Goal: Complete application form: Complete application form

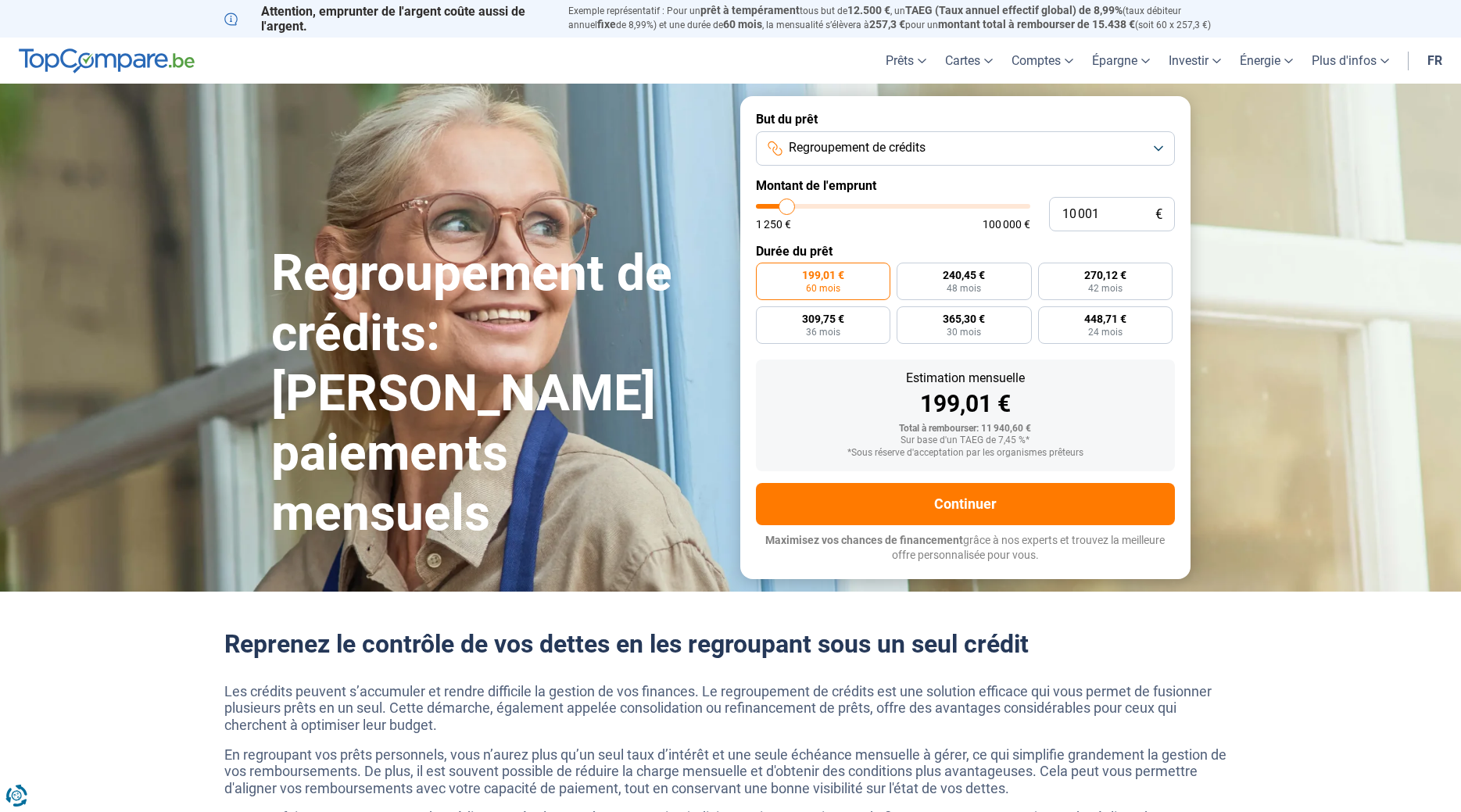
type input "9 250"
type input "9250"
type input "10 000"
type input "10000"
type input "11 000"
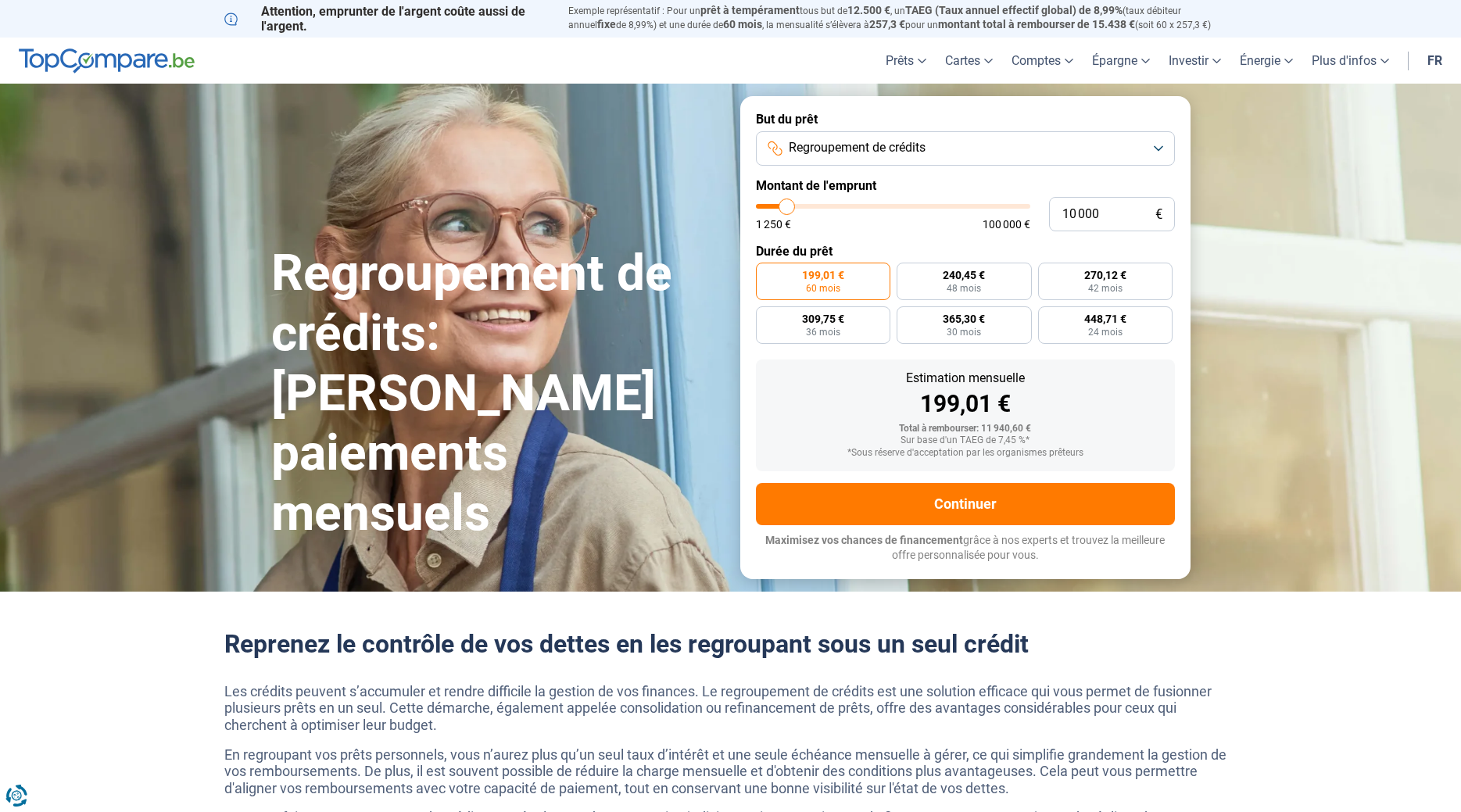
type input "11000"
type input "12 250"
type input "12250"
type input "16 000"
type input "16000"
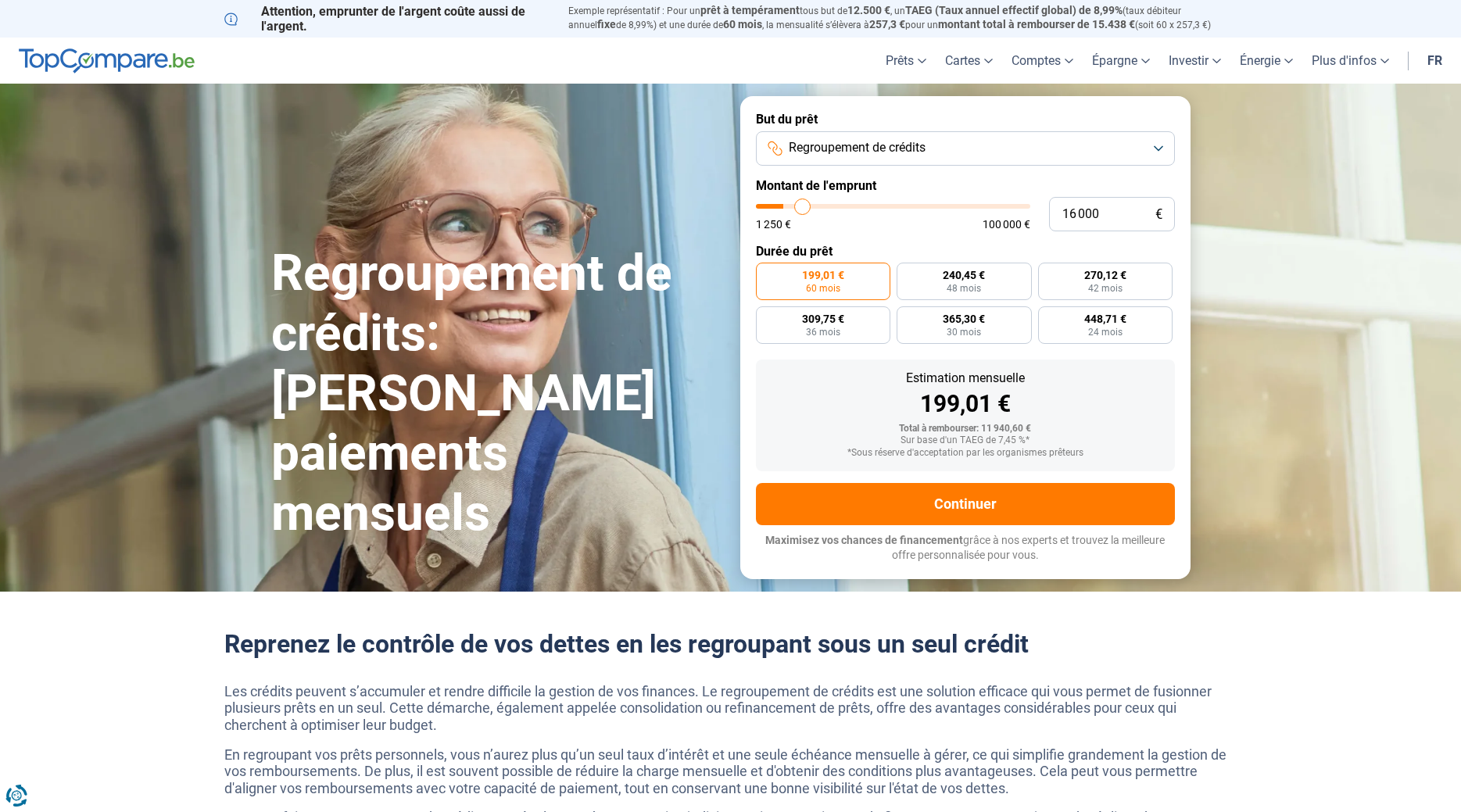
type input "18 250"
type input "18250"
type input "21 000"
type input "21000"
type input "24 250"
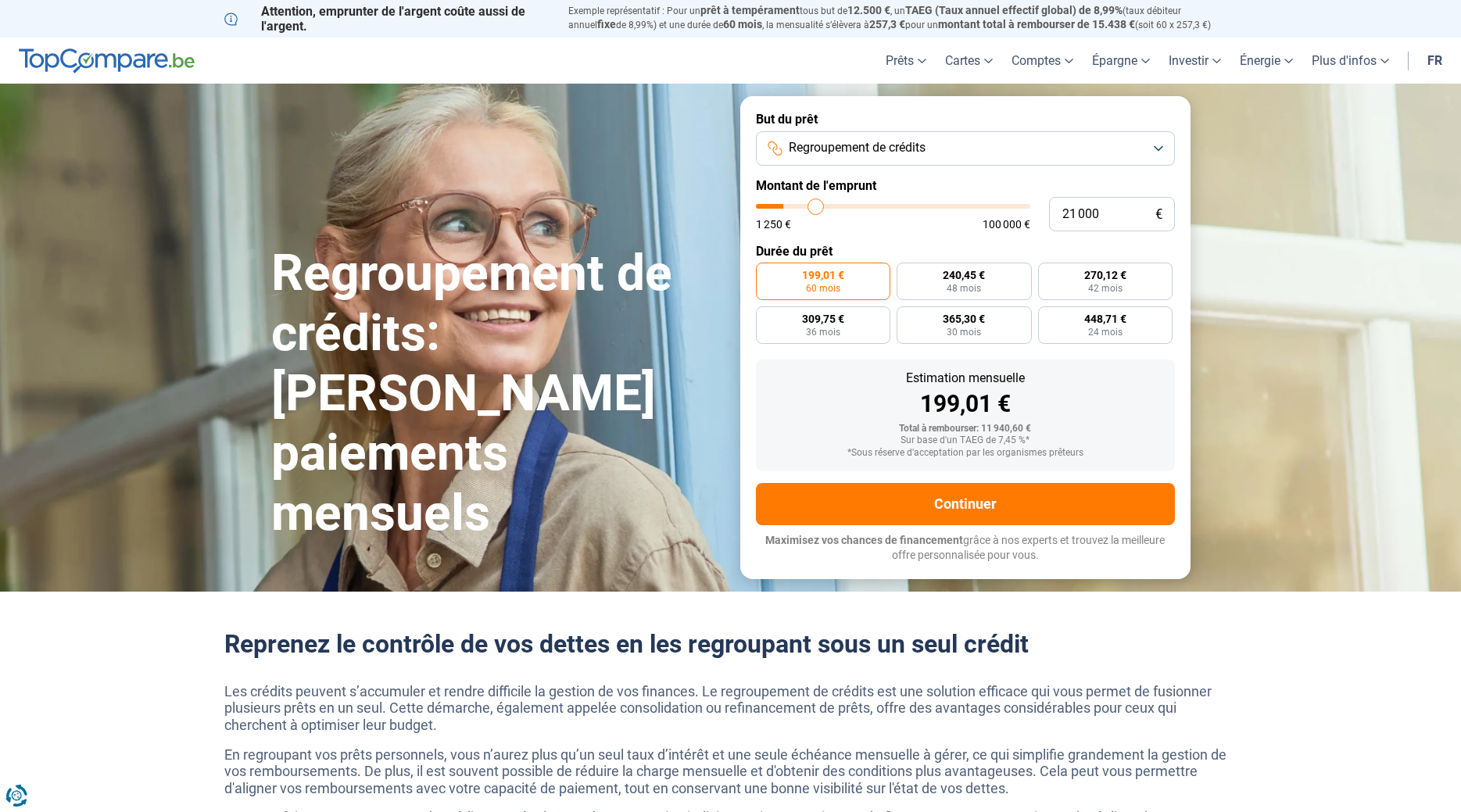
type input "24250"
type input "27 500"
type input "27500"
type input "31 750"
type input "31750"
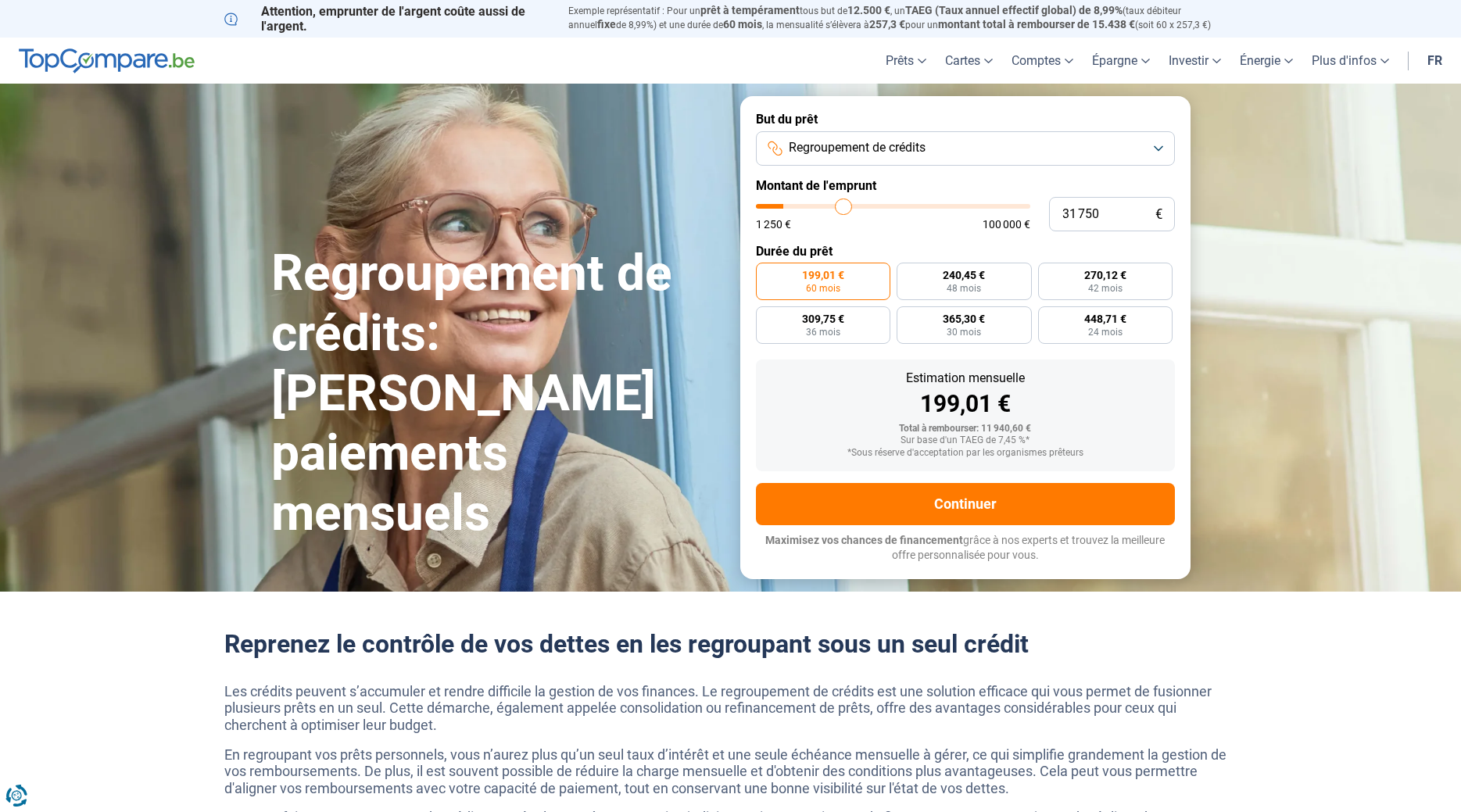
type input "33 750"
type input "33750"
type input "35 750"
type input "35750"
type input "36 500"
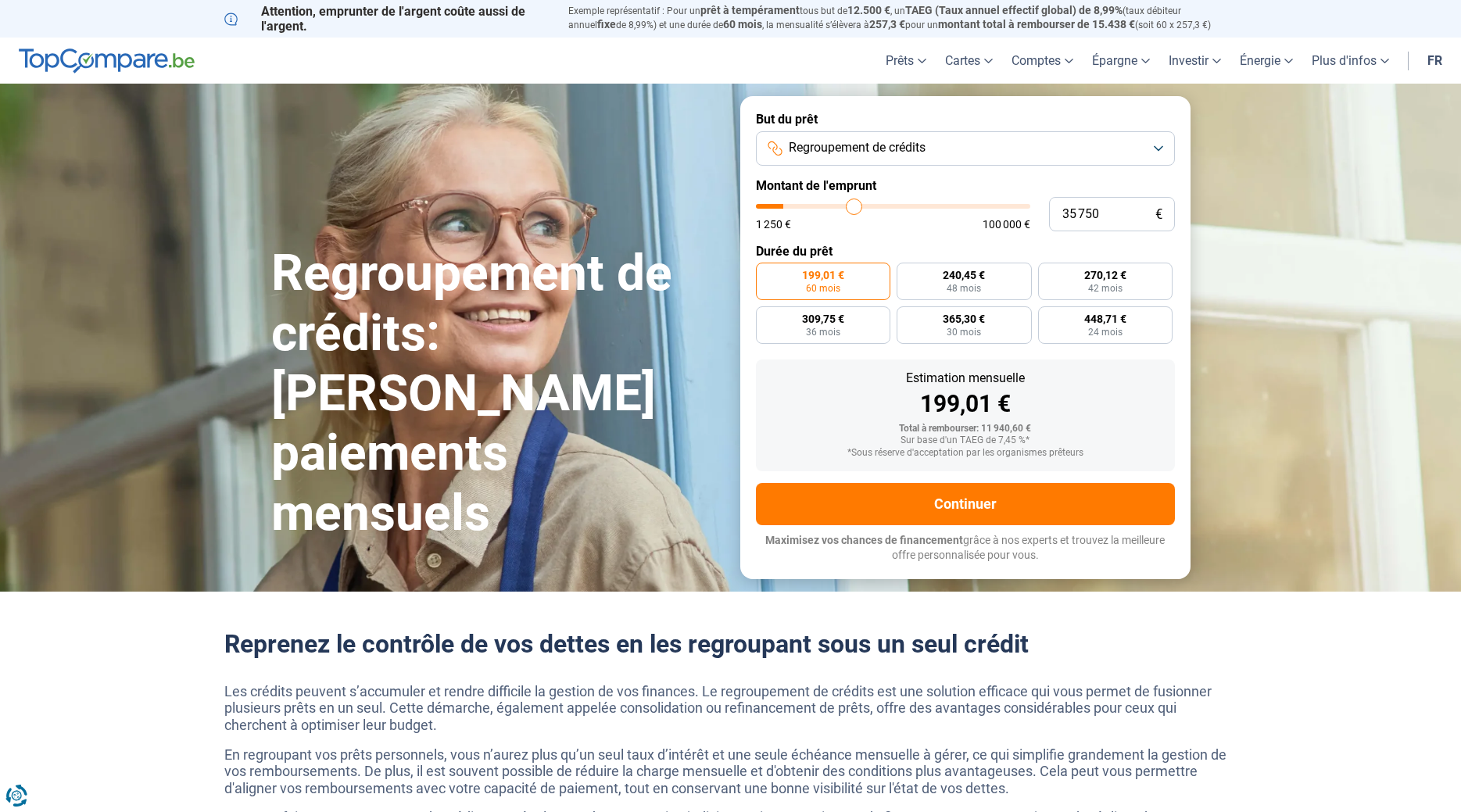
type input "36500"
type input "36 750"
type input "36750"
type input "37 250"
type input "37250"
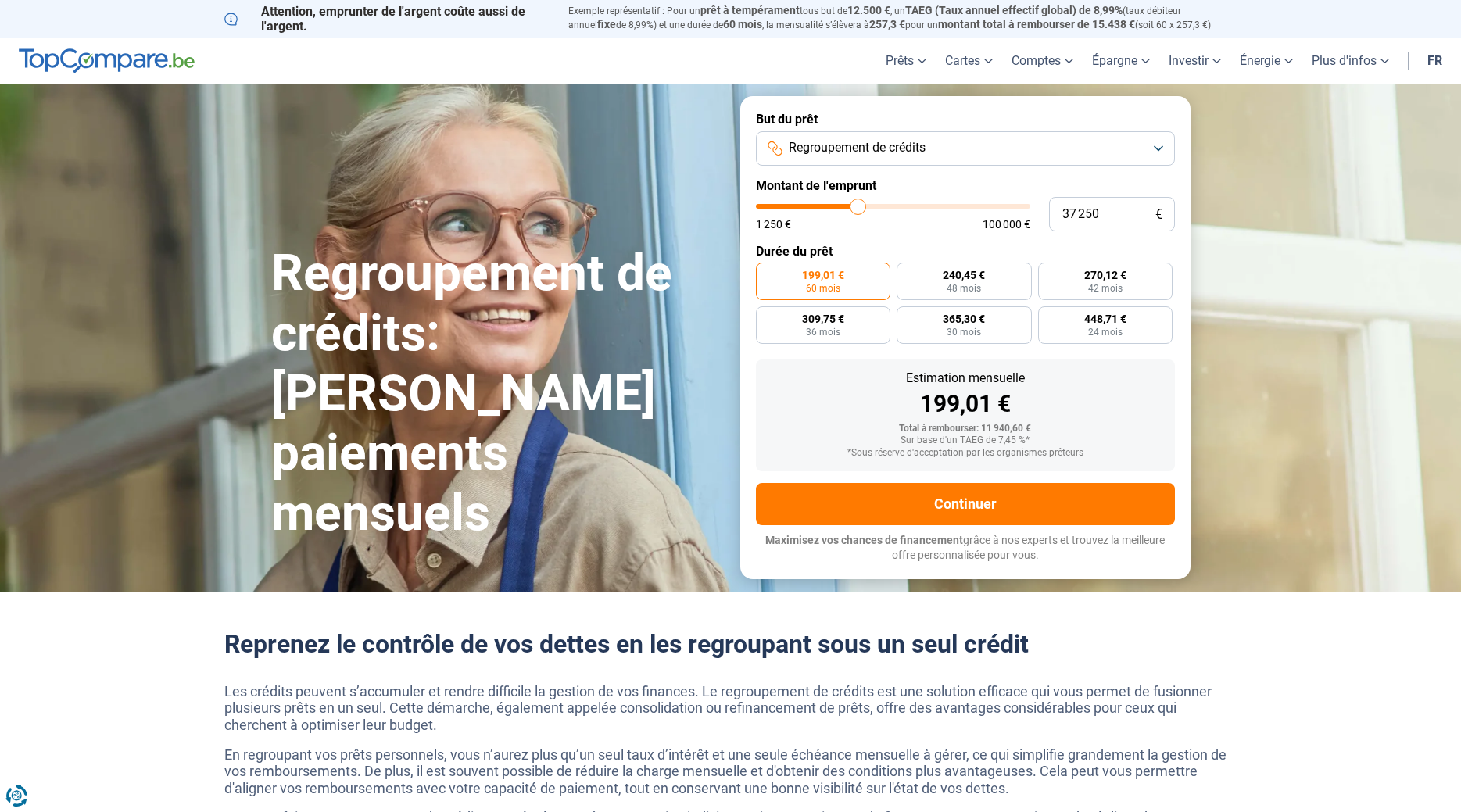
type input "38 000"
type input "38000"
type input "38 750"
type input "38750"
type input "39 750"
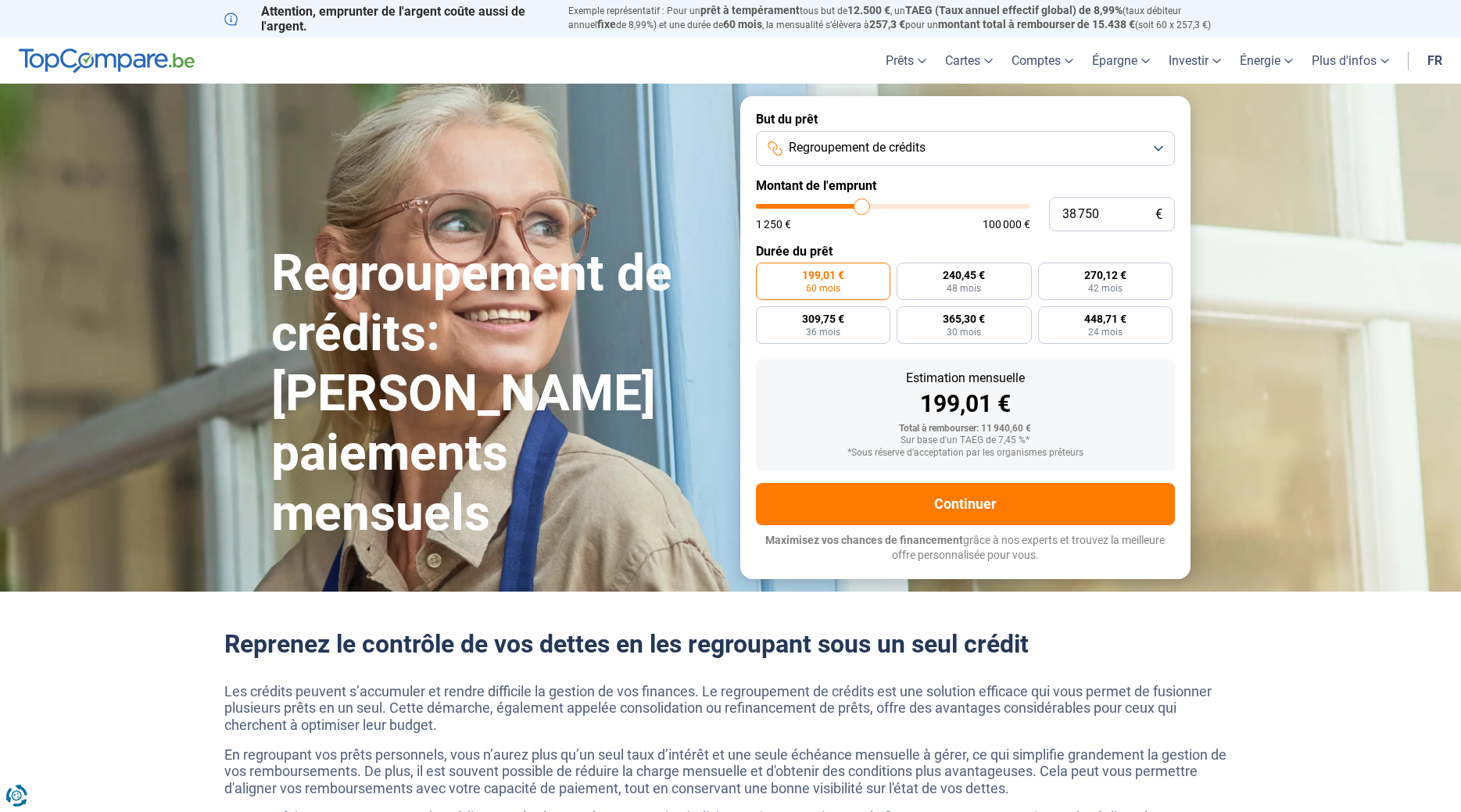
type input "39750"
type input "40 750"
type input "40750"
type input "42 750"
type input "42750"
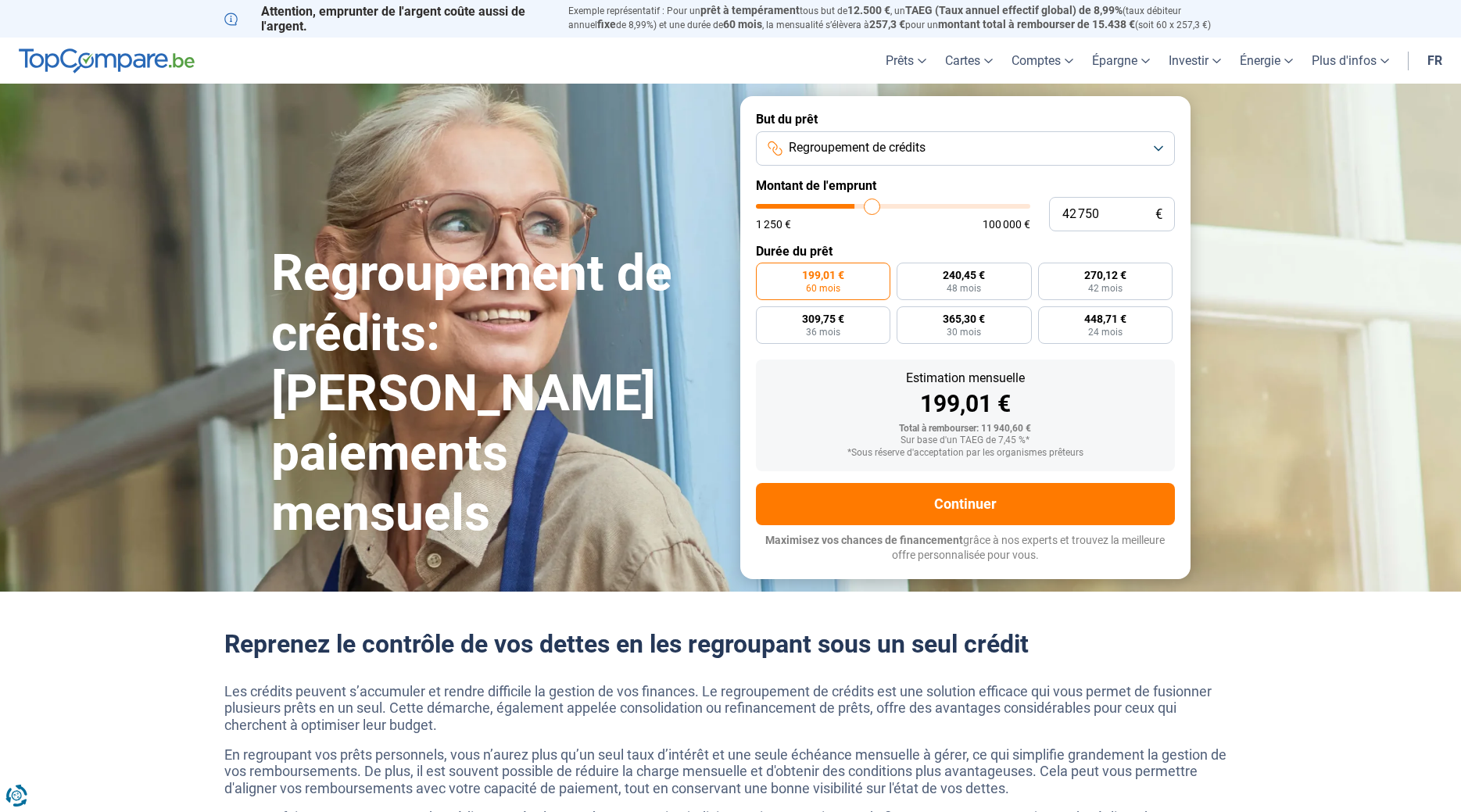
type input "44 000"
type input "44000"
type input "45 500"
type input "45500"
type input "47 000"
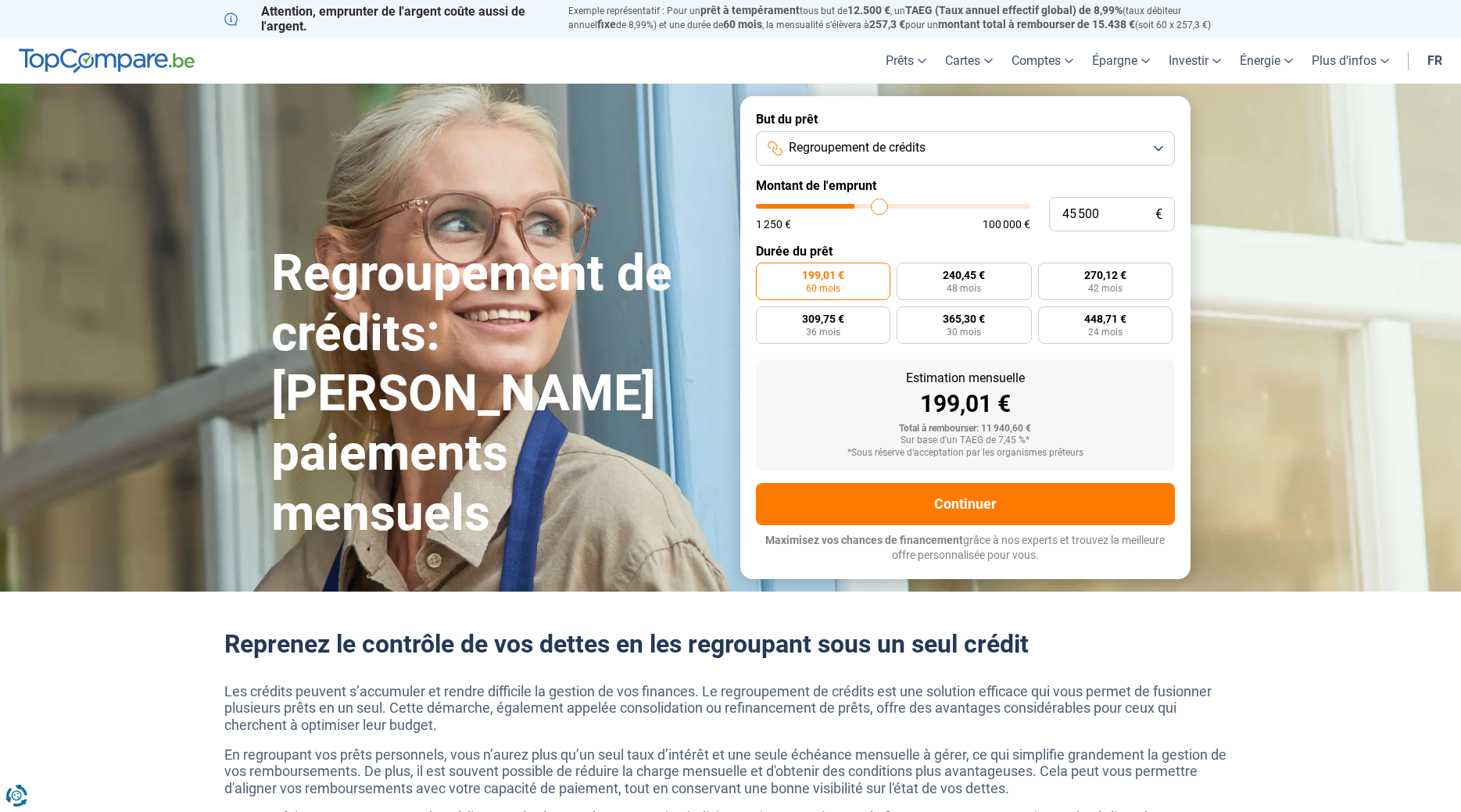
type input "47000"
type input "48 000"
type input "48000"
type input "49 500"
type input "49500"
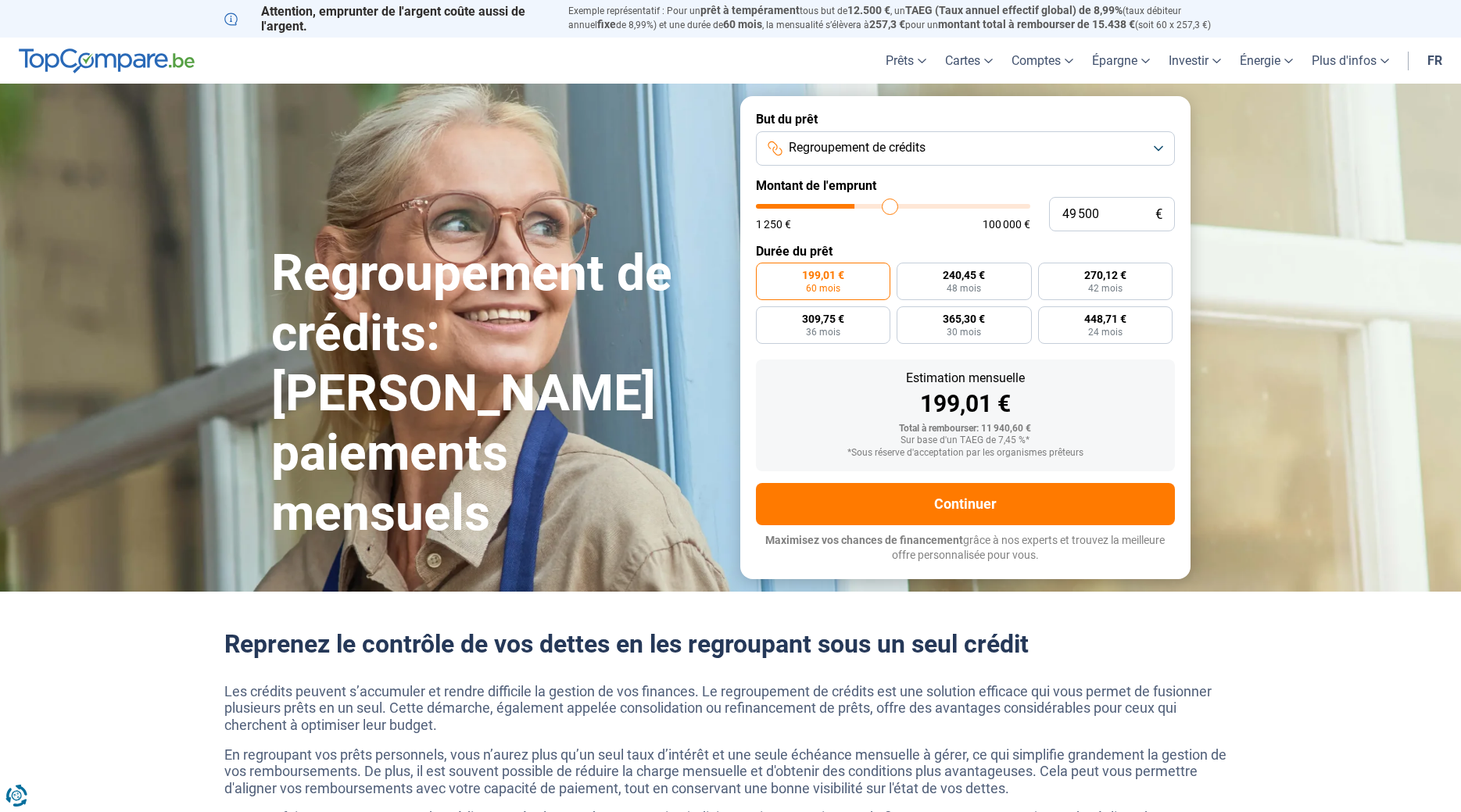
type input "51 000"
type input "51000"
type input "52 000"
type input "52000"
type input "53 500"
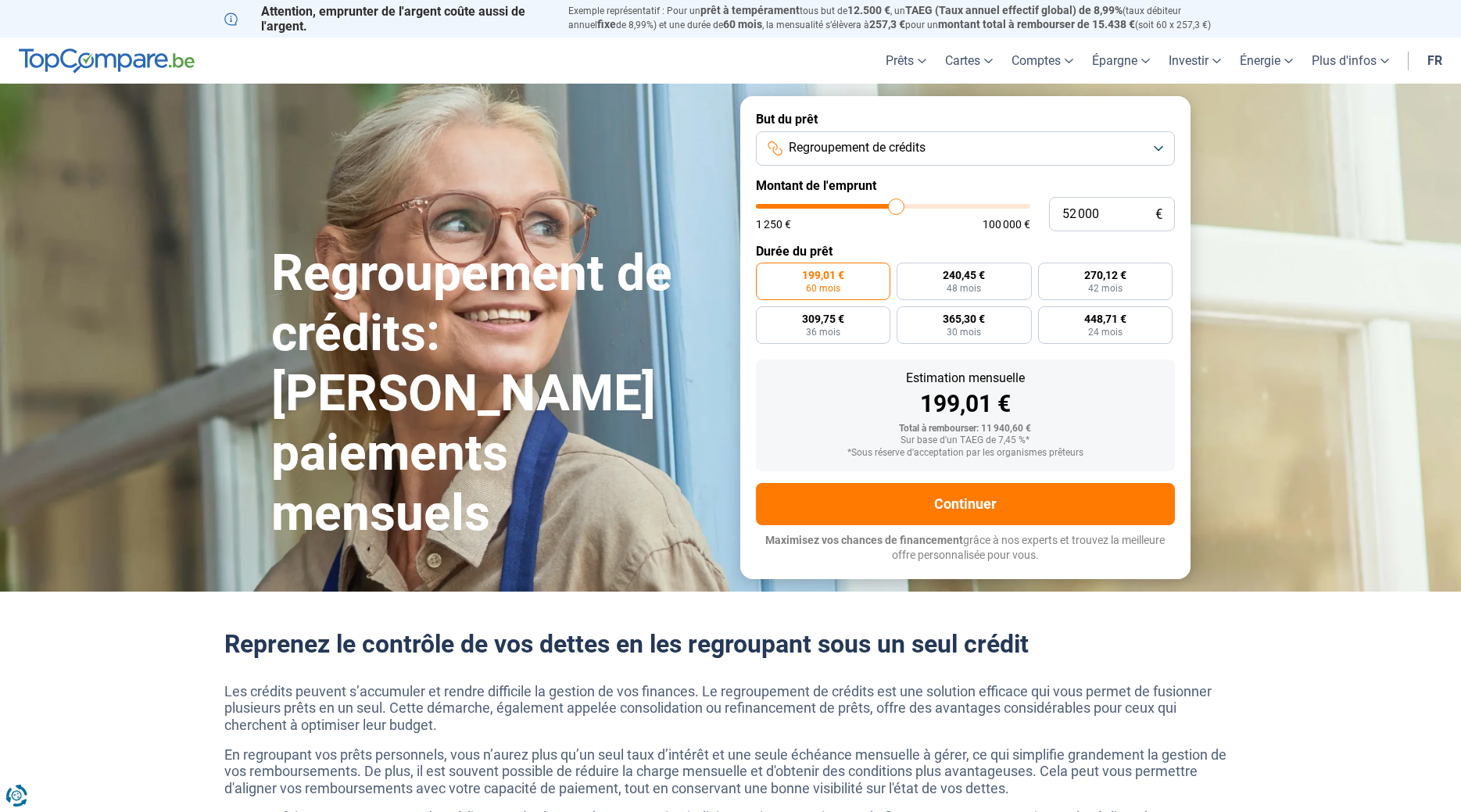
type input "53500"
type input "54 250"
type input "54250"
type input "55 750"
type input "55750"
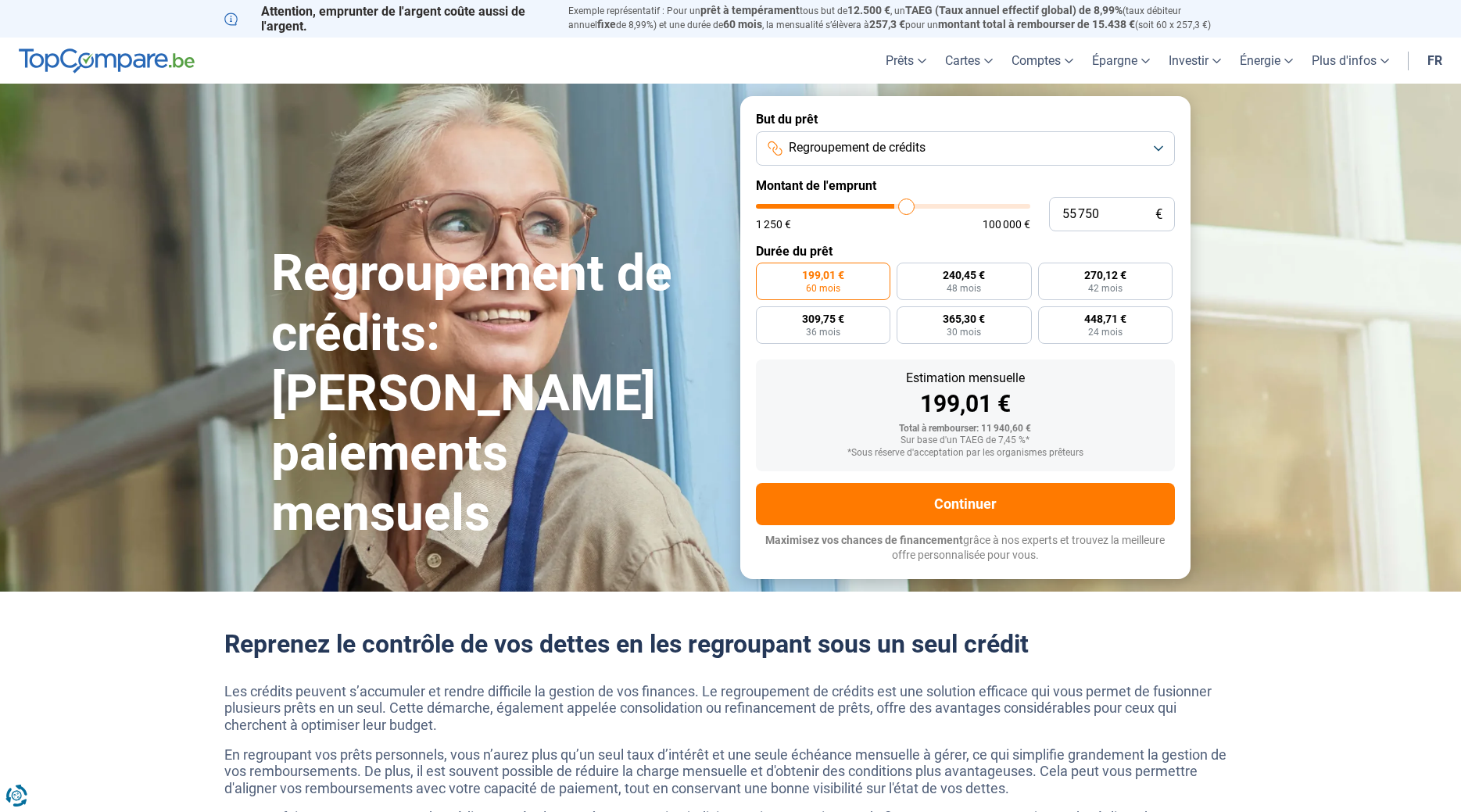
type input "56 250"
type input "56250"
type input "57 500"
type input "57500"
type input "58 000"
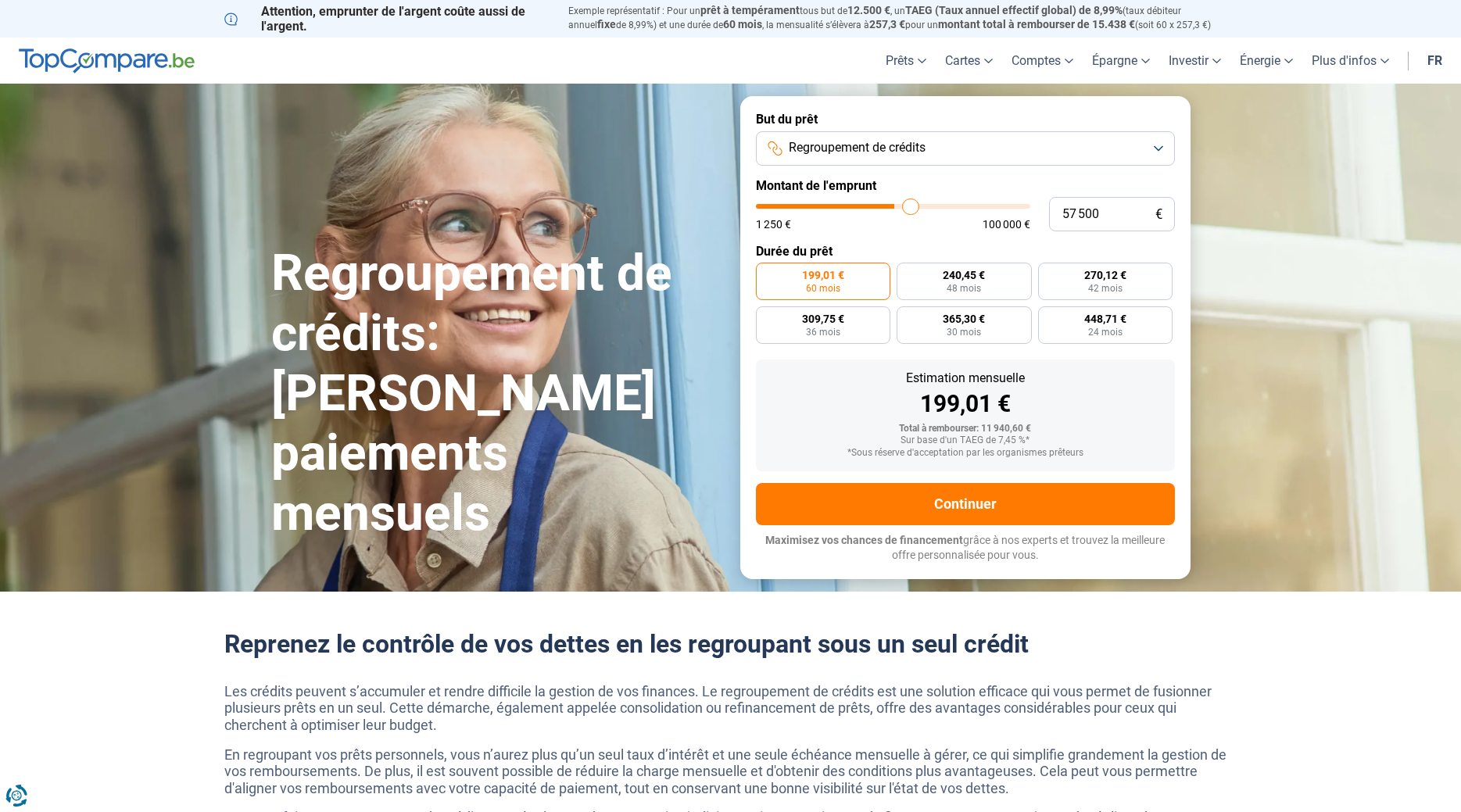
type input "58000"
type input "58 500"
type input "58500"
type input "60 250"
type input "60250"
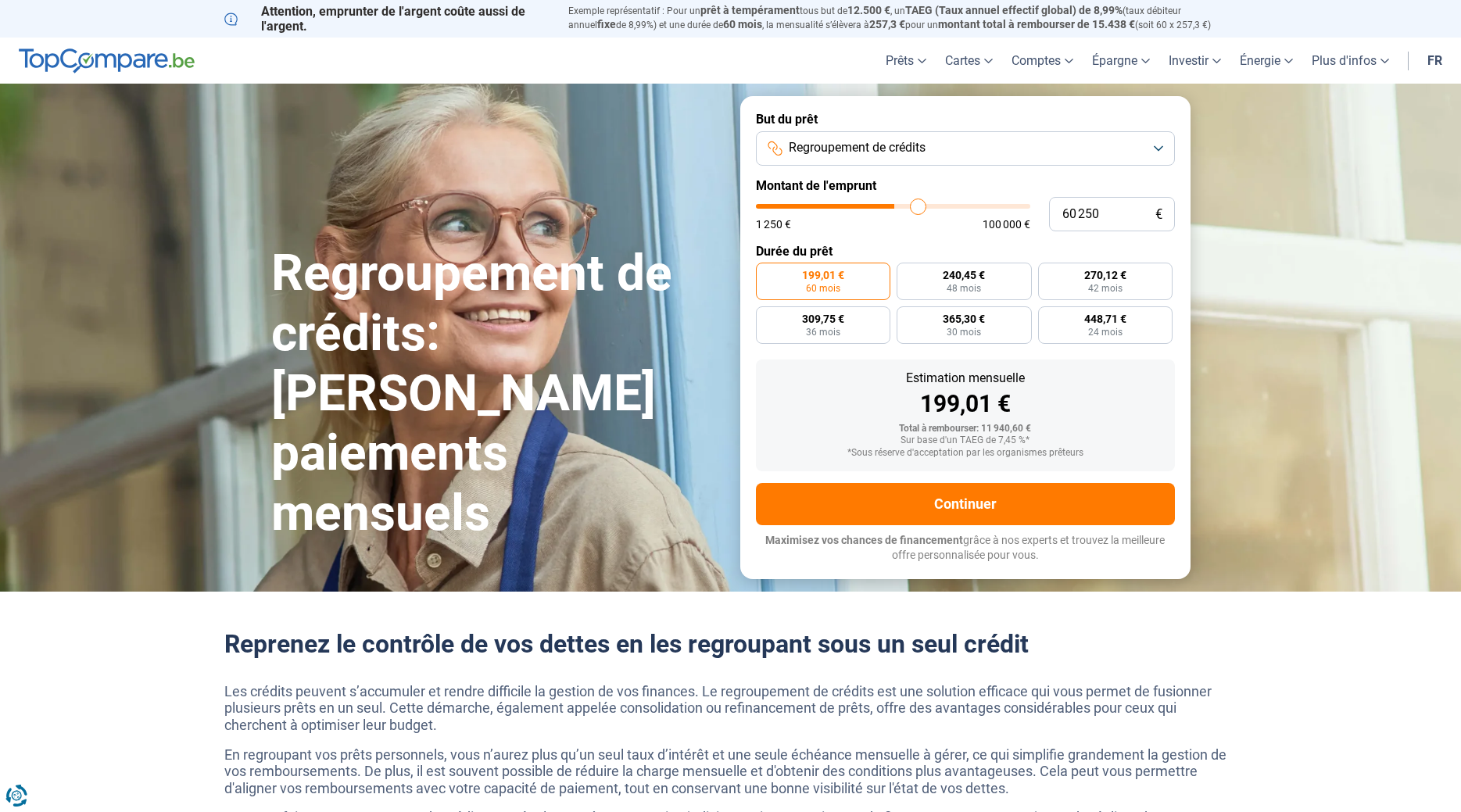
type input "61 250"
type input "61250"
type input "62 250"
type input "62250"
type input "63 250"
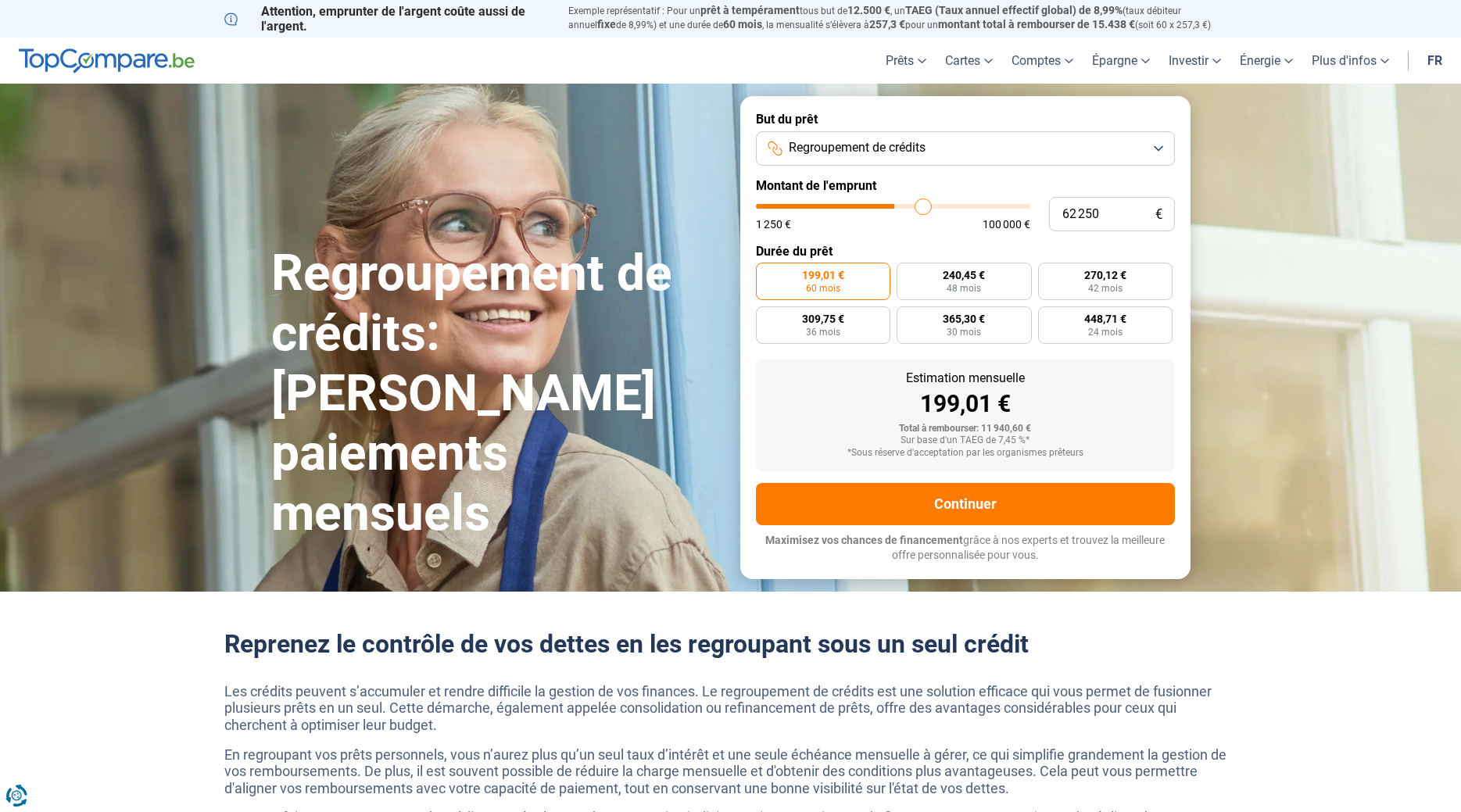
type input "63250"
type input "63 750"
type input "63750"
type input "64 250"
type input "64250"
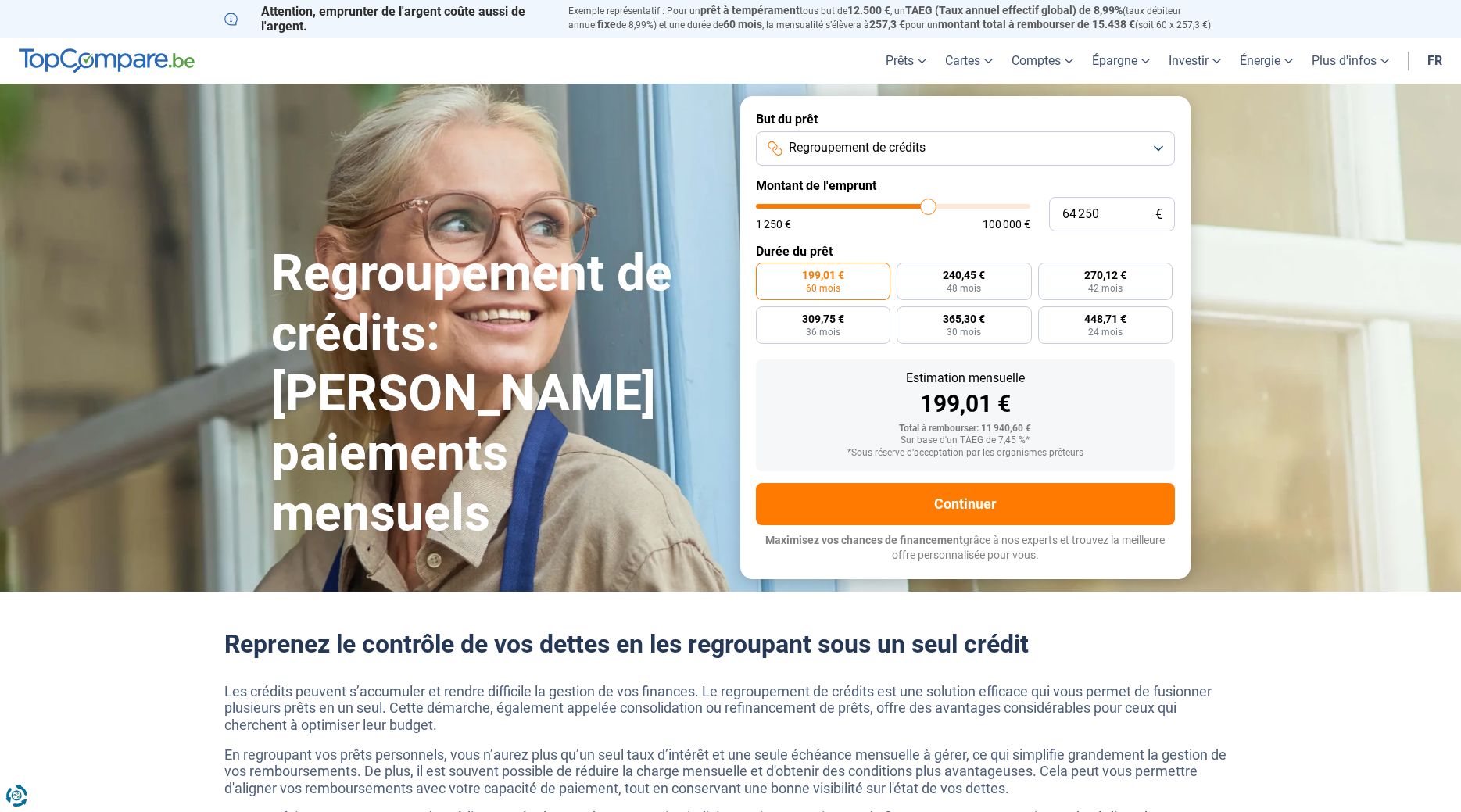
type input "65 500"
type input "65500"
type input "66 750"
type input "66750"
type input "68 500"
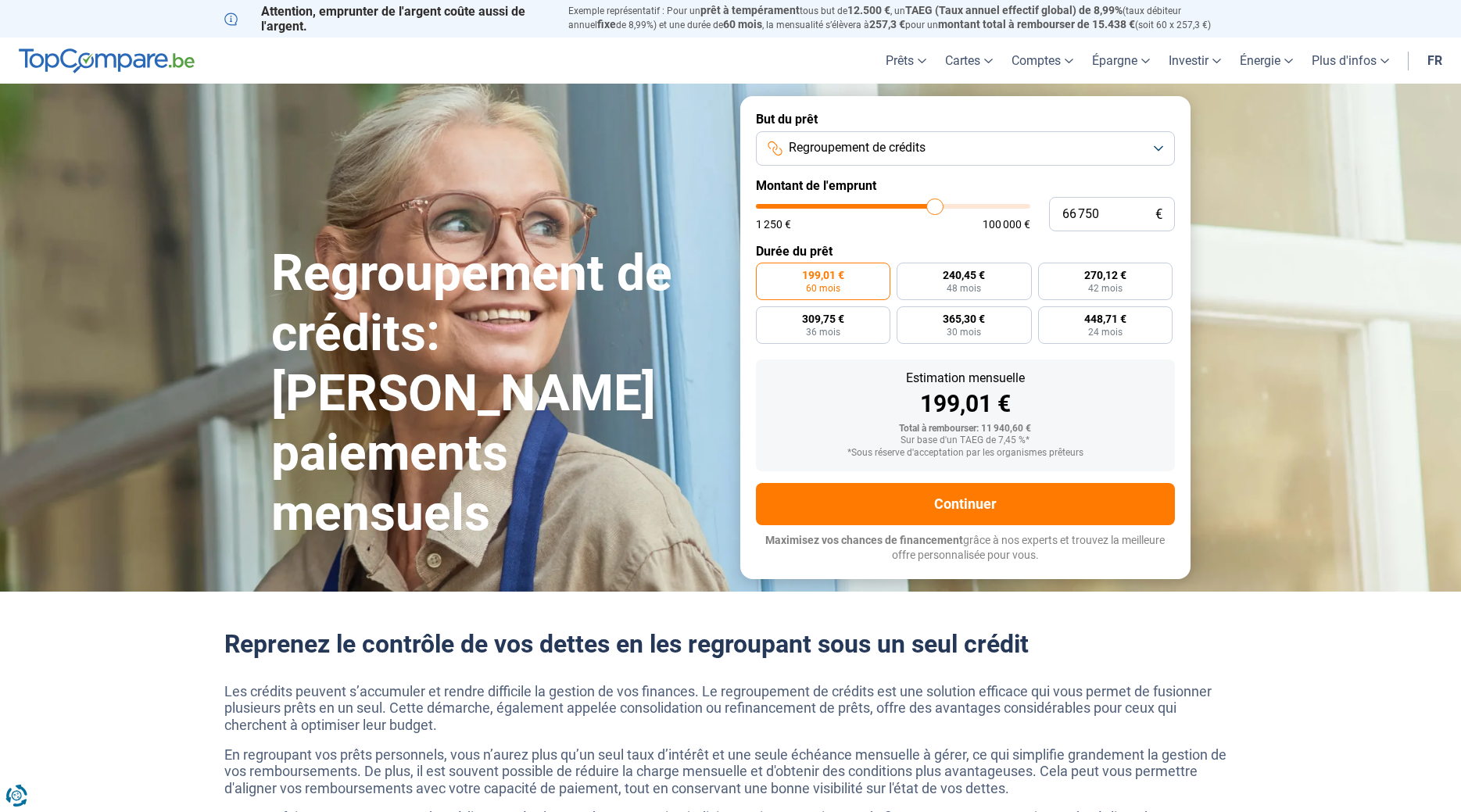
type input "68500"
type input "69 750"
type input "69750"
type input "70 750"
type input "70750"
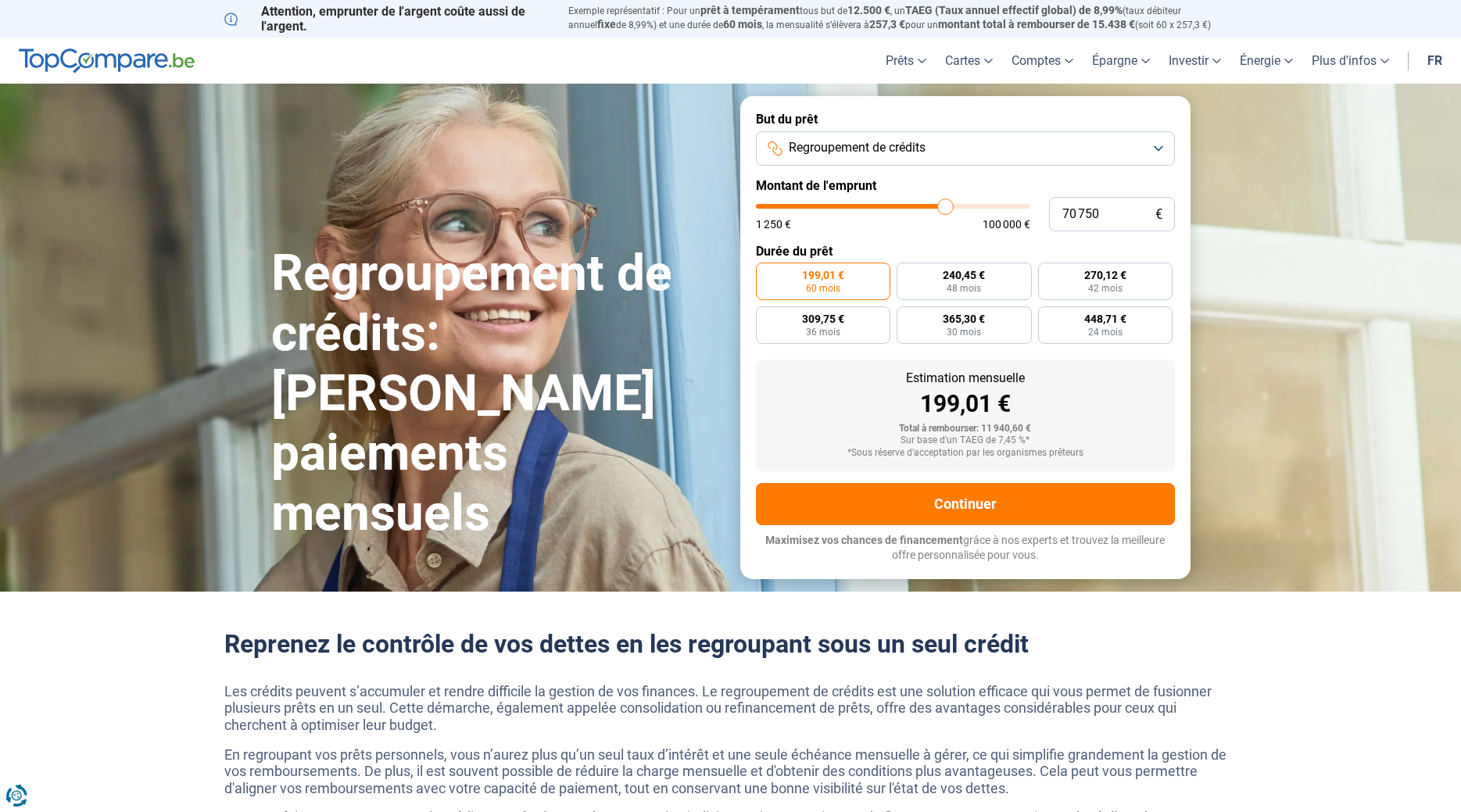
type input "71 000"
type input "71000"
type input "71 500"
type input "71500"
type input "72 250"
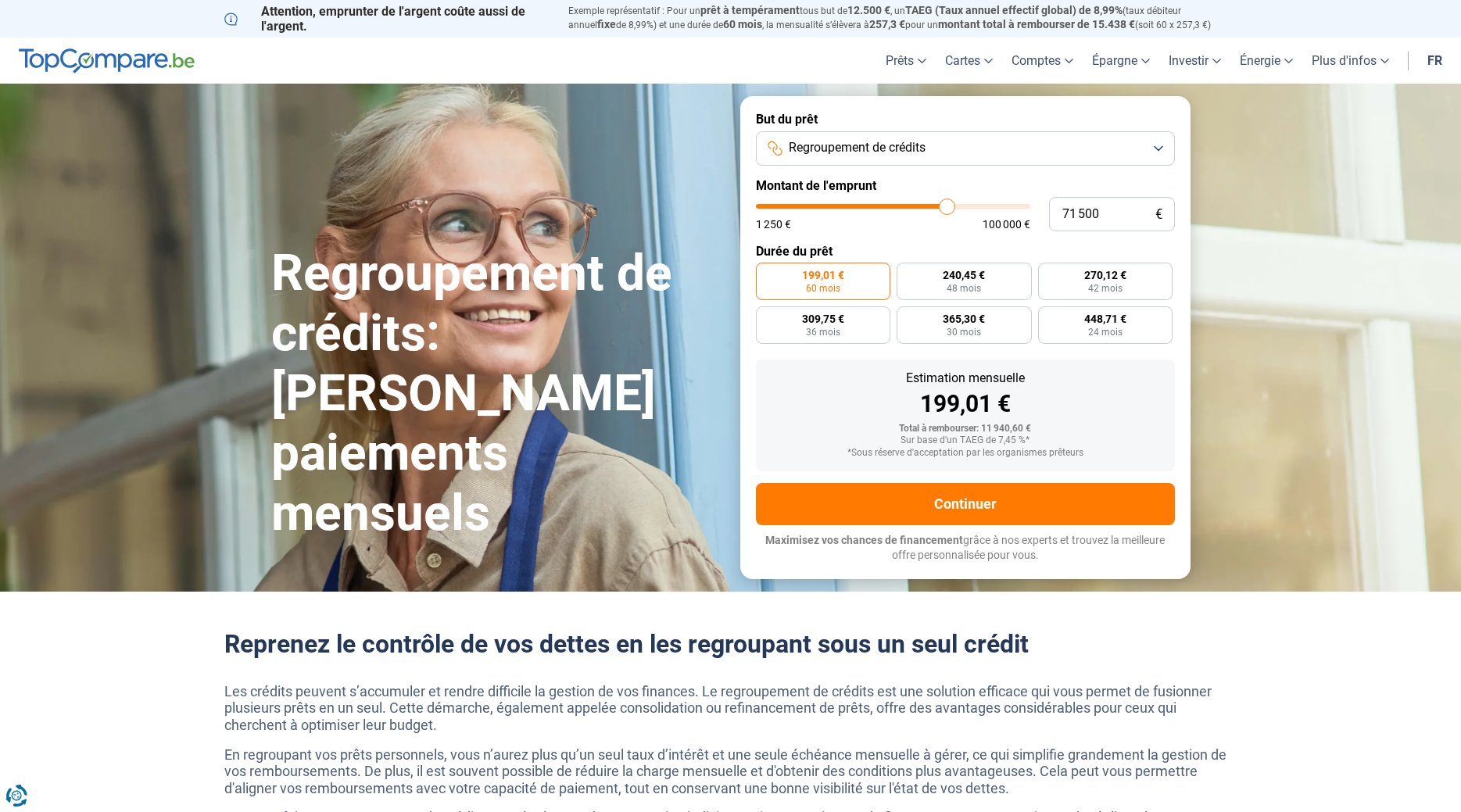
type input "72250"
type input "73 250"
type input "73250"
type input "73 750"
type input "73750"
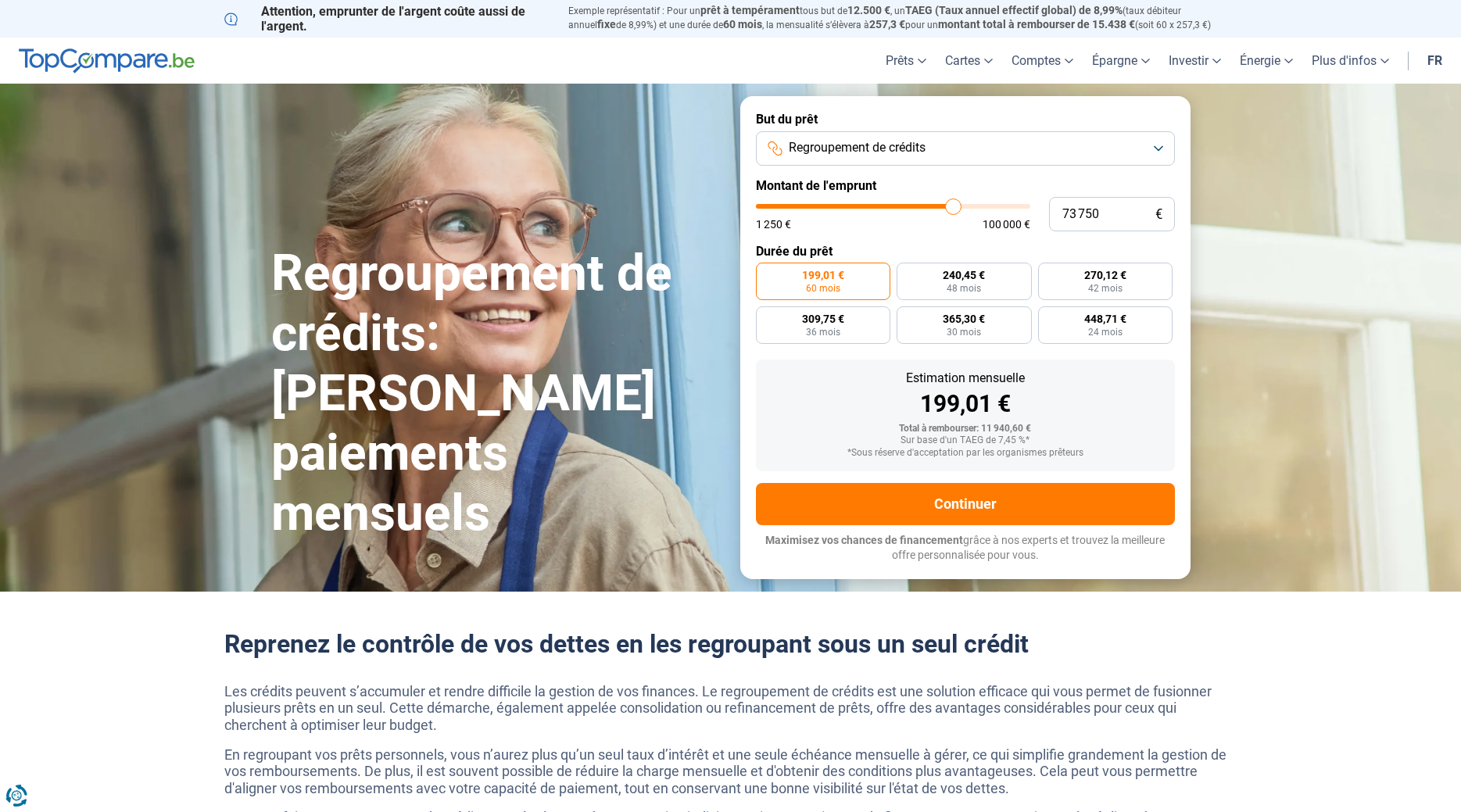
type input "74 000"
type input "74000"
type input "74 750"
type input "74750"
type input "75 500"
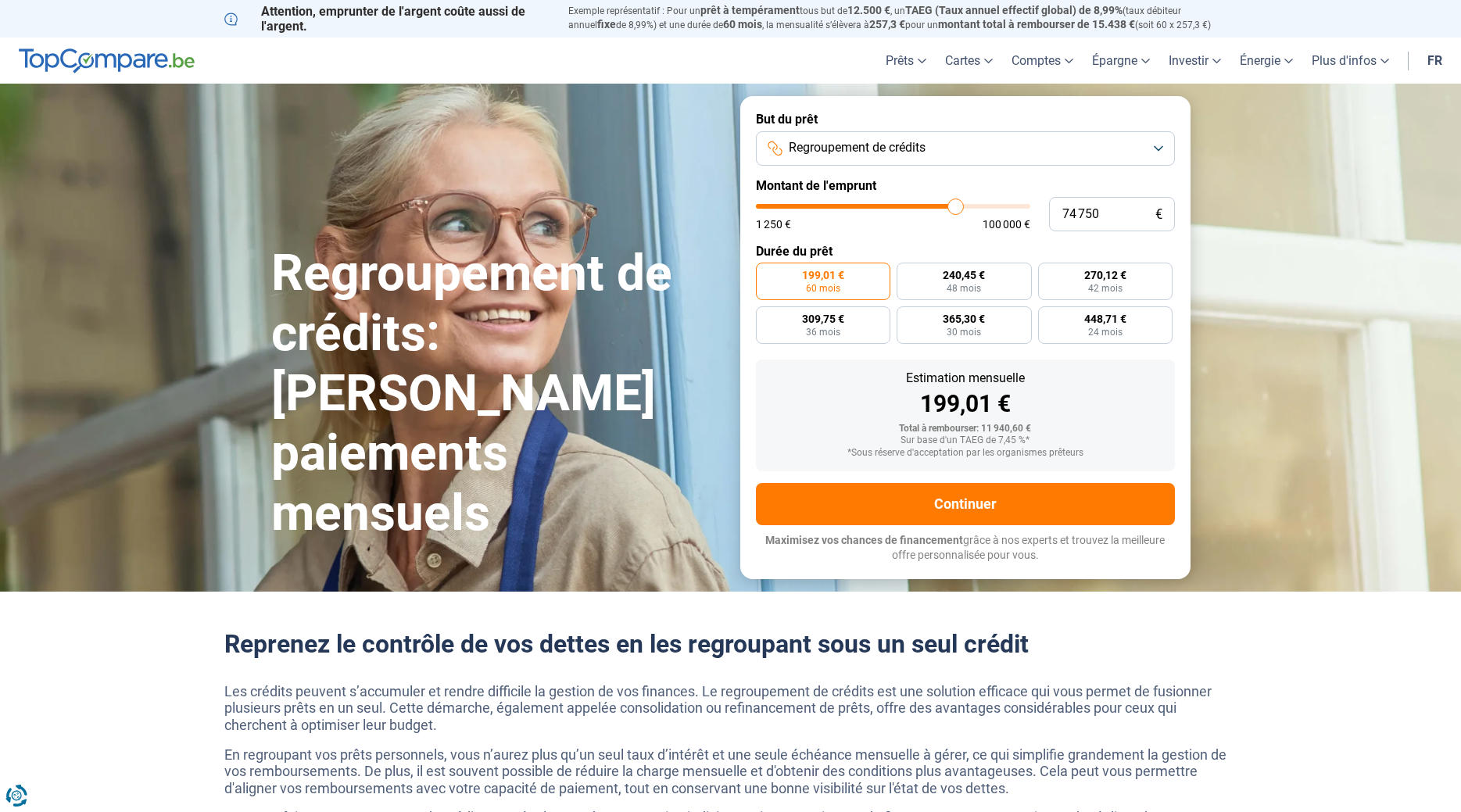
type input "75500"
type input "76 750"
type input "76750"
type input "77 250"
type input "77250"
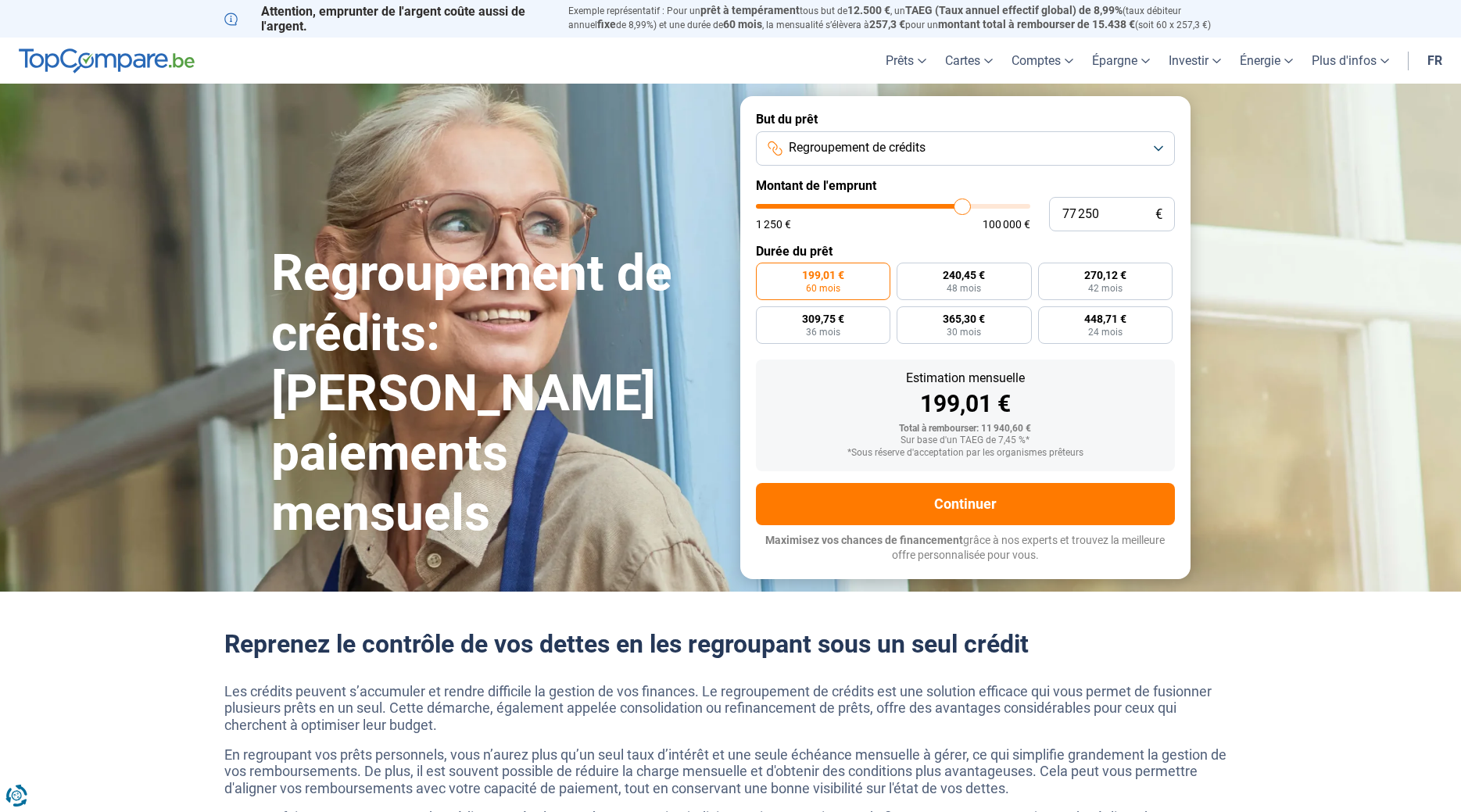
type input "77 750"
type input "77750"
type input "78 500"
type input "78500"
type input "78 750"
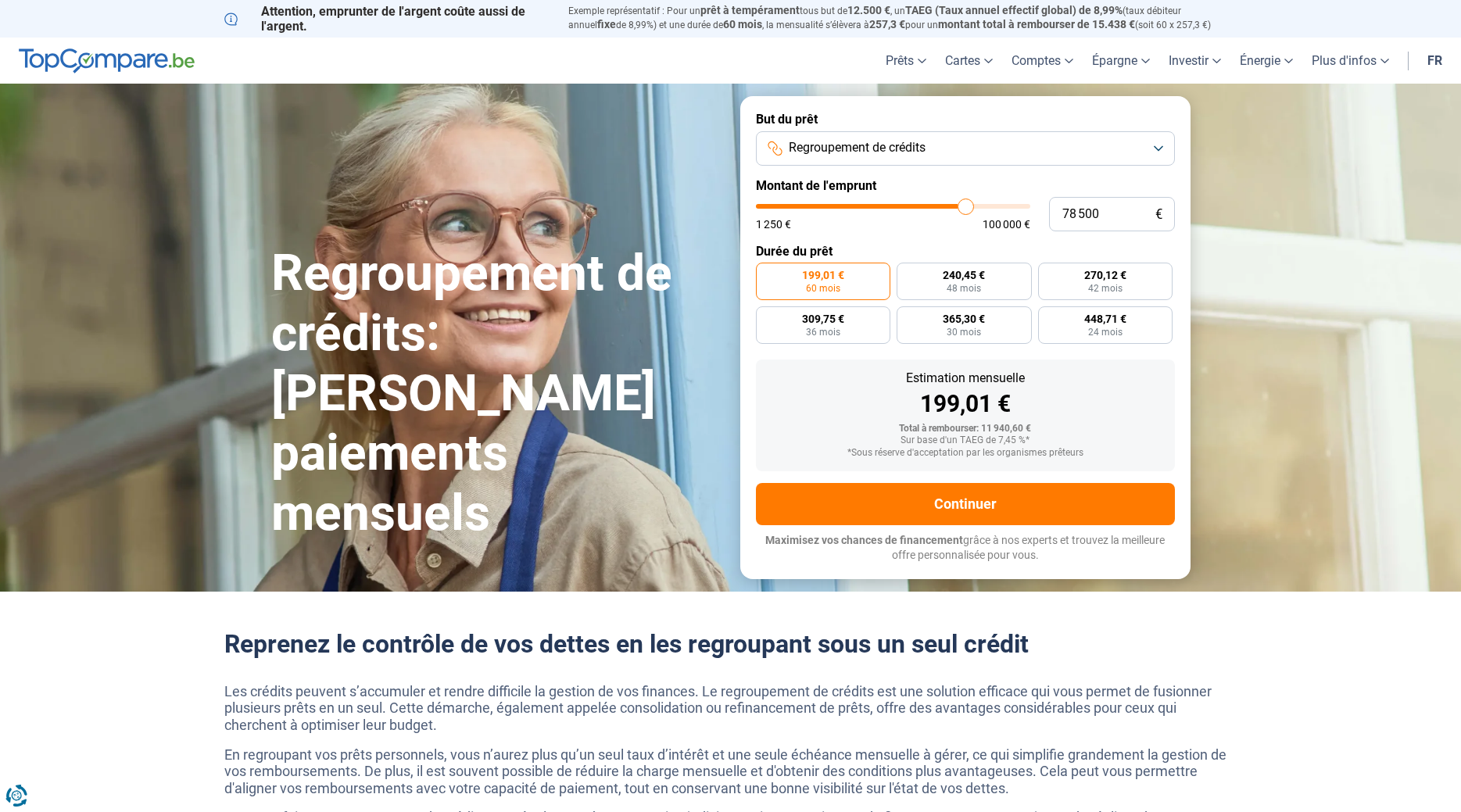
type input "78750"
type input "79 000"
type input "79000"
type input "79 500"
type input "79500"
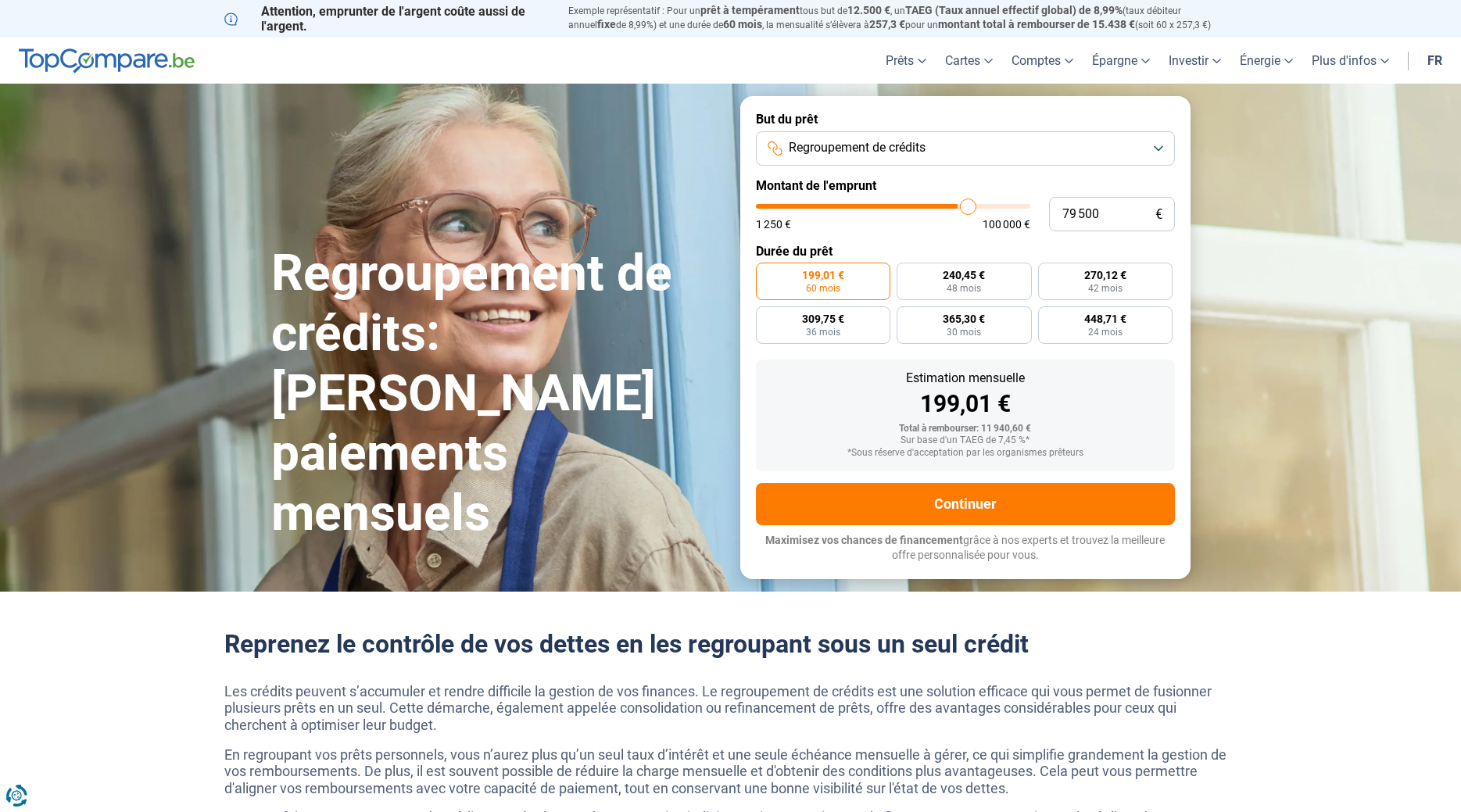
type input "80 000"
type input "80000"
type input "80 500"
type input "80500"
type input "81 000"
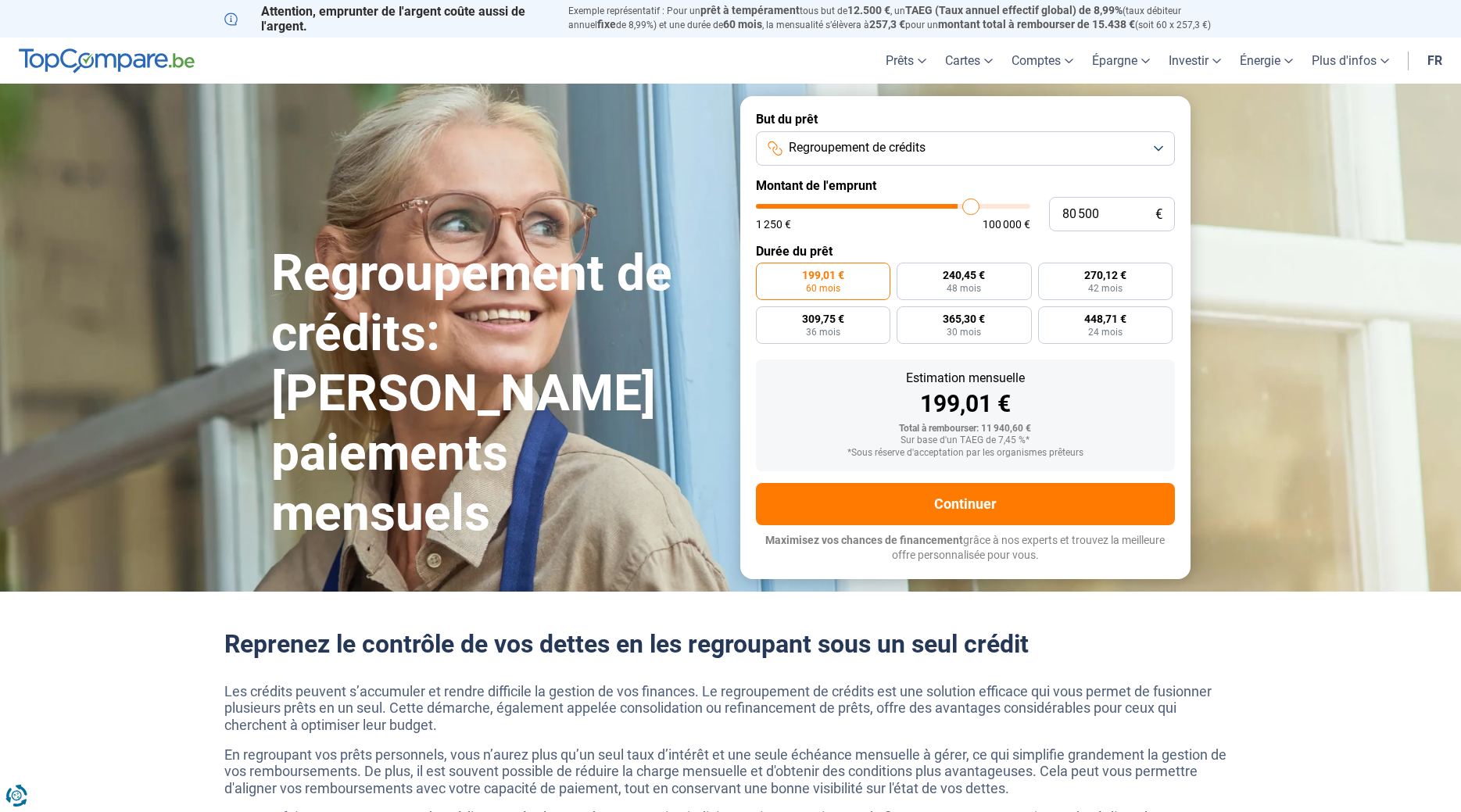
type input "81000"
type input "81 750"
type input "81750"
type input "82 000"
type input "82000"
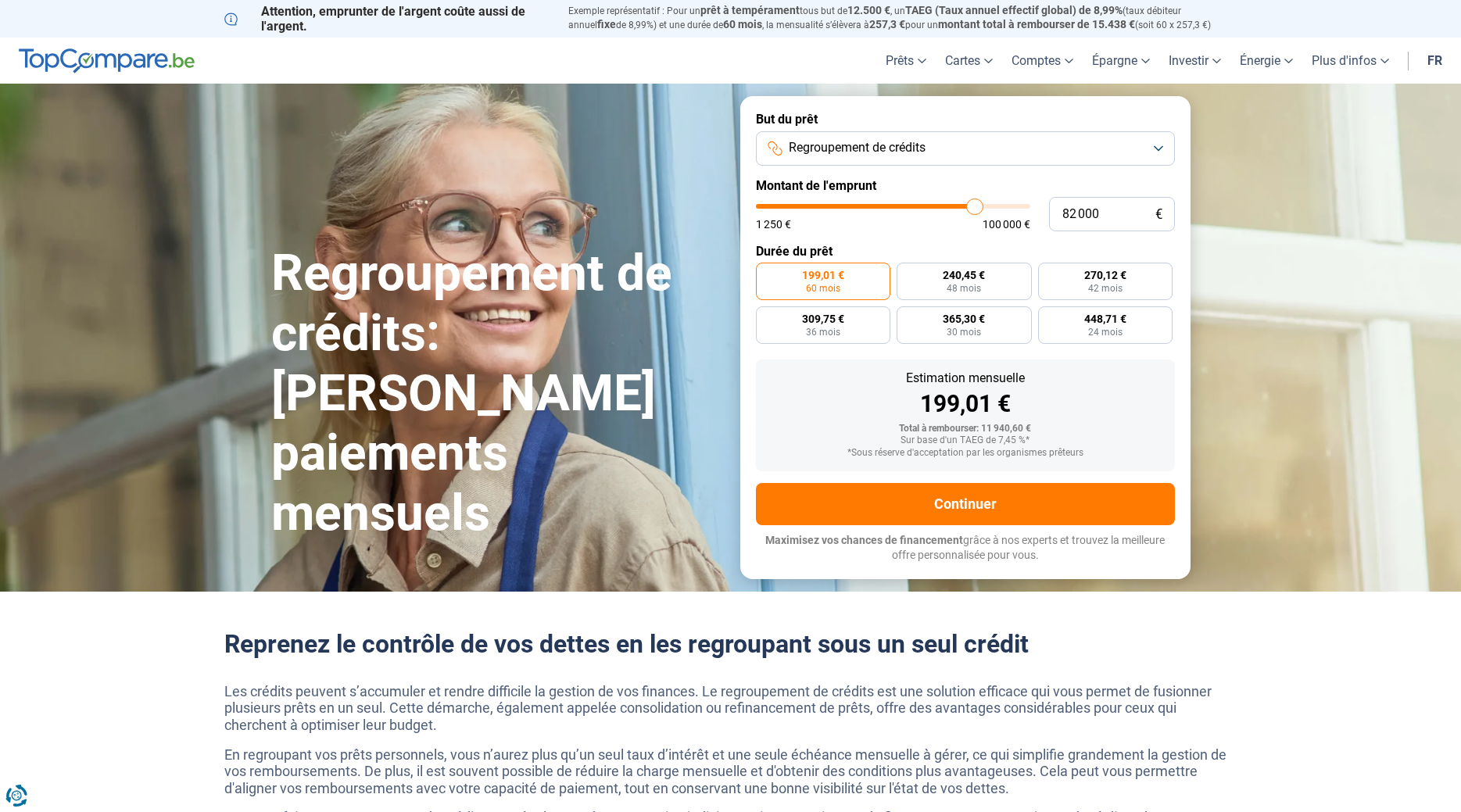
type input "82 250"
type input "82250"
type input "82 500"
type input "82500"
type input "83 000"
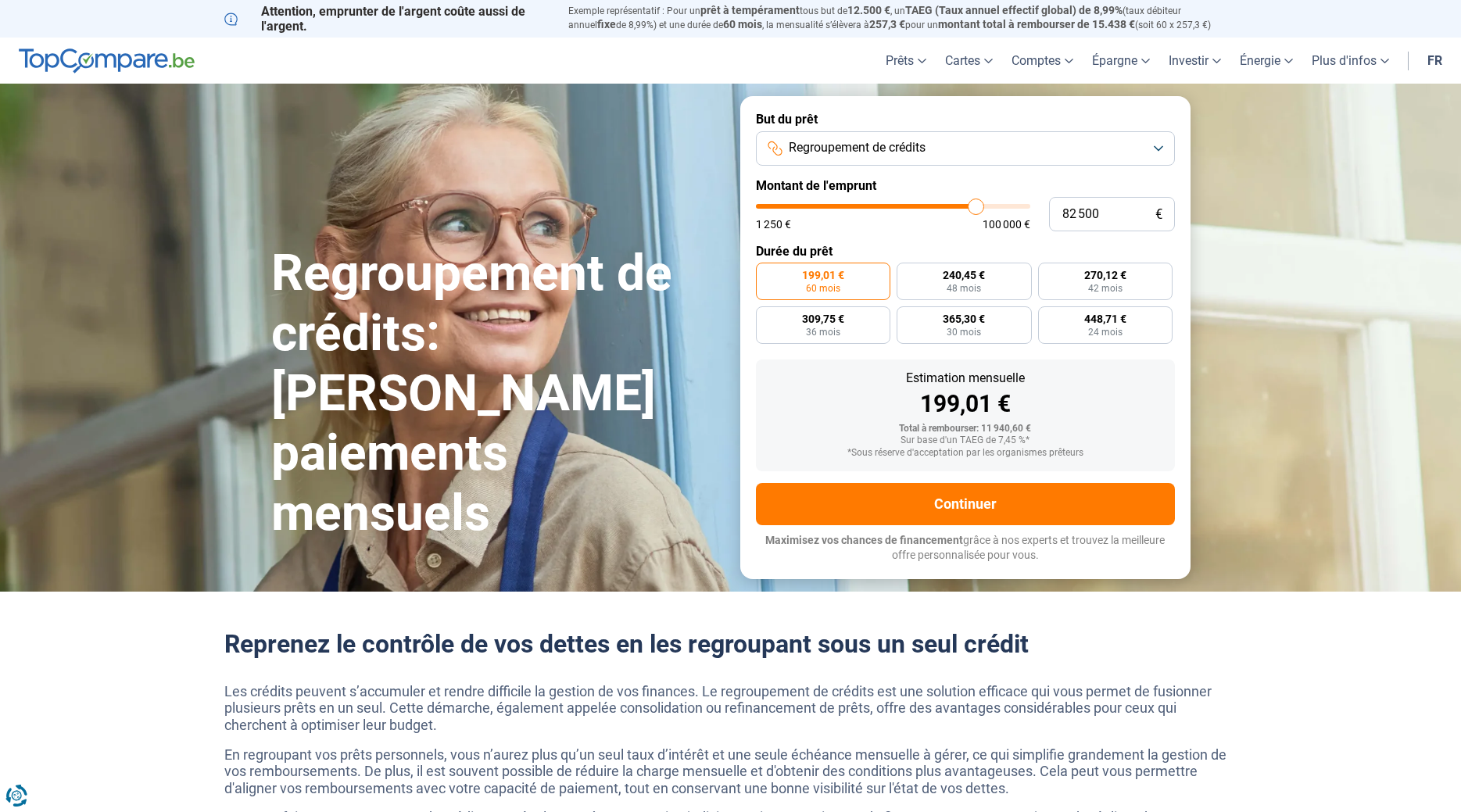
type input "83000"
type input "83 250"
type input "83250"
type input "83 500"
type input "83500"
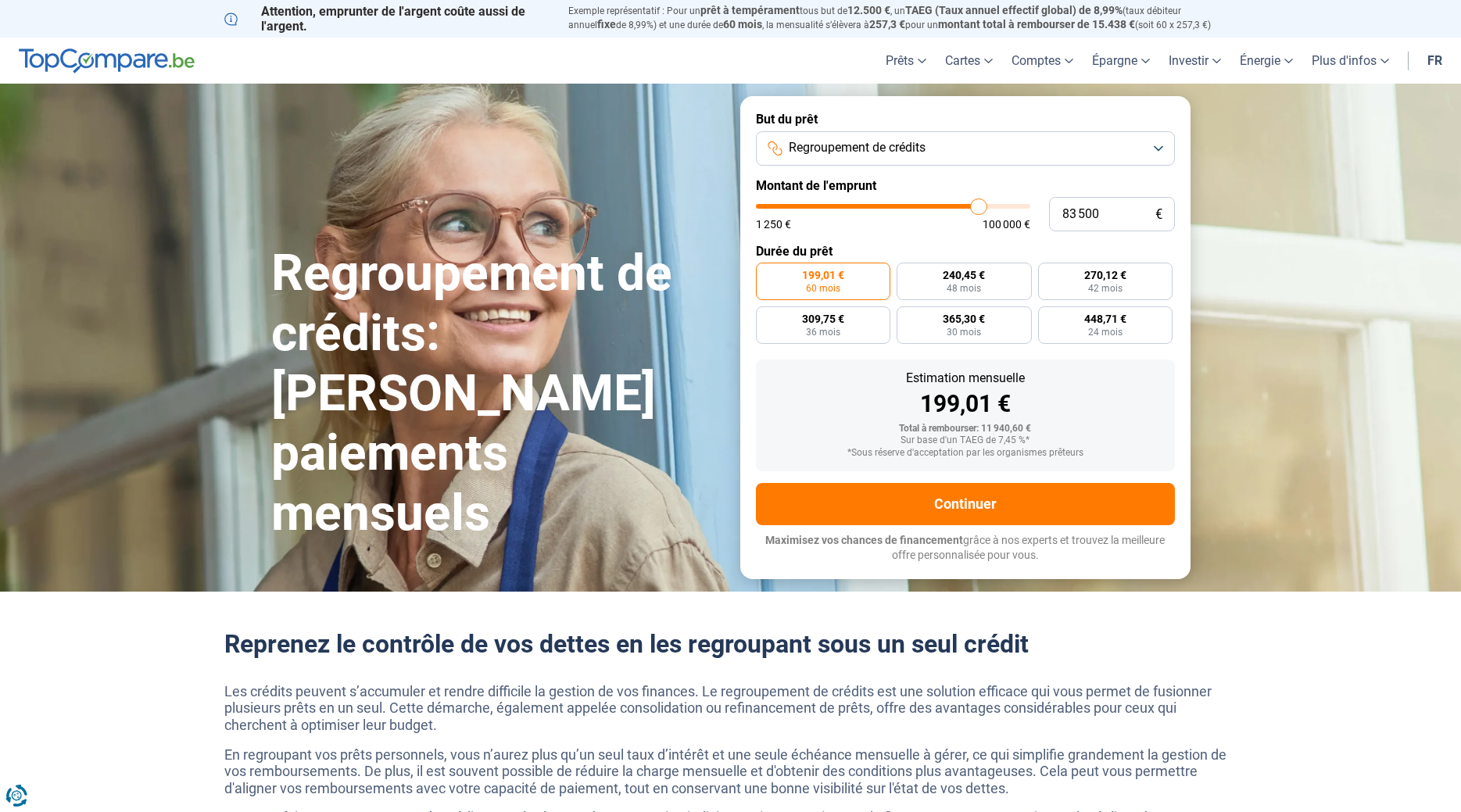
type input "83 750"
type input "83750"
type input "84 000"
type input "84000"
type input "84 750"
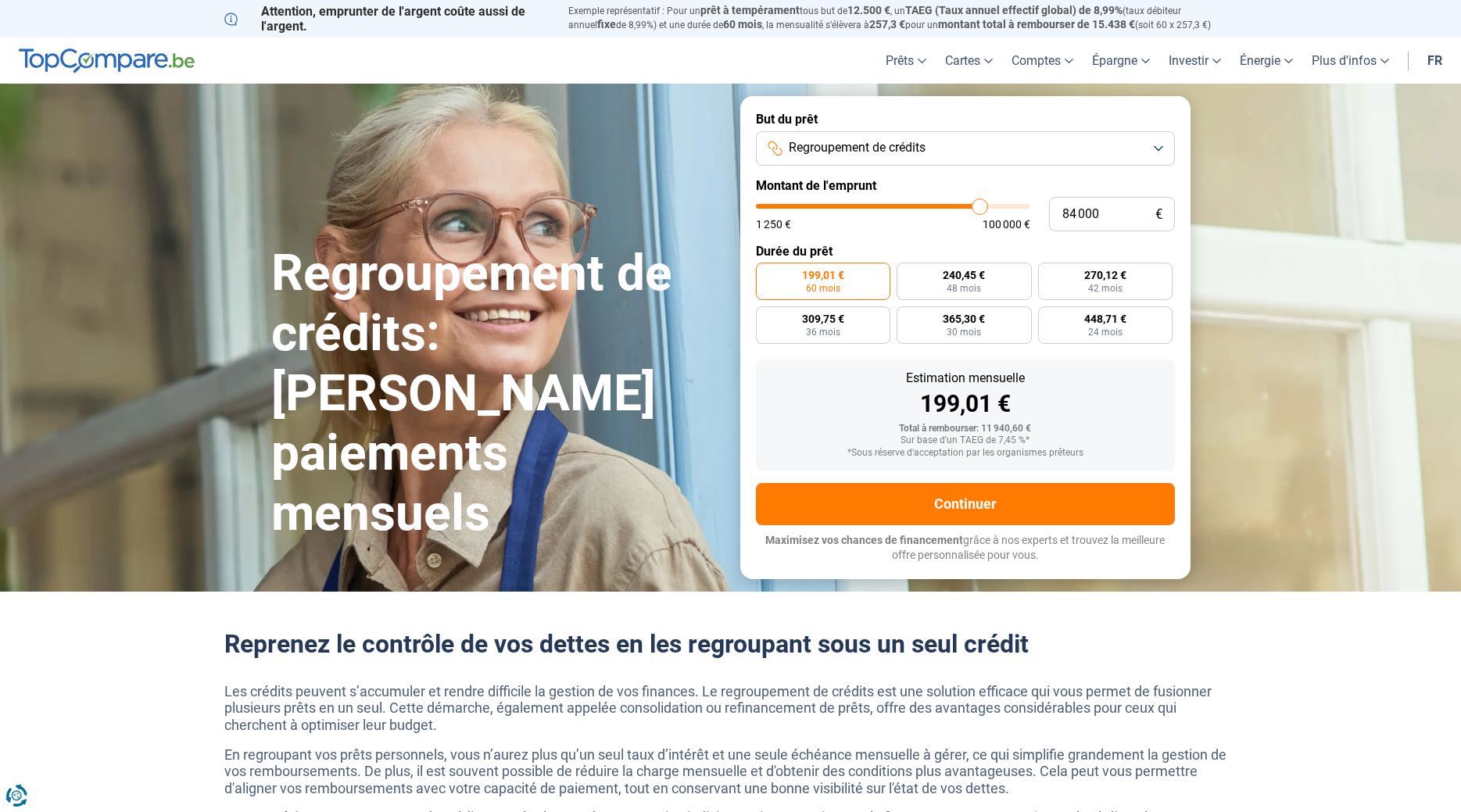
type input "84750"
type input "85 250"
type input "85250"
type input "85 500"
type input "85500"
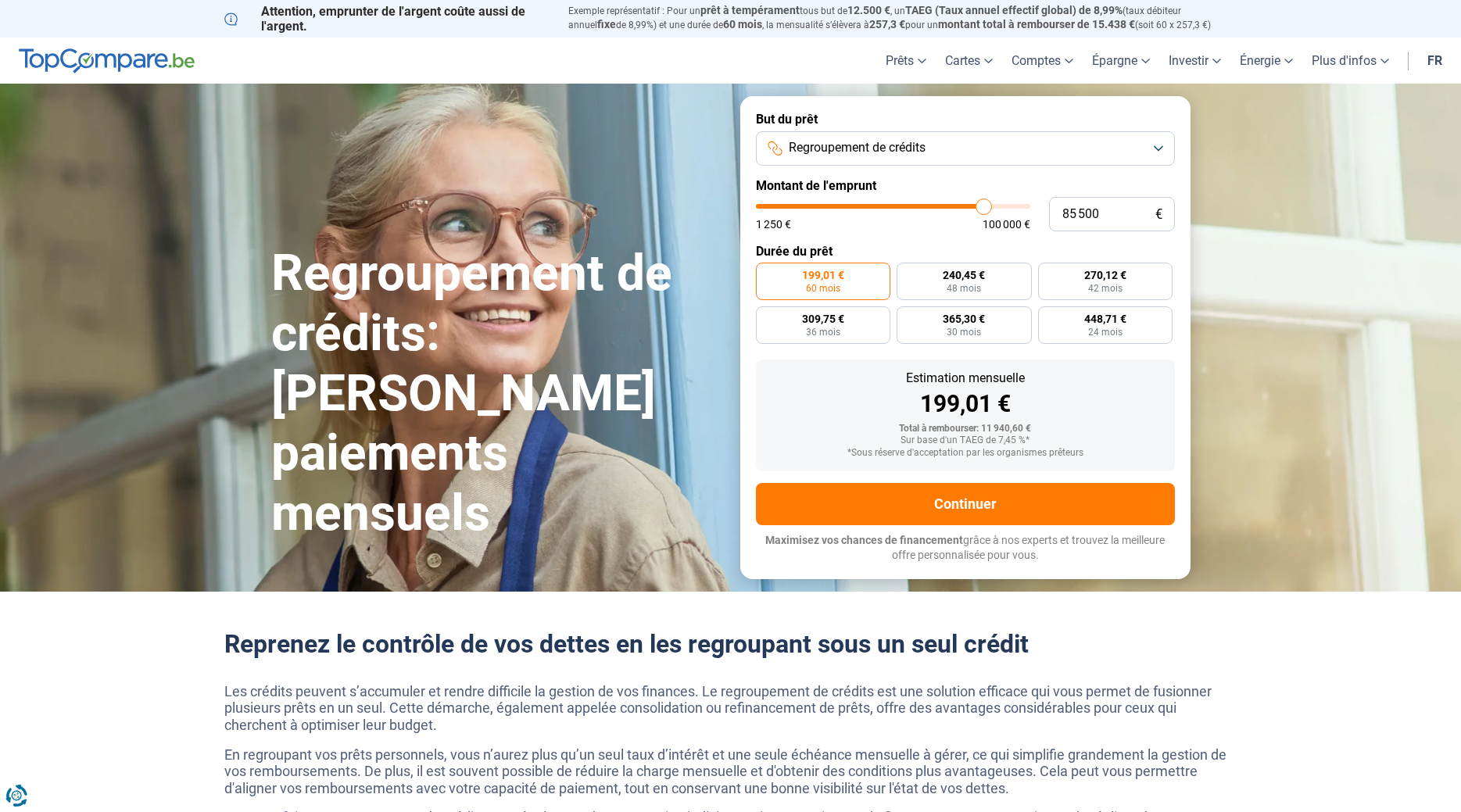
type input "86 000"
drag, startPoint x: 785, startPoint y: 205, endPoint x: 985, endPoint y: 204, distance: 200.0
type input "86000"
click at [985, 204] on input "range" at bounding box center [893, 206] width 275 height 4
radio input "false"
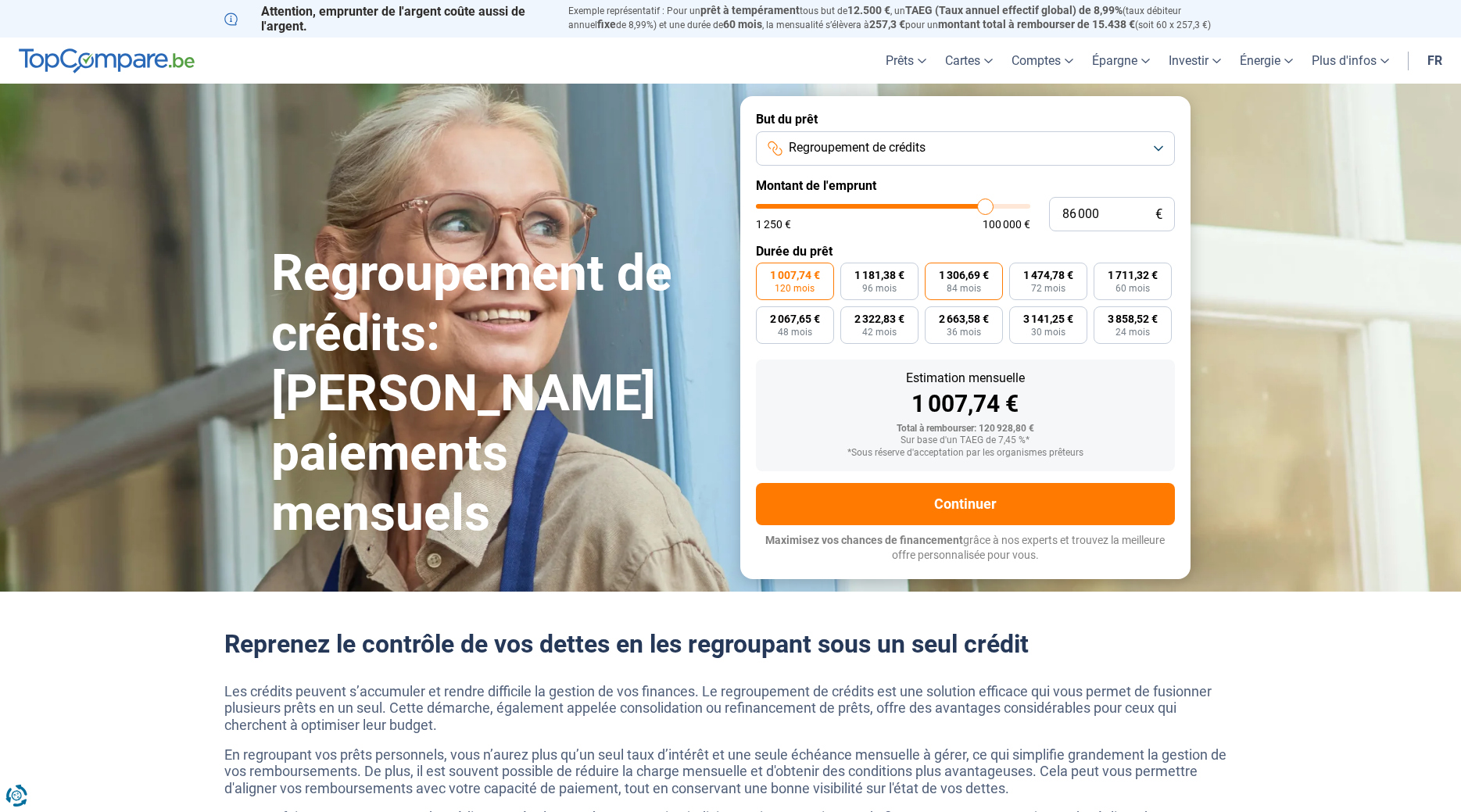
click at [957, 272] on span "1 306,69 €" at bounding box center [963, 275] width 50 height 11
click at [934, 272] on input "1 306,69 € 84 mois" at bounding box center [930, 268] width 11 height 11
radio input "true"
type input "86 250"
type input "86250"
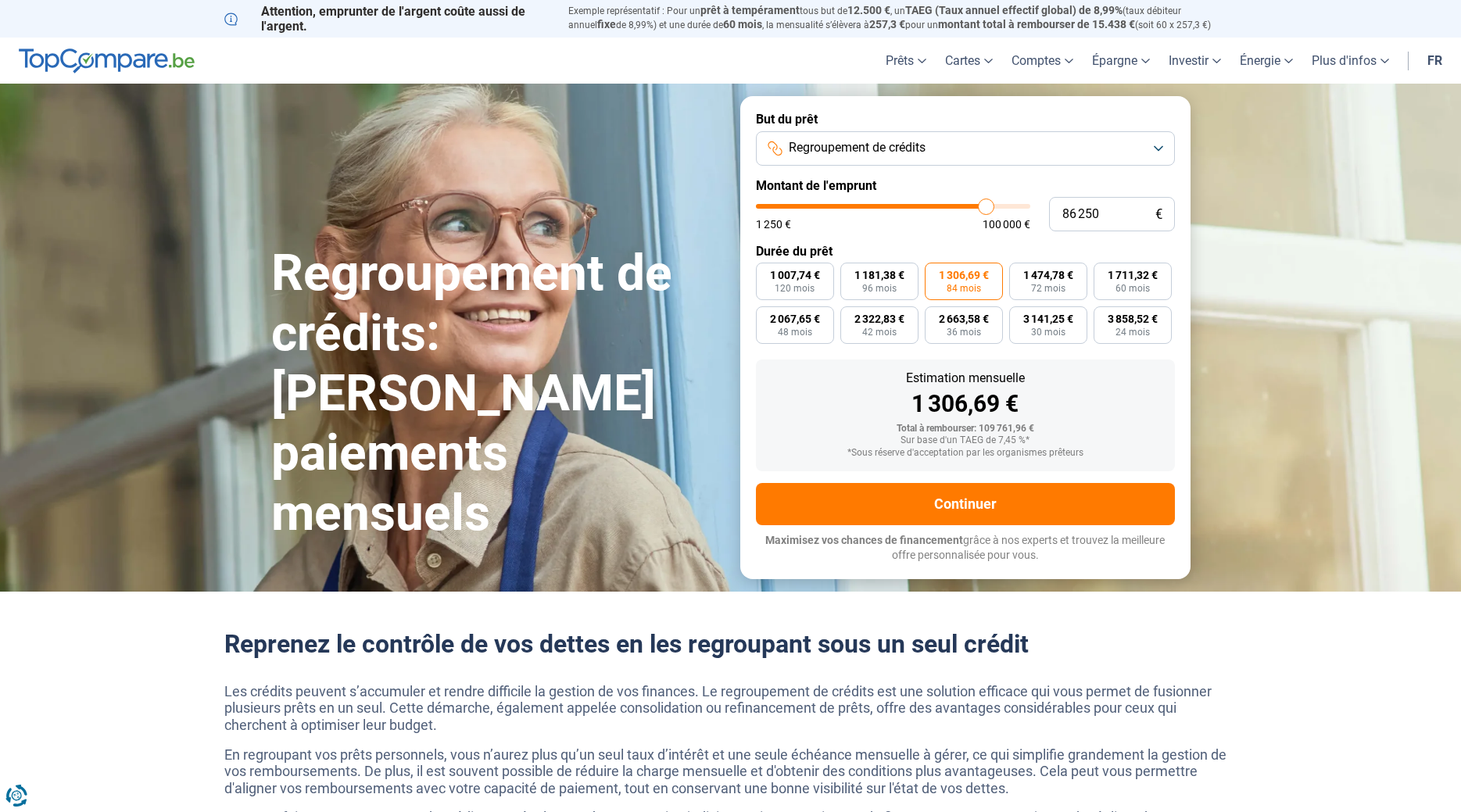
type input "86 500"
type input "86500"
type input "86 750"
type input "86750"
type input "87 000"
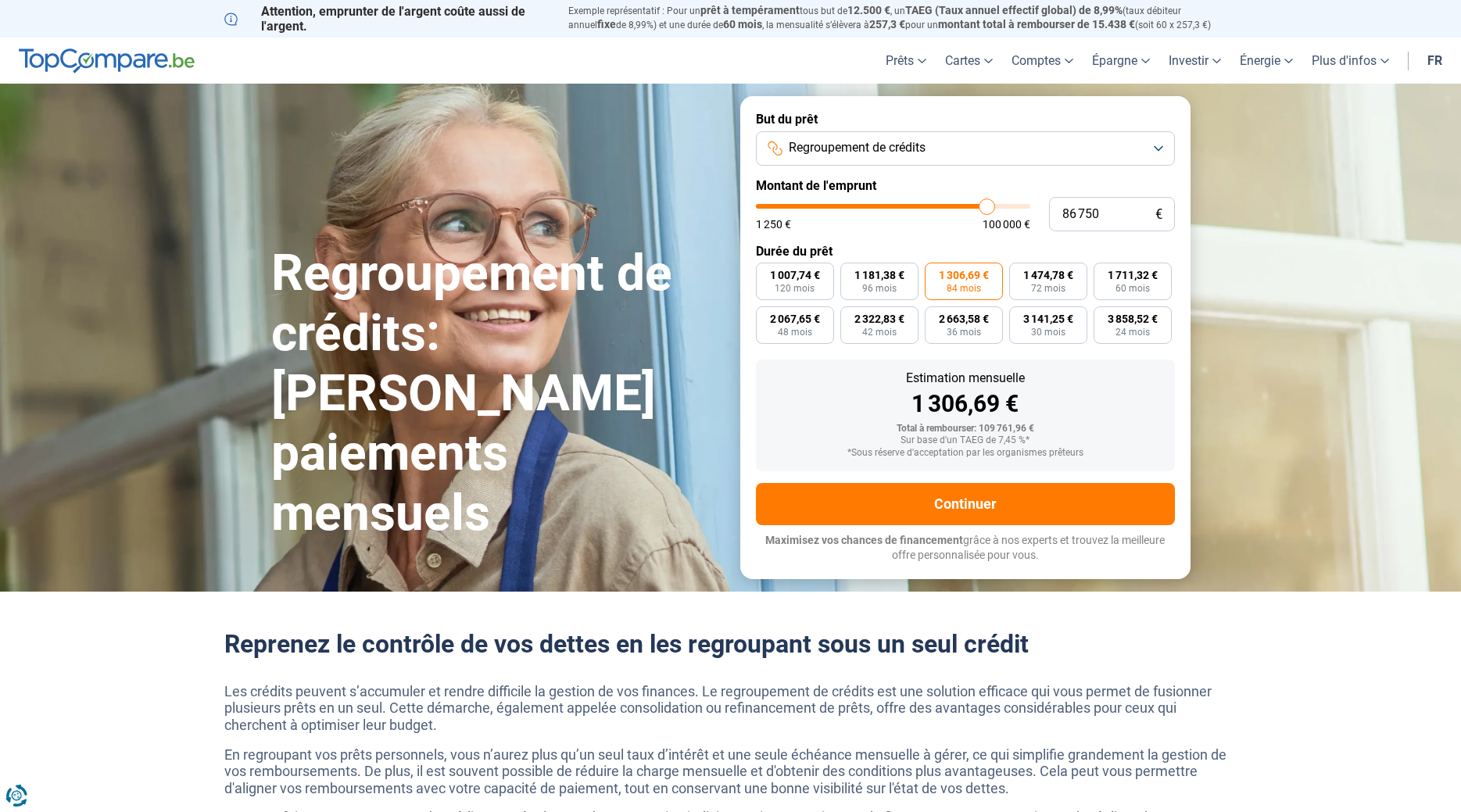
type input "87000"
type input "87 500"
type input "87500"
type input "87 750"
type input "87750"
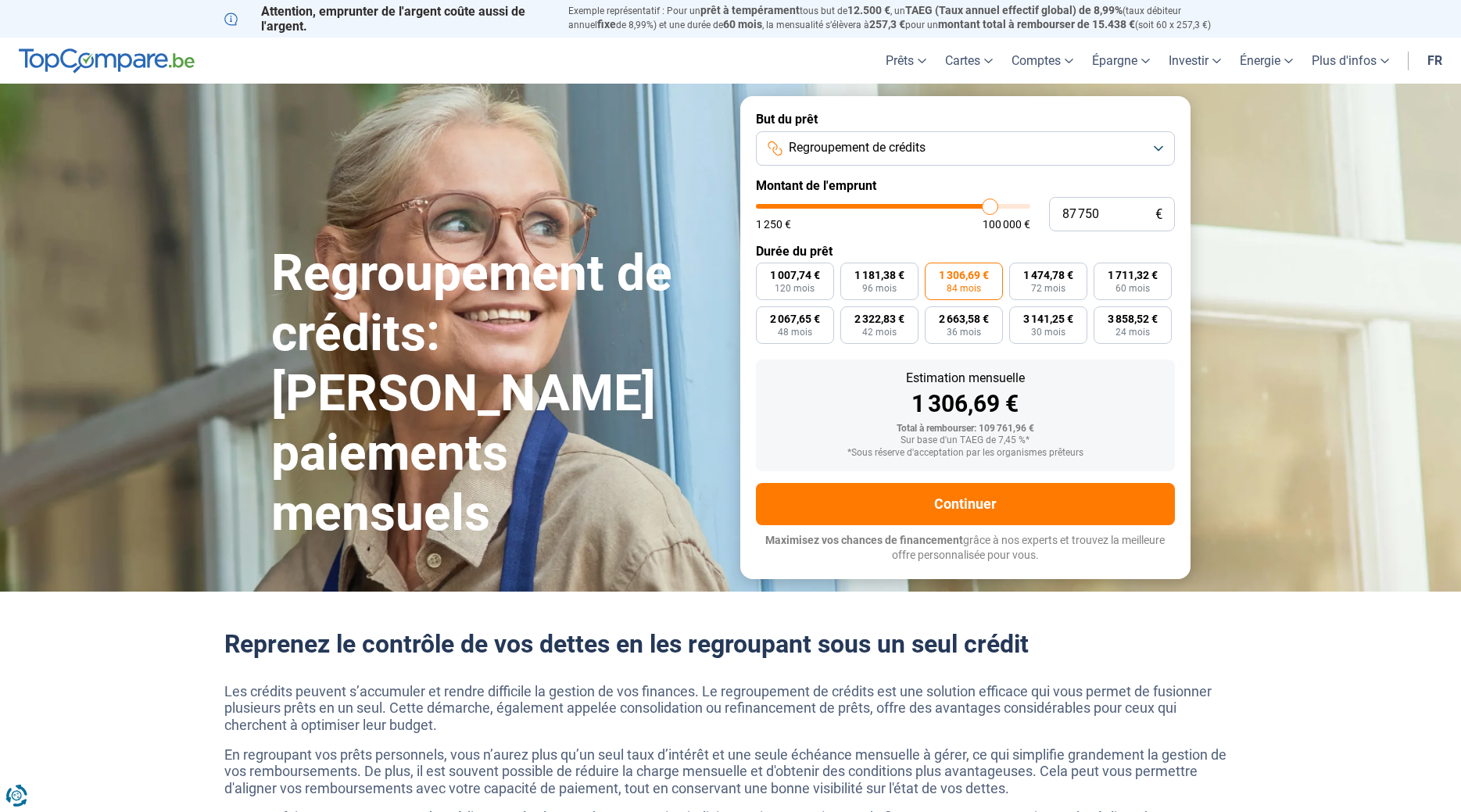
type input "88 000"
type input "88000"
type input "88 500"
type input "88500"
type input "89 000"
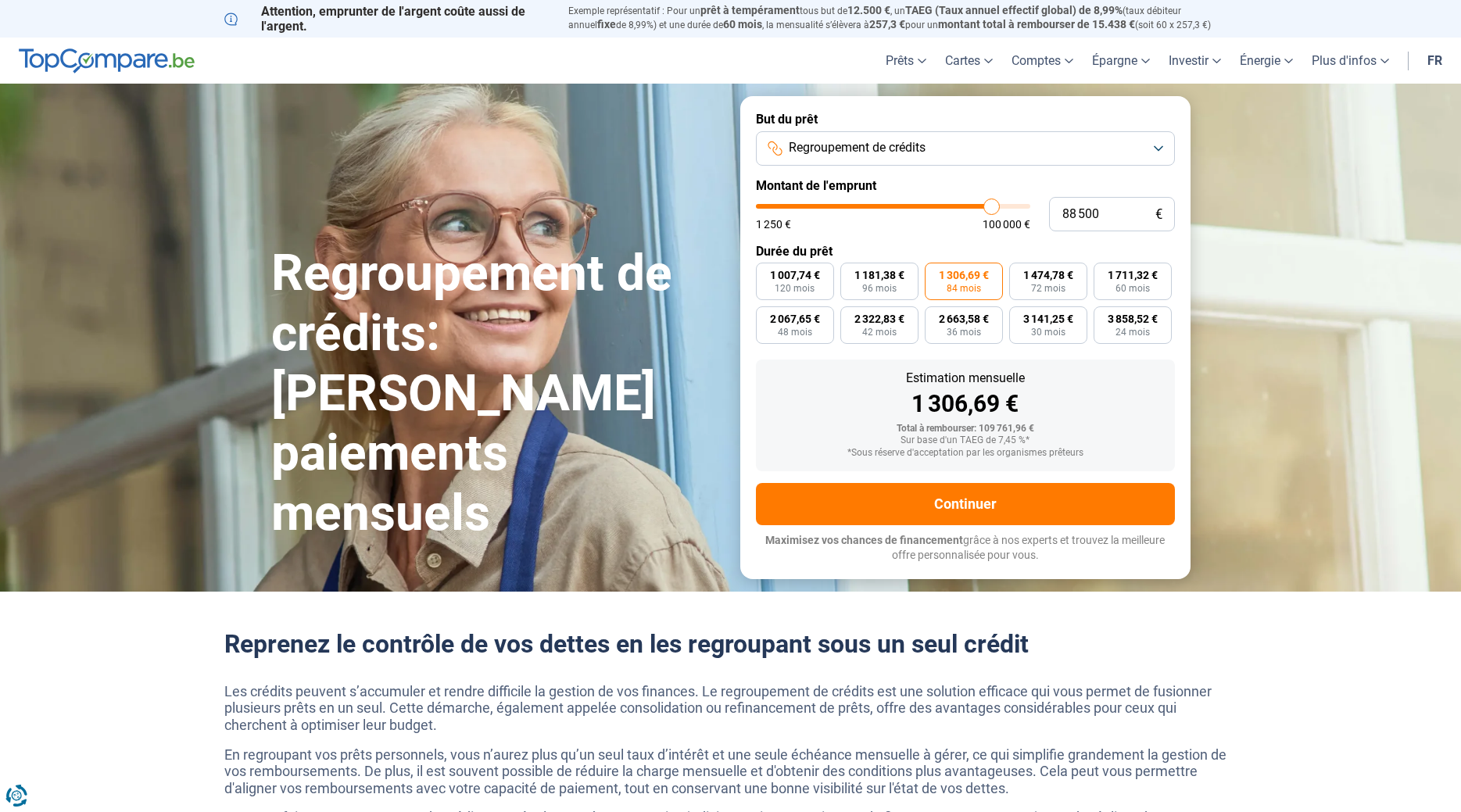
type input "89000"
type input "89 250"
type input "89250"
type input "89 500"
type input "89500"
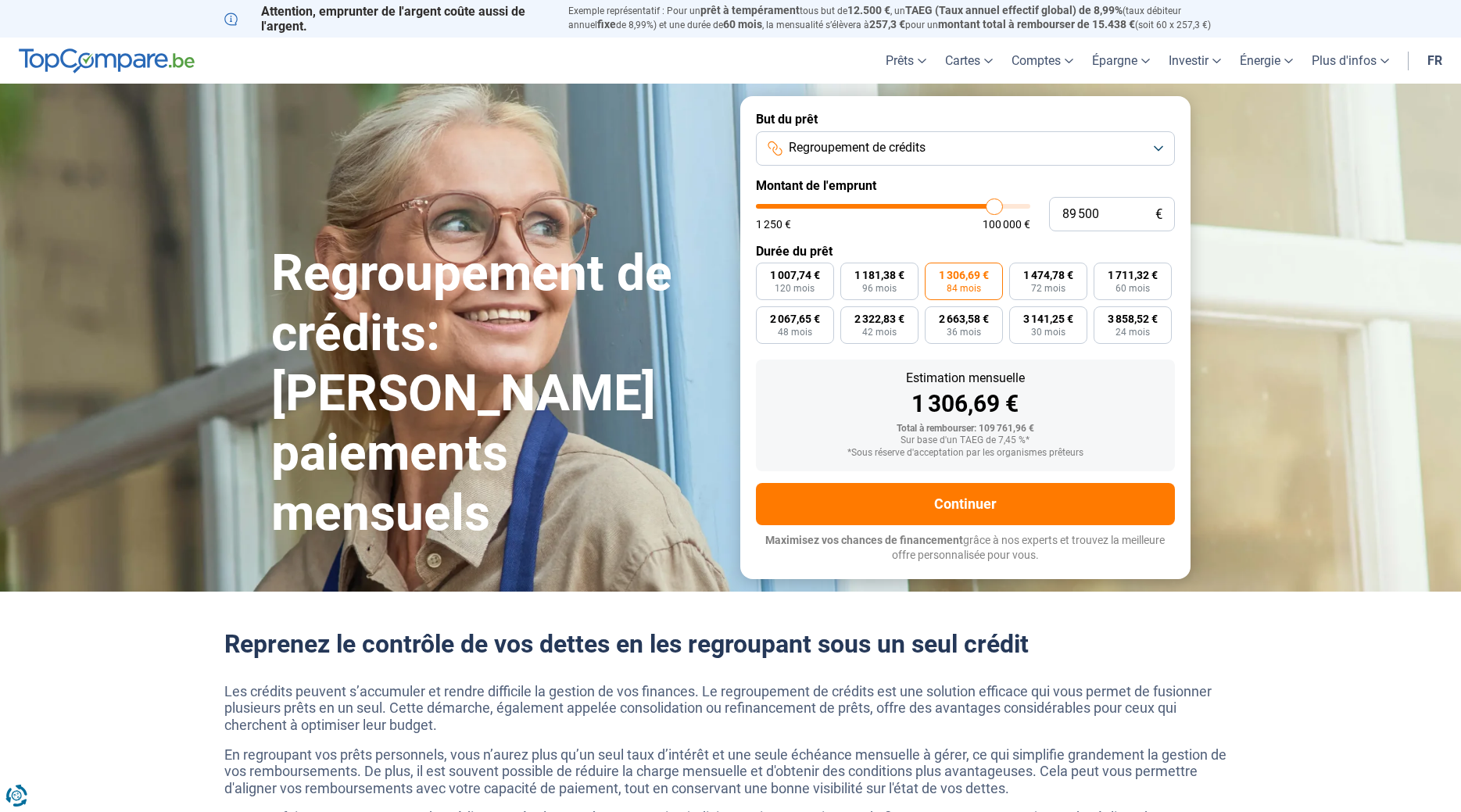
type input "89 750"
type input "89750"
type input "90 000"
drag, startPoint x: 985, startPoint y: 209, endPoint x: 996, endPoint y: 209, distance: 11.0
type input "90000"
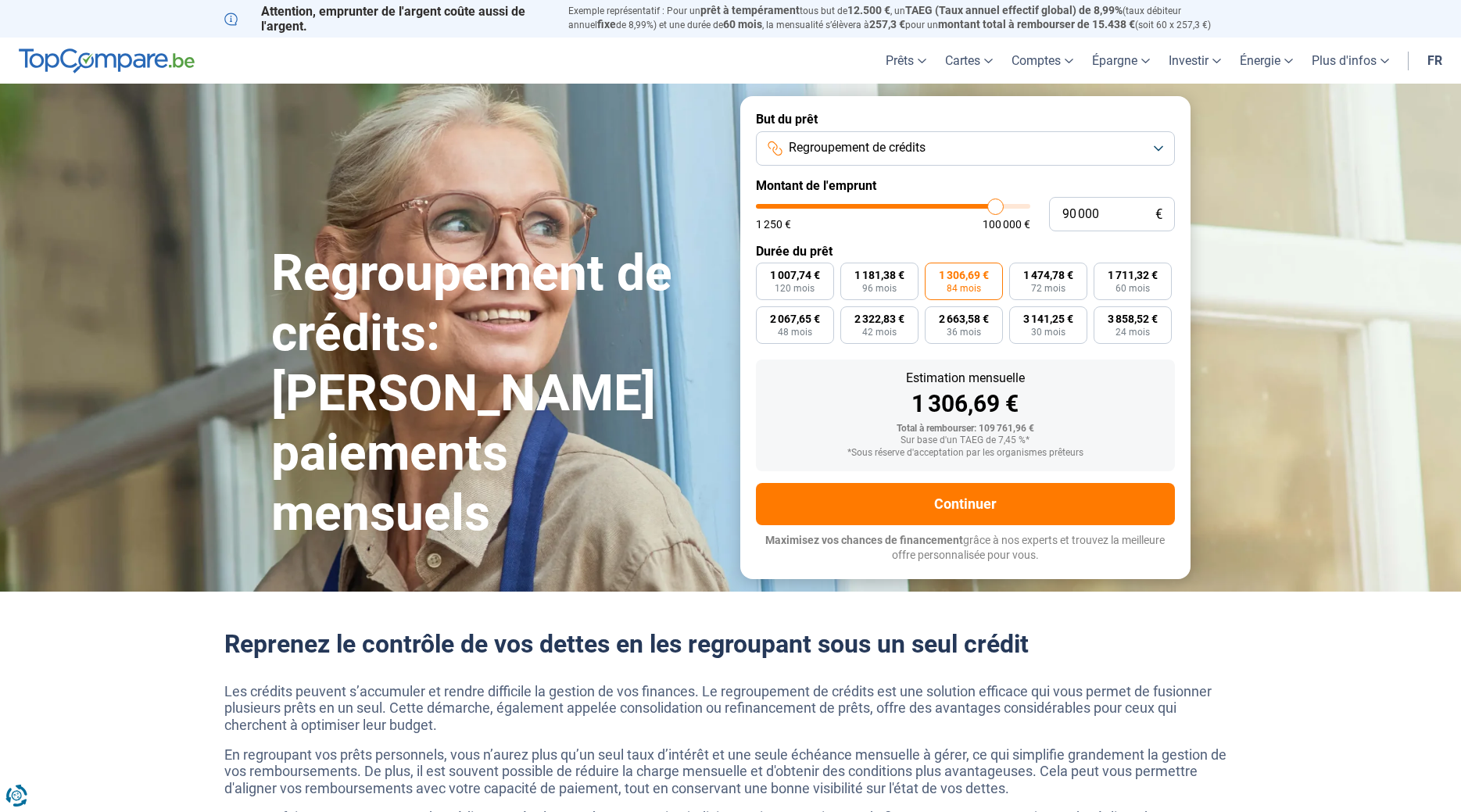
click at [996, 209] on input "range" at bounding box center [893, 206] width 275 height 4
radio input "true"
click at [962, 276] on span "1 367,47 €" at bounding box center [963, 275] width 50 height 11
click at [934, 273] on input "1 367,47 € 84 mois" at bounding box center [930, 268] width 11 height 11
radio input "true"
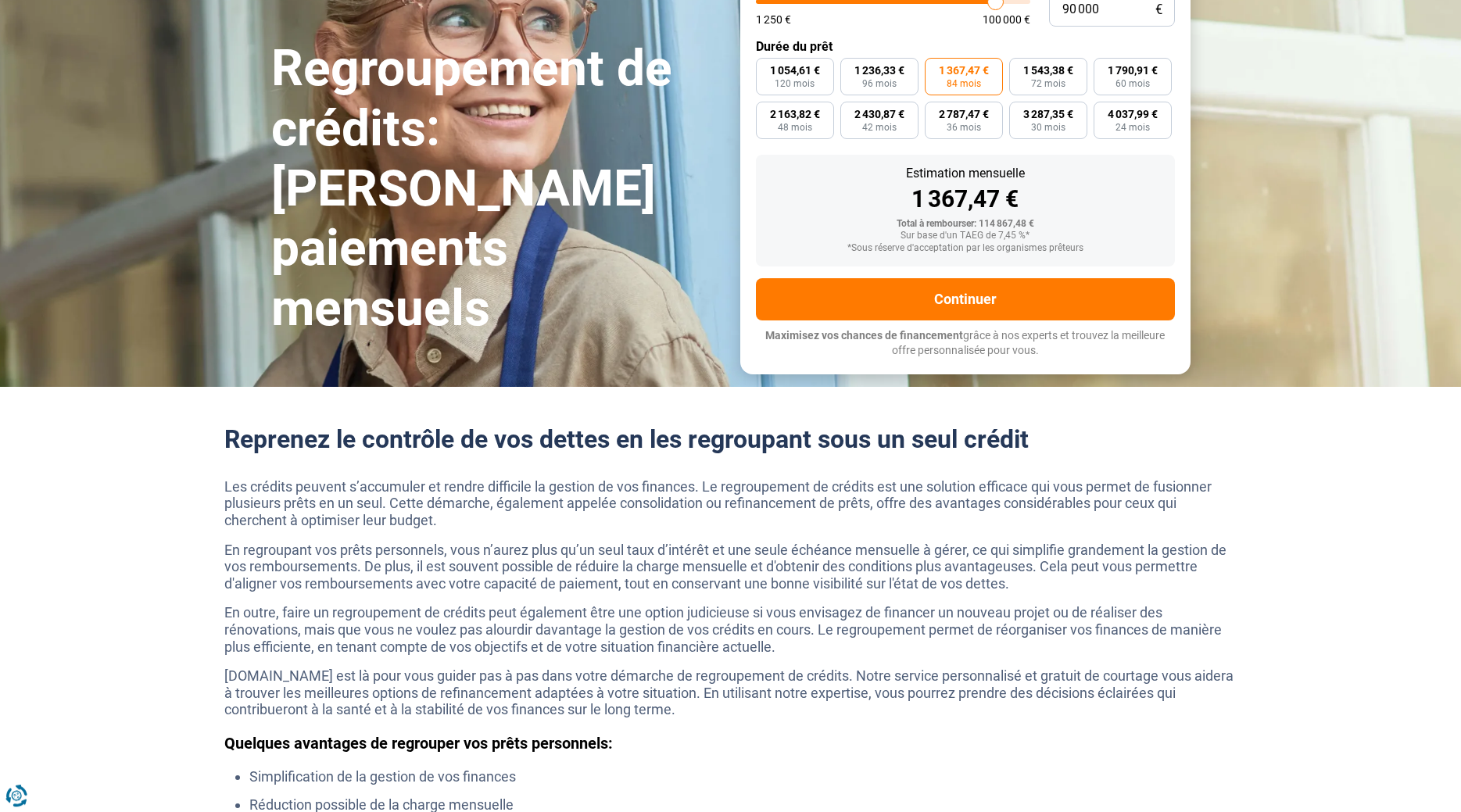
scroll to position [159, 0]
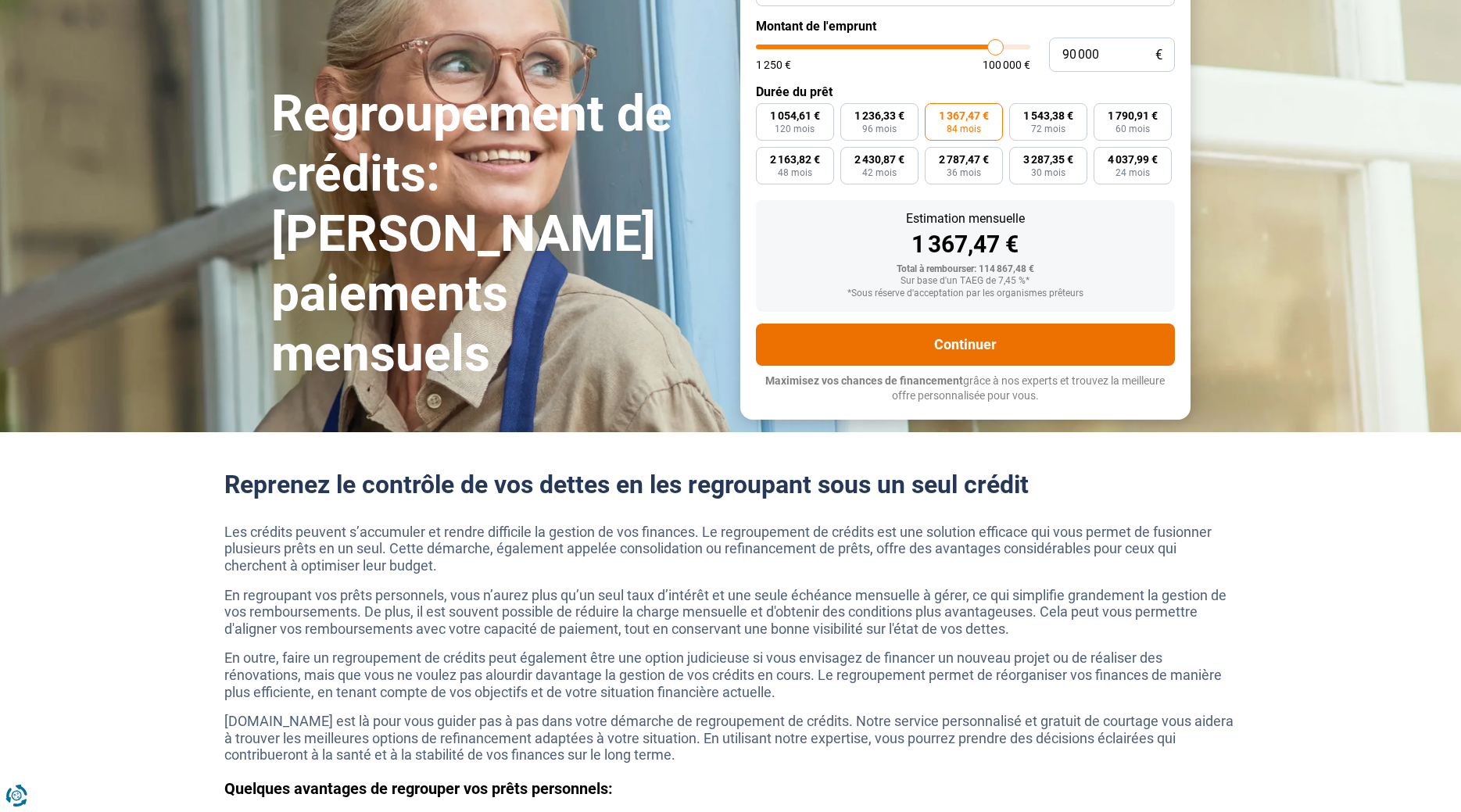
click at [958, 339] on button "Continuer" at bounding box center [965, 344] width 419 height 42
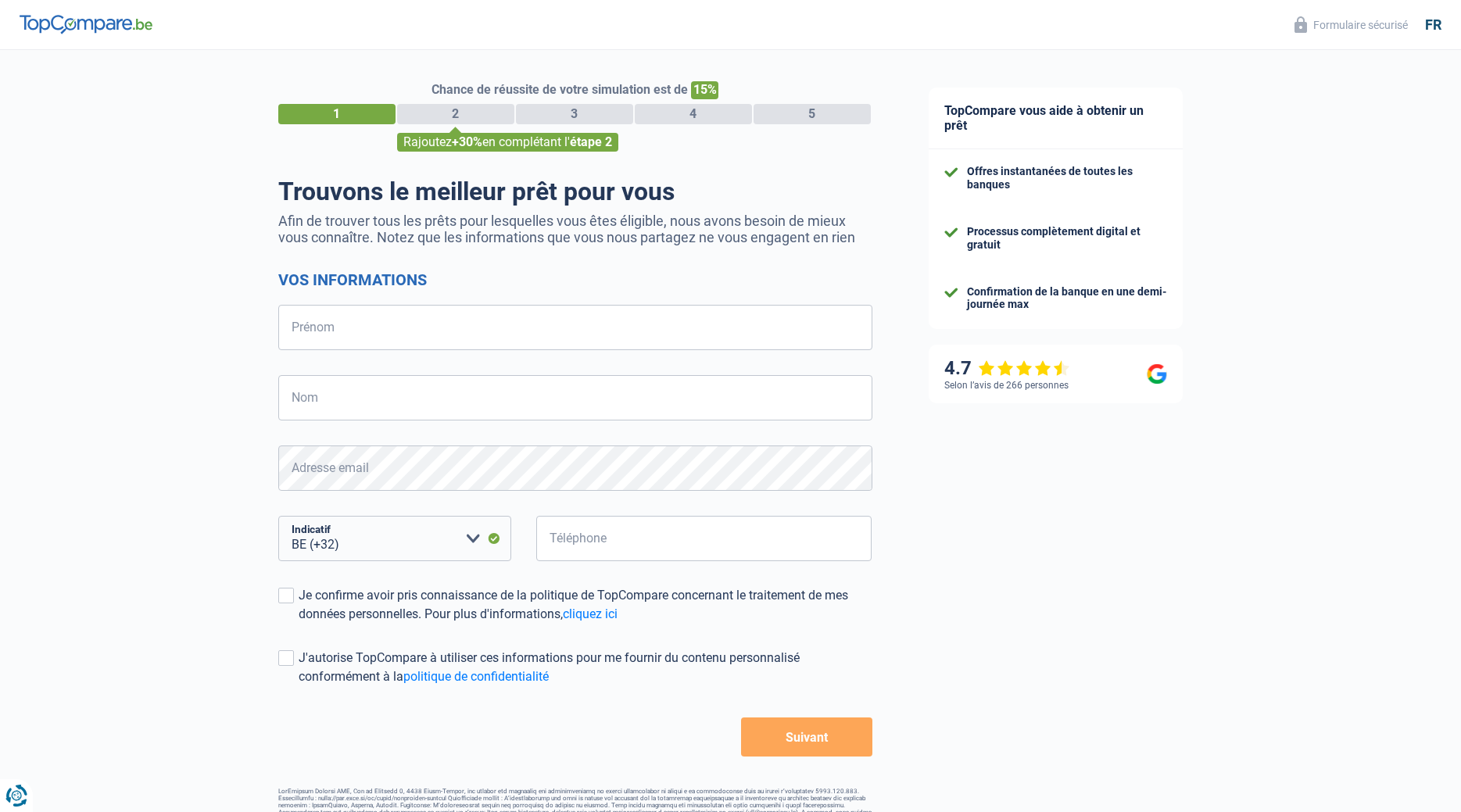
select select "32"
click at [302, 323] on input "Prénom" at bounding box center [575, 327] width 594 height 45
type input "patricia"
click at [312, 385] on input "Nom" at bounding box center [575, 397] width 594 height 45
type input "castel"
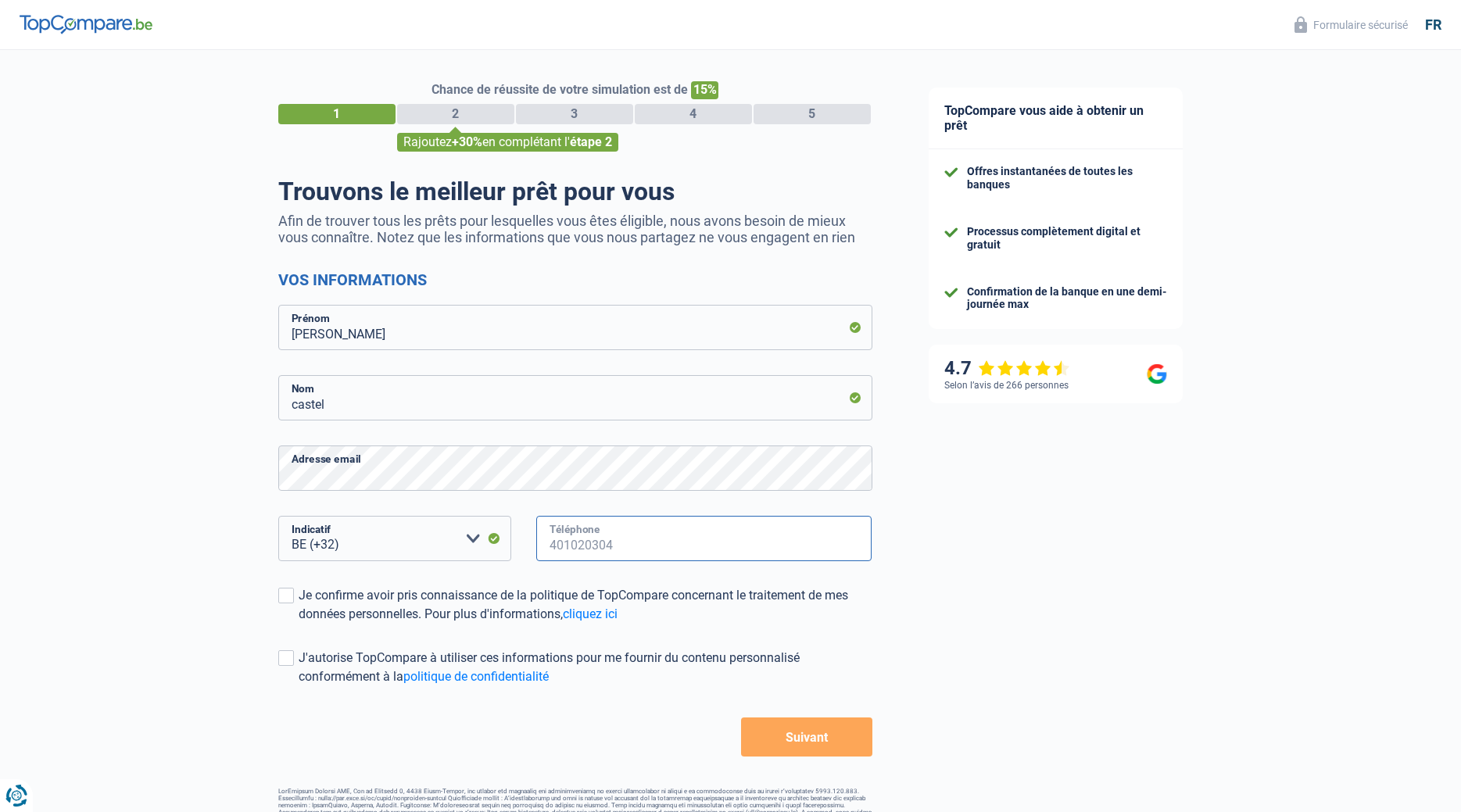
click at [548, 532] on input "Téléphone" at bounding box center [705, 538] width 336 height 45
type input "476714124"
click at [291, 602] on span at bounding box center [286, 595] width 16 height 16
click at [299, 624] on input "Je confirme avoir pris connaissance de la politique de TopCompare concernant le…" at bounding box center [299, 624] width 0 height 0
click at [289, 666] on span at bounding box center [286, 658] width 16 height 16
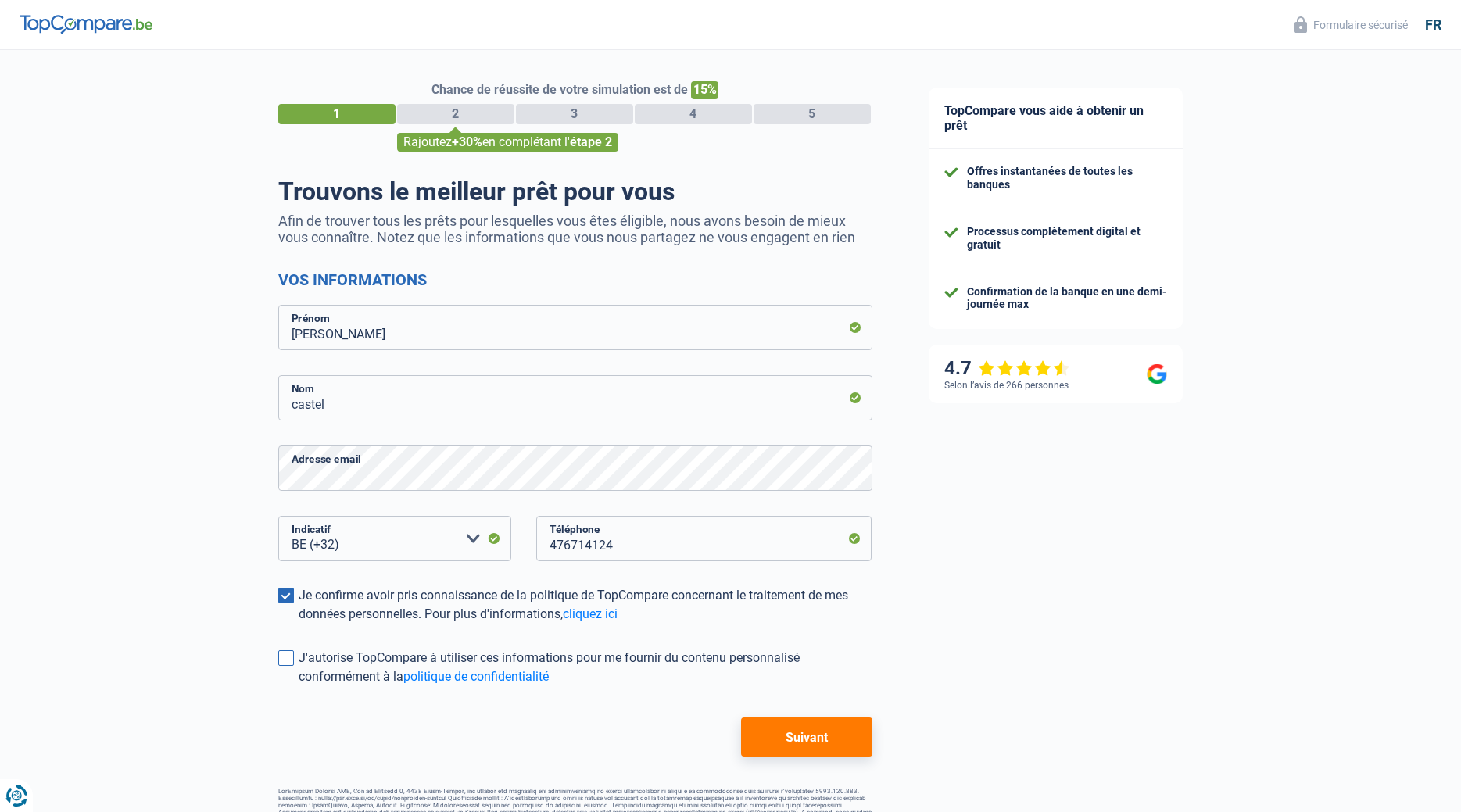
click at [299, 686] on input "J'autorise TopCompare à utiliser ces informations pour me fournir du contenu pe…" at bounding box center [299, 686] width 0 height 0
click at [801, 738] on button "Suivant" at bounding box center [806, 737] width 130 height 39
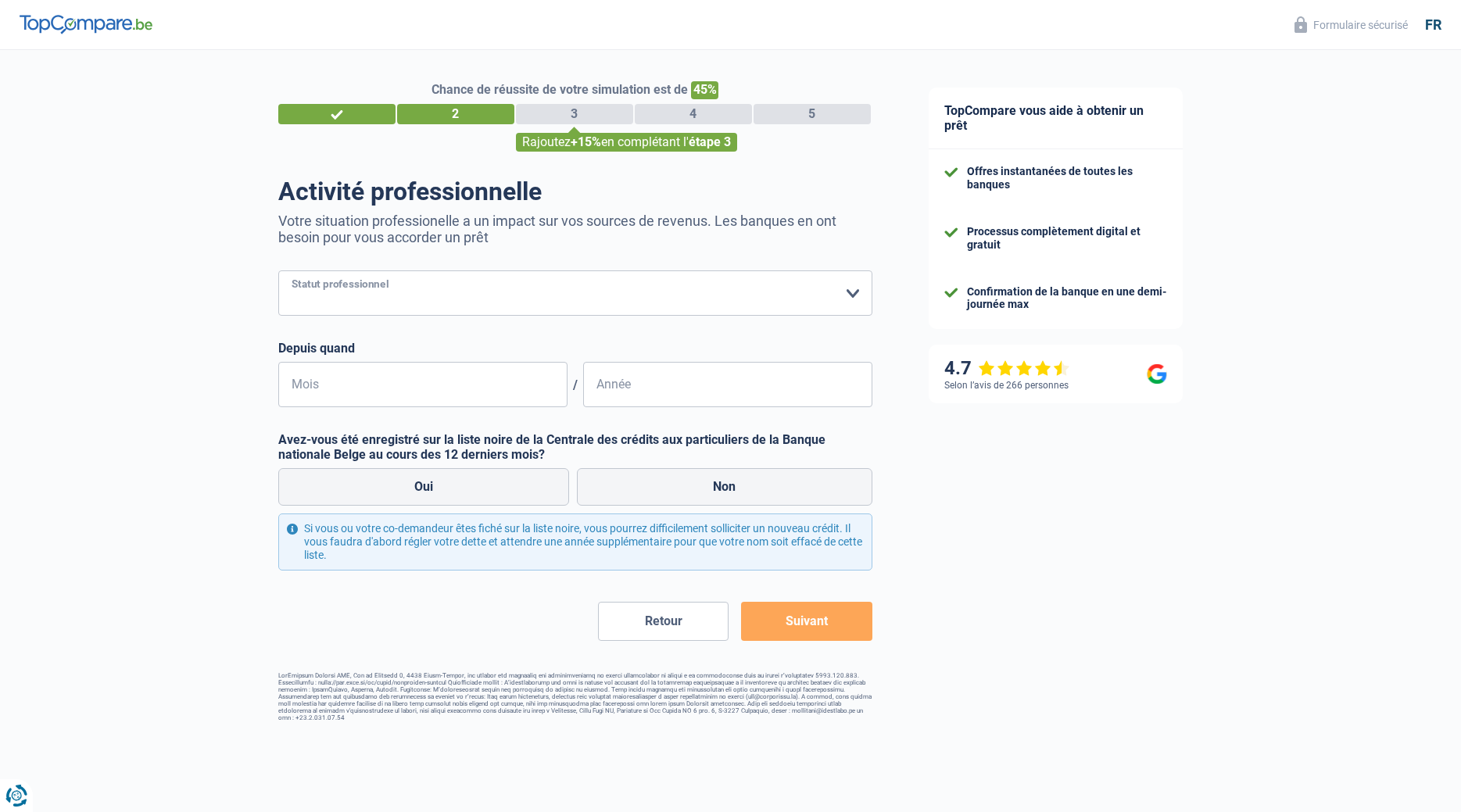
click at [278, 270] on select "Ouvrier Employé privé Employé public Invalide Indépendant Pensionné Chômeur Mut…" at bounding box center [575, 292] width 594 height 45
select select "privateEmployee"
click option "Employé privé" at bounding box center [0, 0] width 0 height 0
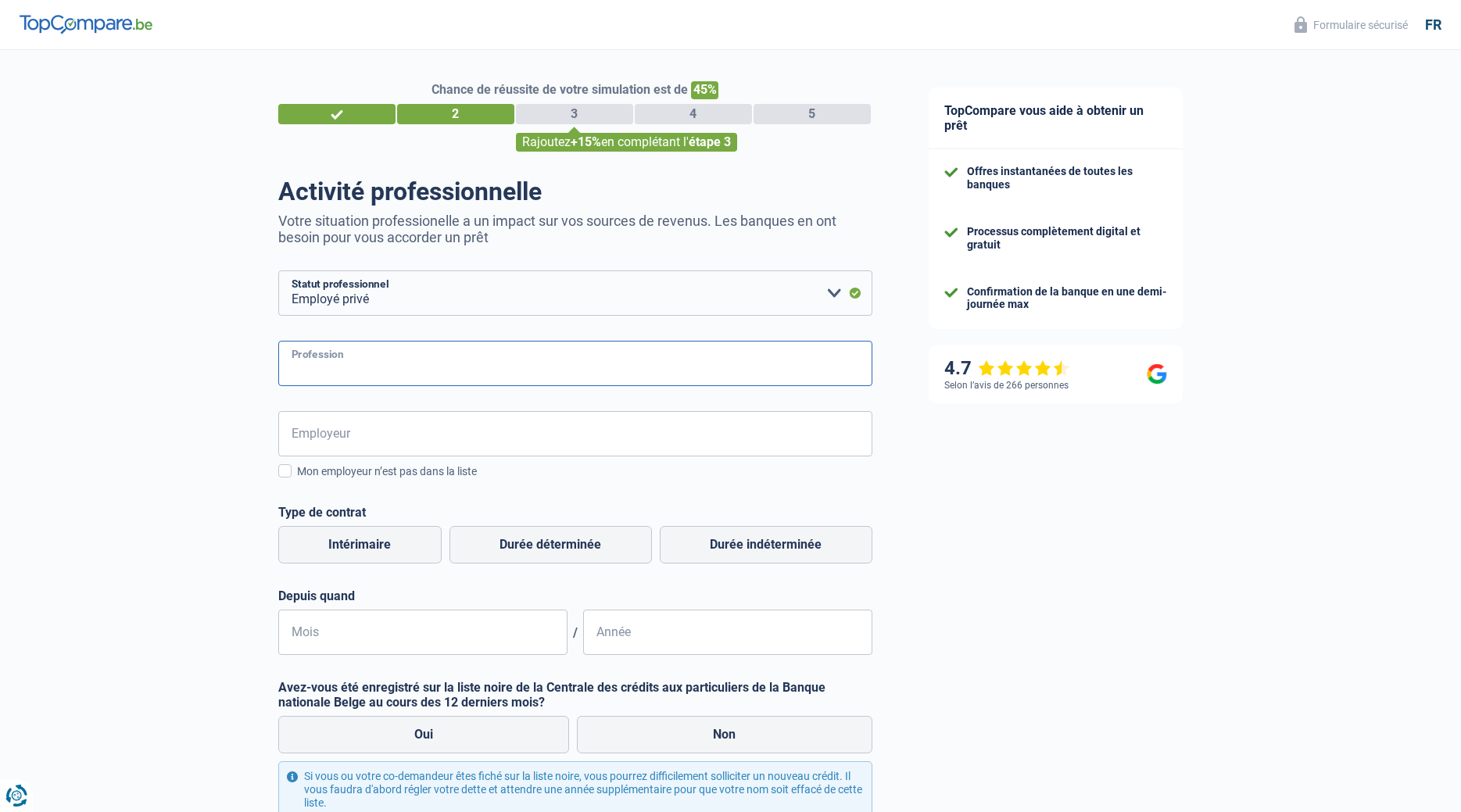
click at [393, 358] on input "Profession" at bounding box center [575, 363] width 594 height 45
type input "assistante finance"
click at [374, 423] on input "Employeur" at bounding box center [575, 433] width 594 height 45
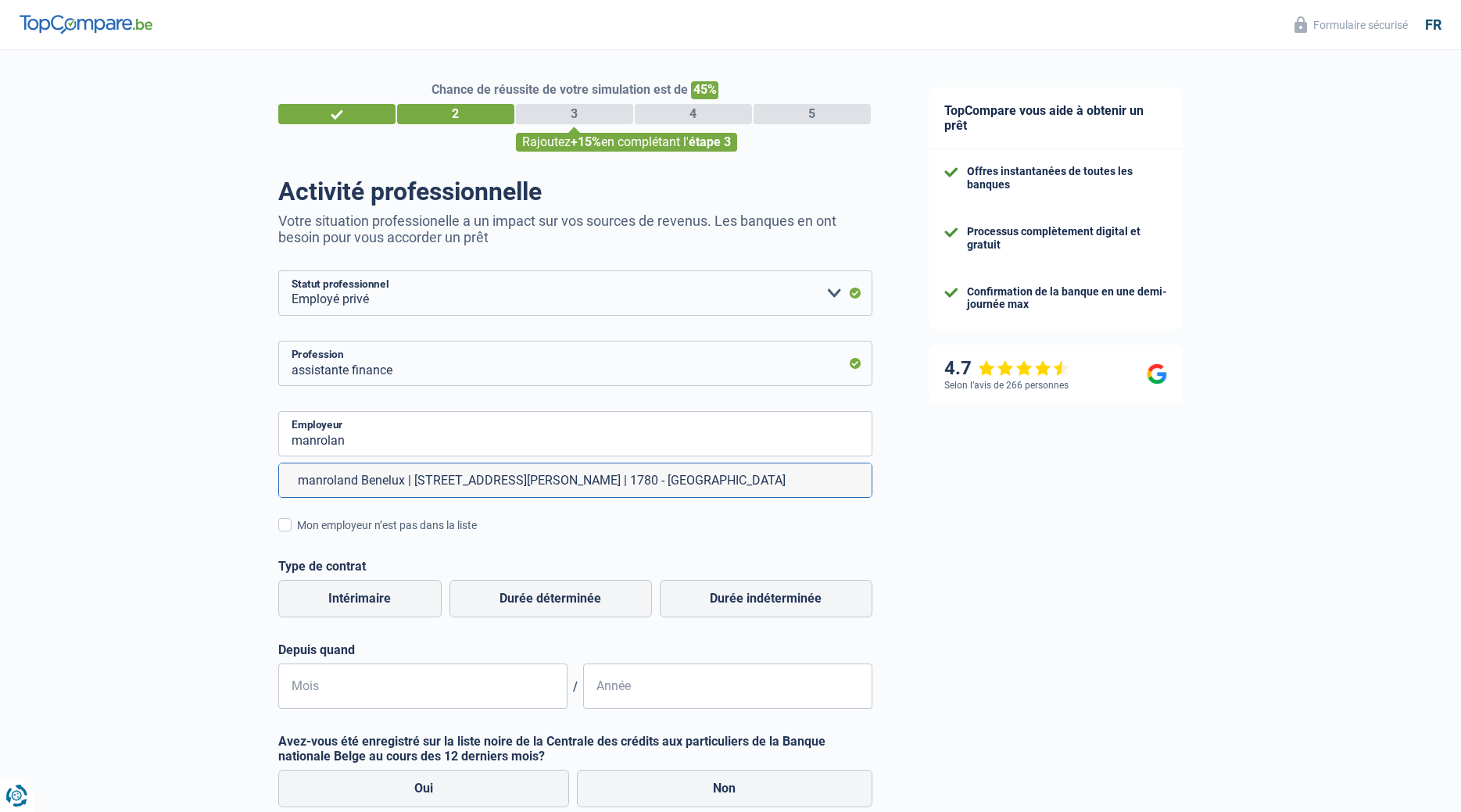
click at [518, 476] on li "manroland Benelux | Avenue Reine Astrid, 61 | 1780 - Wemmel" at bounding box center [575, 480] width 593 height 33
type input "manroland Benelux | Avenue Reine Astrid, 61 | 1780 - Wemmel"
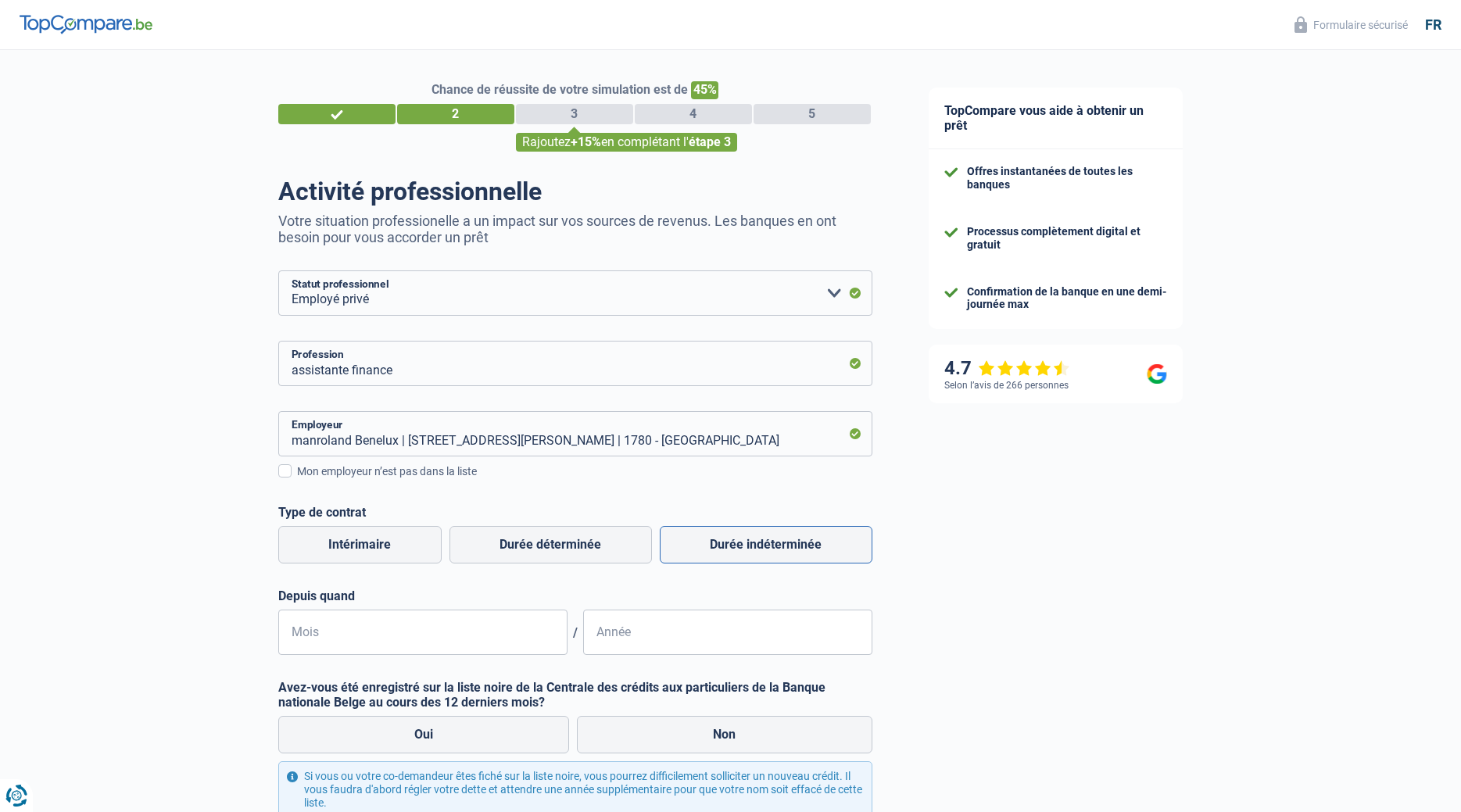
click at [717, 542] on label "Durée indéterminée" at bounding box center [765, 544] width 212 height 38
click at [717, 542] on input "Durée indéterminée" at bounding box center [765, 544] width 212 height 38
radio input "true"
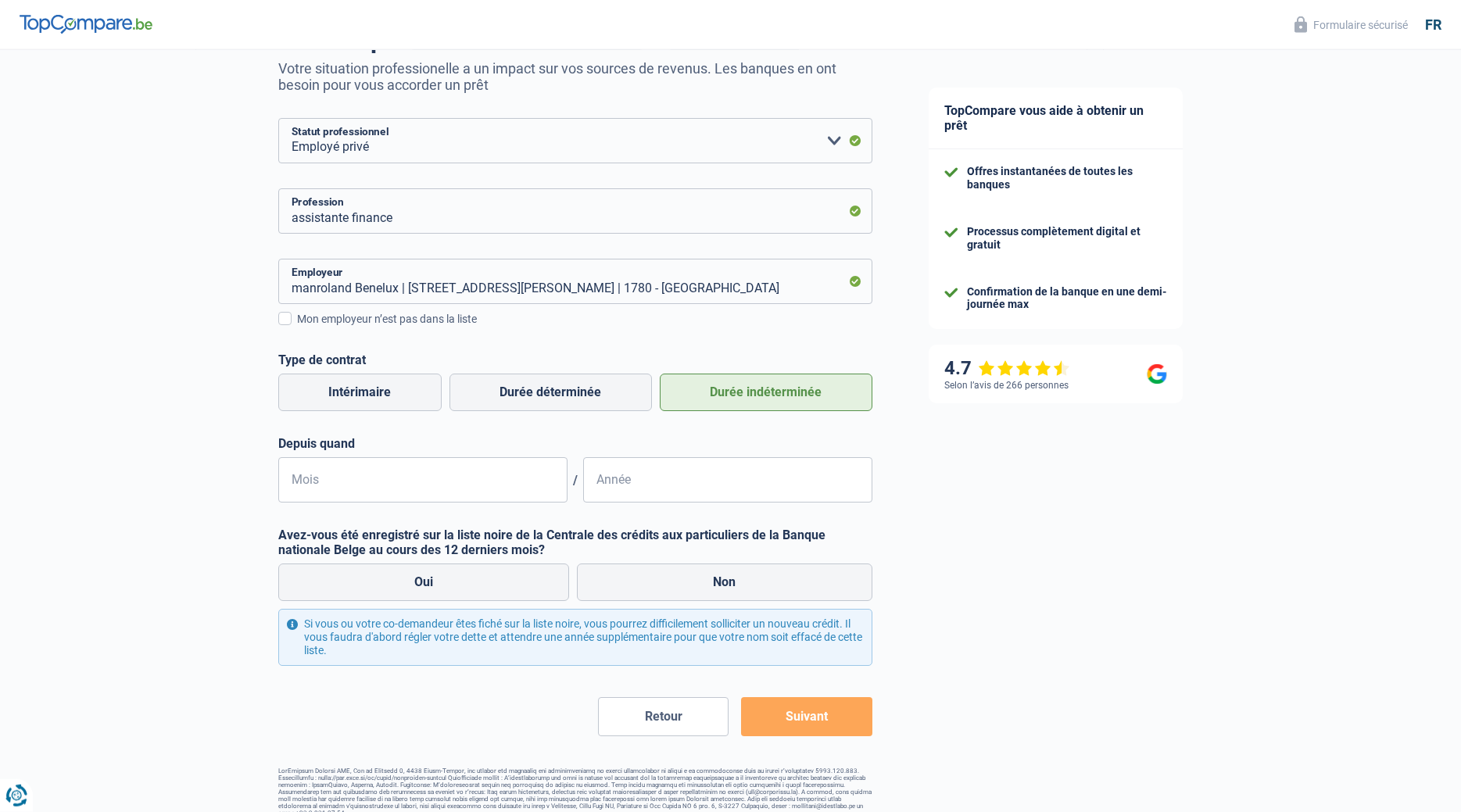
scroll to position [159, 0]
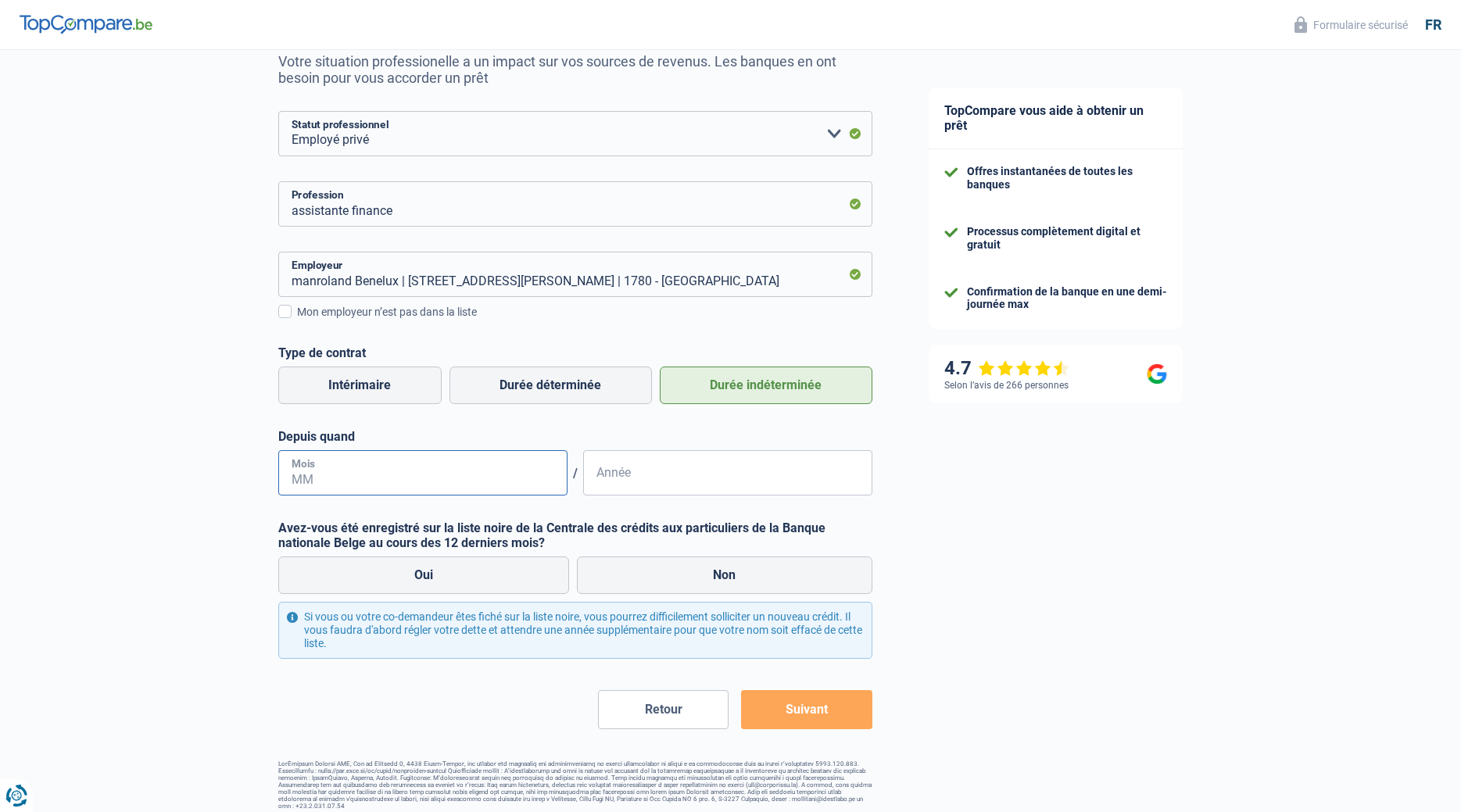
click at [304, 465] on input "Mois" at bounding box center [423, 472] width 289 height 45
type input "07"
type input "1980"
click at [719, 576] on label "Non" at bounding box center [724, 575] width 295 height 38
click at [719, 576] on input "Non" at bounding box center [724, 575] width 295 height 38
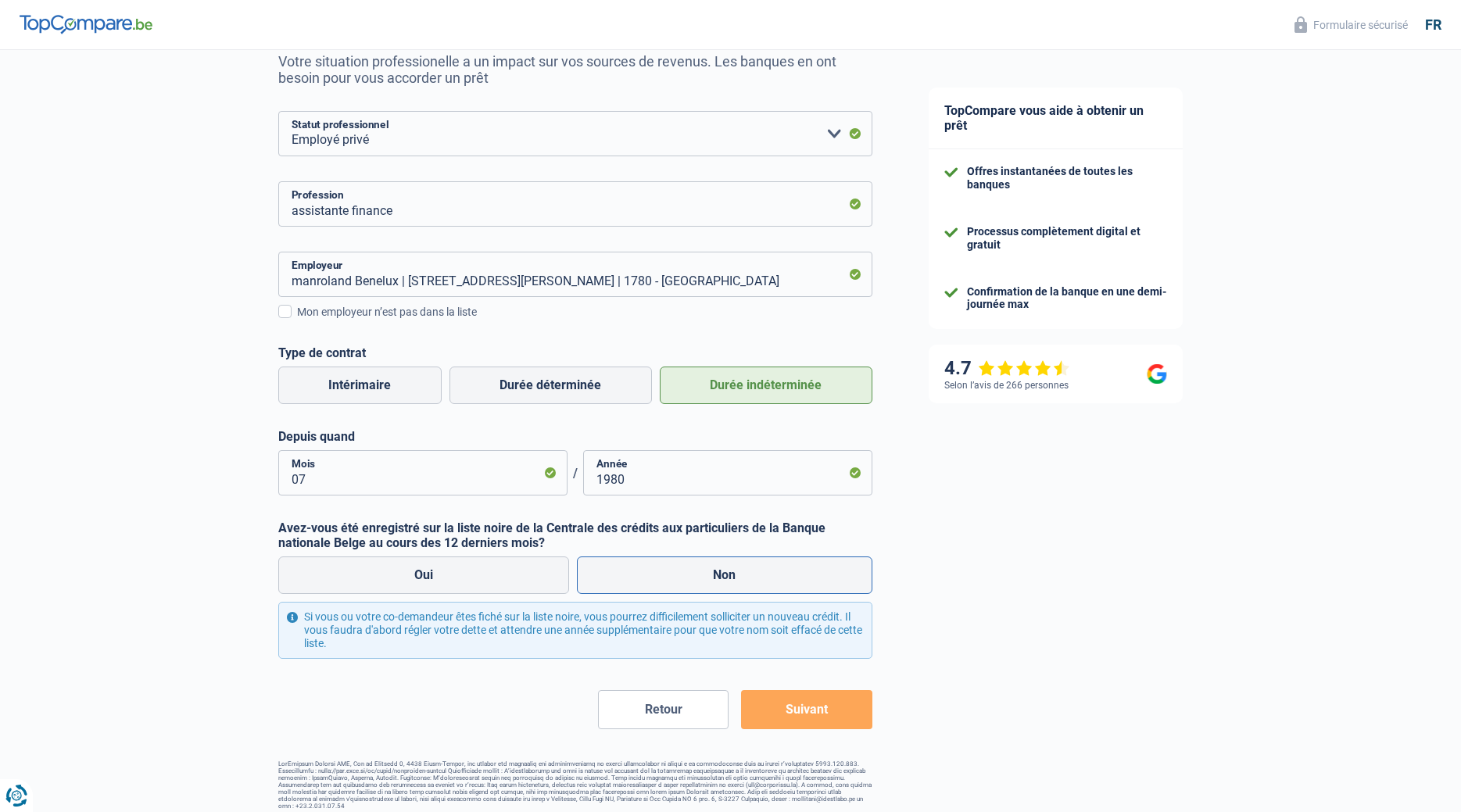
radio input "true"
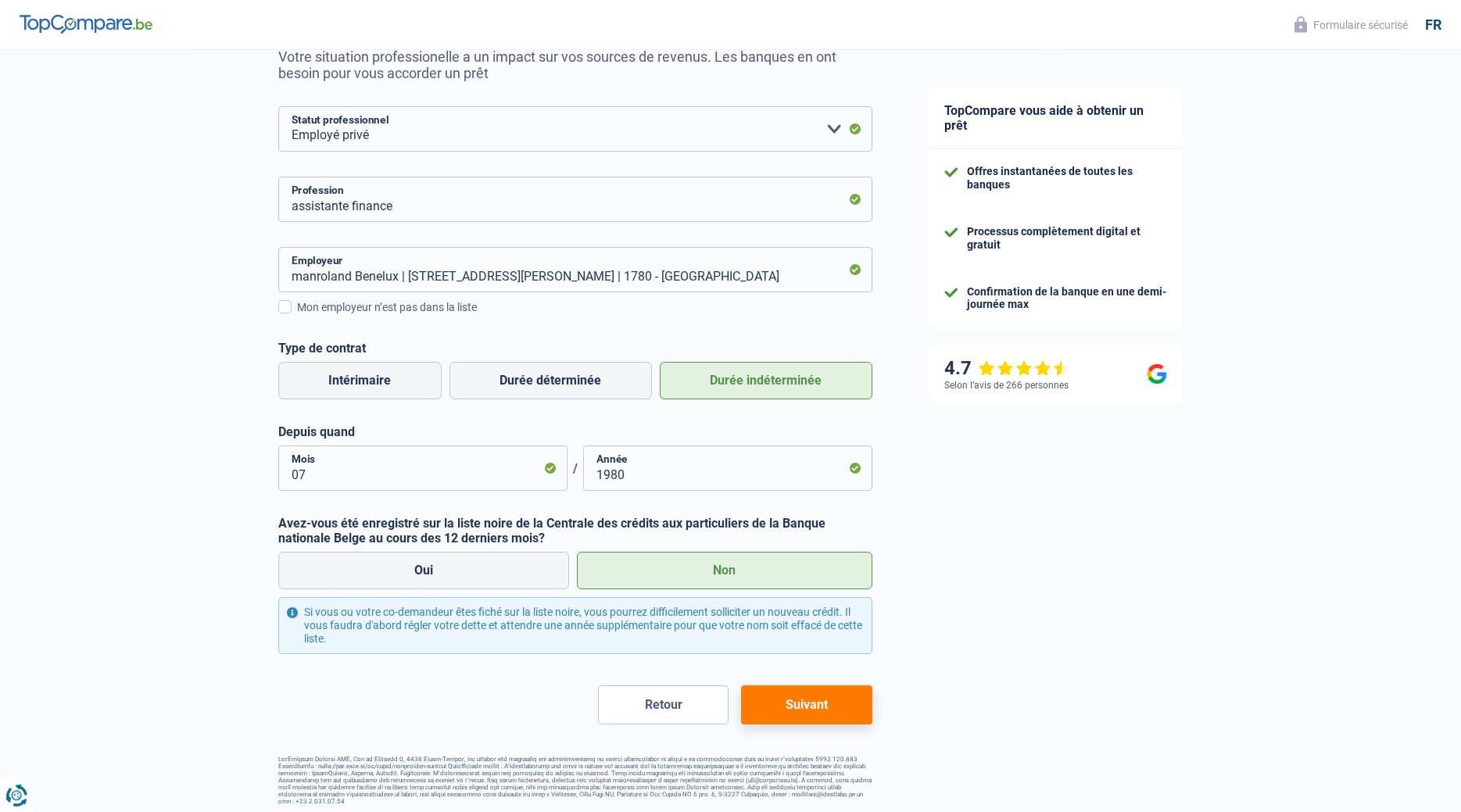
scroll to position [169, 0]
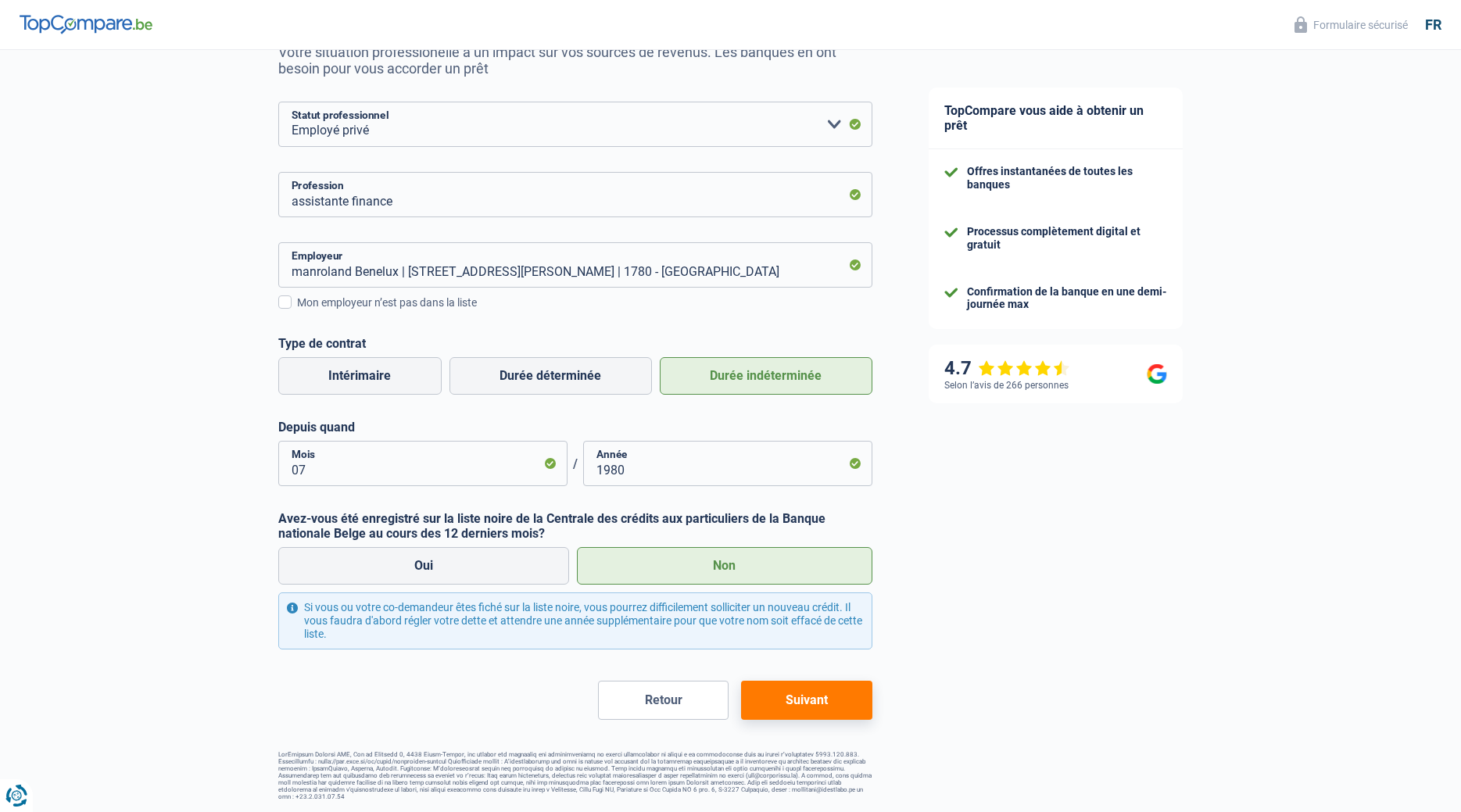
click at [814, 699] on button "Suivant" at bounding box center [806, 700] width 130 height 39
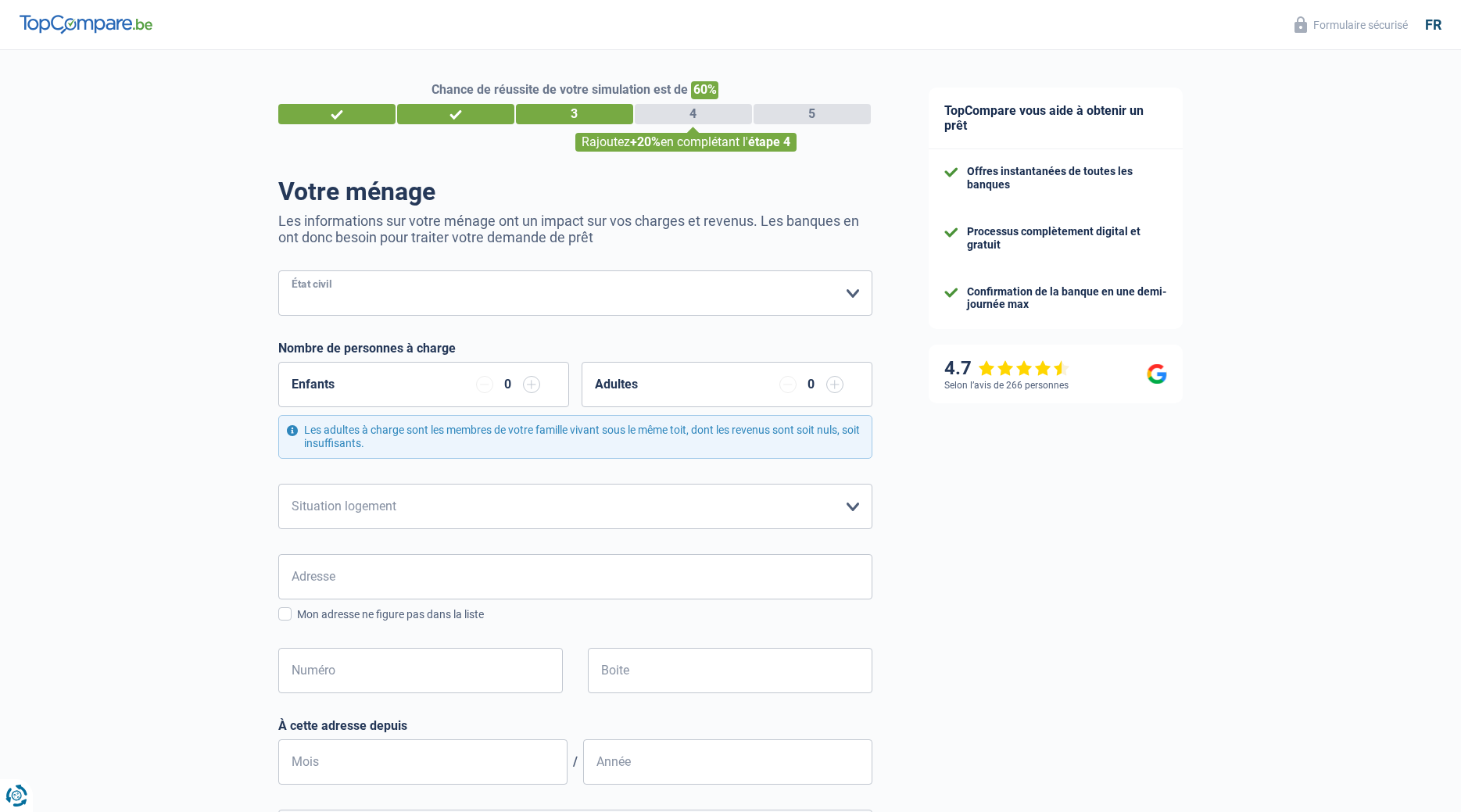
click at [278, 270] on select "Célibataire Marié(e) Cohabitant(e) légal(e) Divorcé(e) Veuf(ve) Séparé (de fait…" at bounding box center [575, 292] width 594 height 45
select select "married"
click option "Marié(e)" at bounding box center [0, 0] width 0 height 0
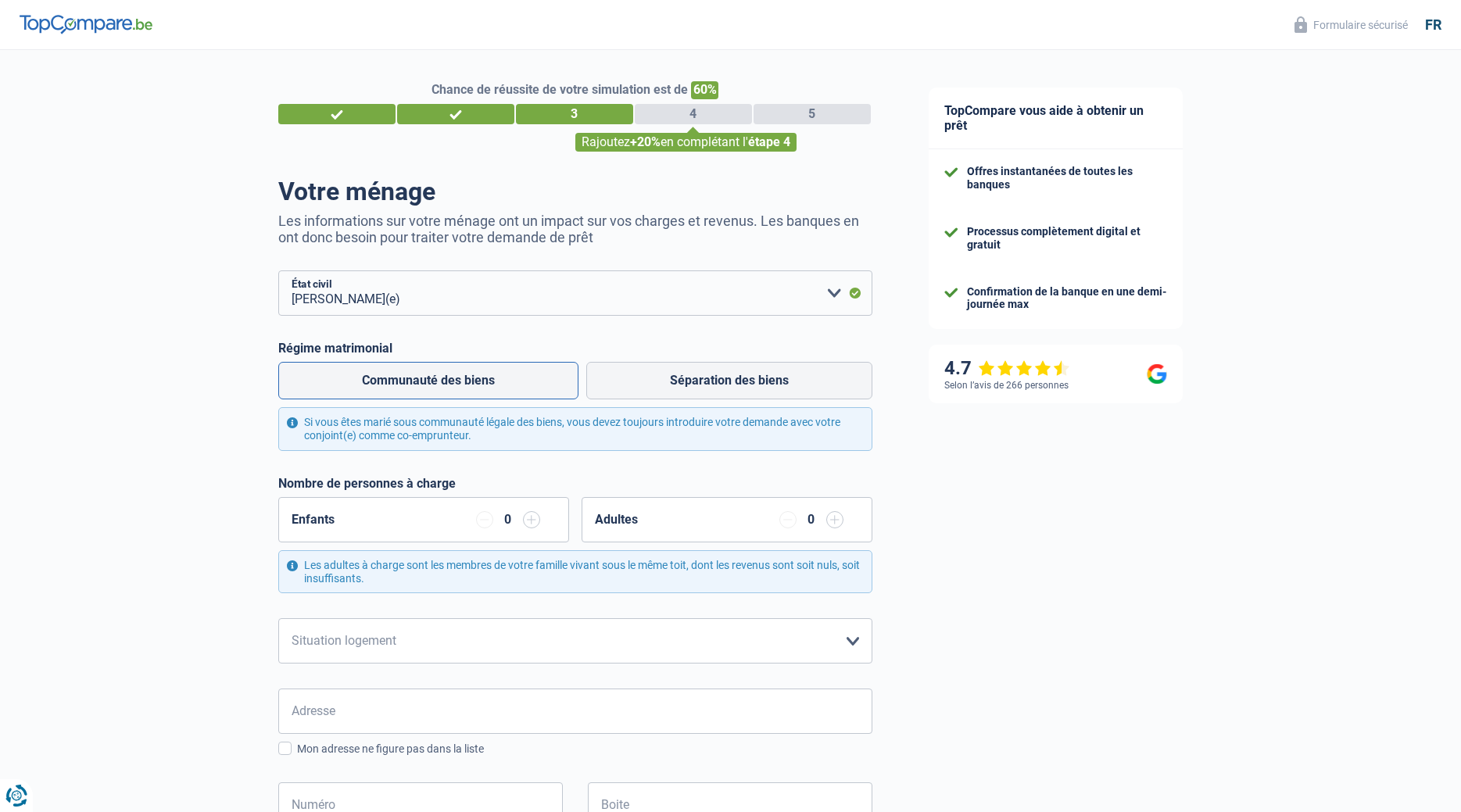
click at [423, 374] on label "Communauté des biens" at bounding box center [428, 380] width 300 height 38
click at [423, 374] on input "Communauté des biens" at bounding box center [428, 380] width 300 height 38
radio input "true"
click at [278, 618] on select "Locataire Propriétaire avec prêt hypothécaire Propriétaire sans prêt hypothécai…" at bounding box center [575, 640] width 594 height 45
select select "ownerWithoutMortgage"
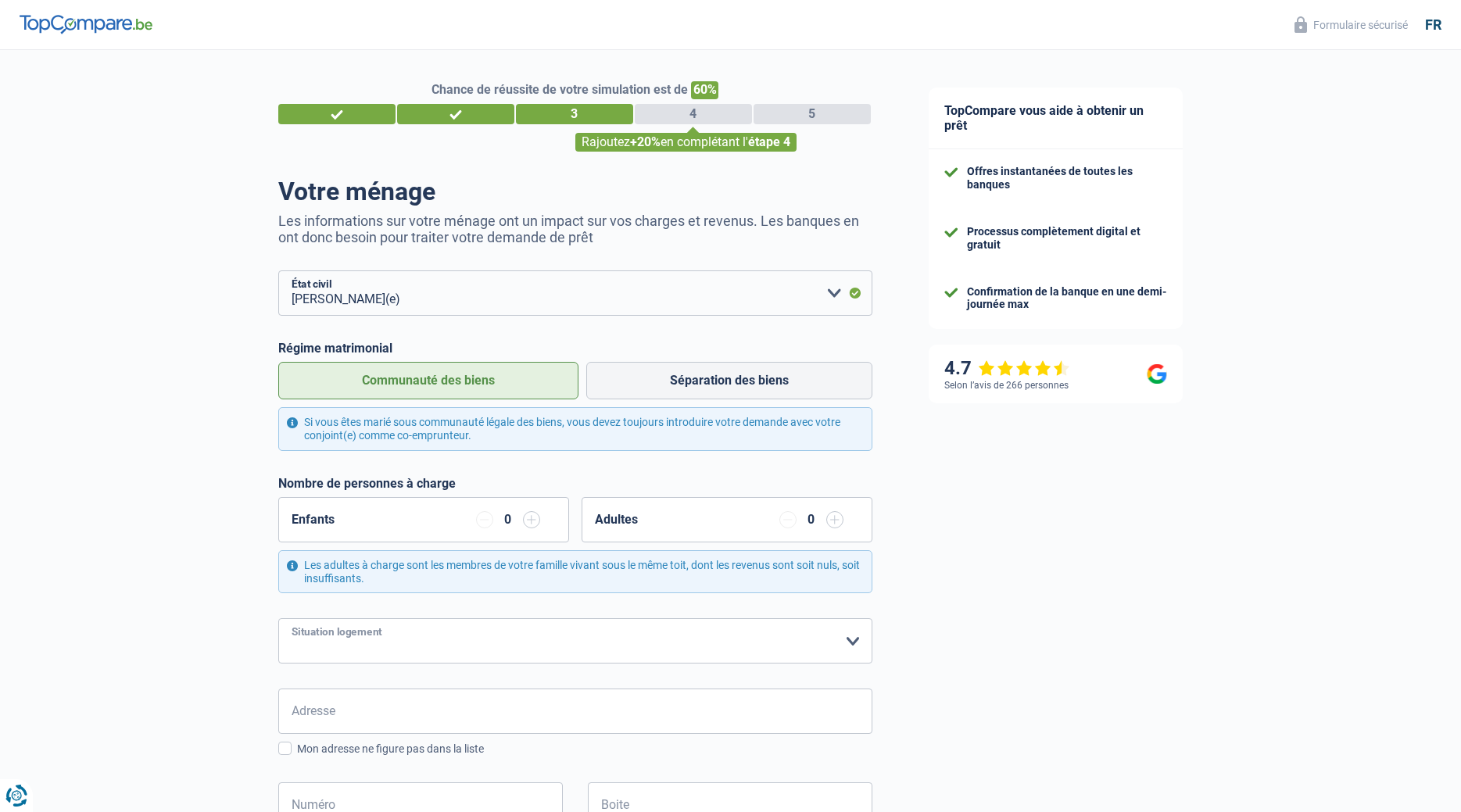
click option "Propriétaire sans prêt hypothécaire" at bounding box center [0, 0] width 0 height 0
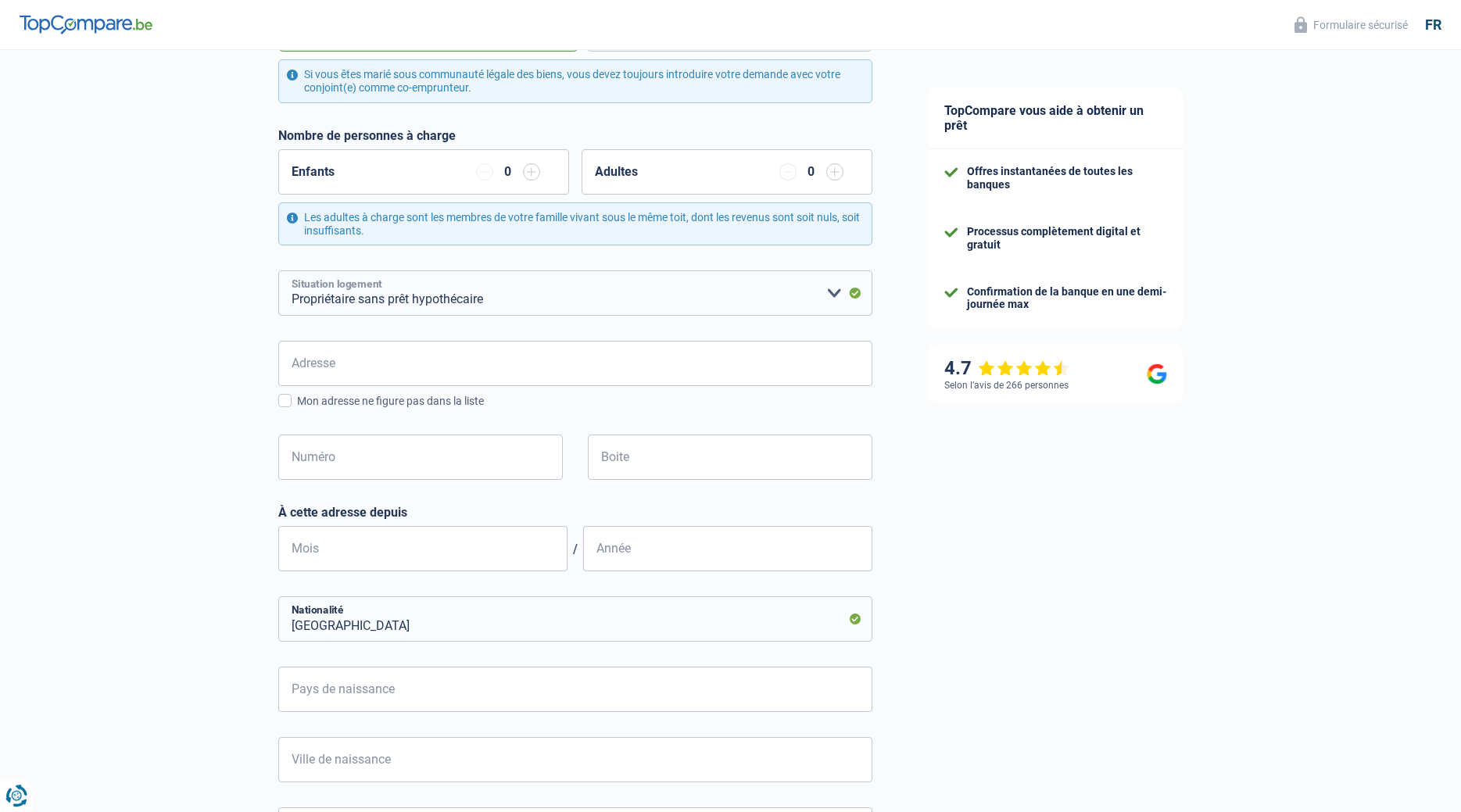
scroll to position [399, 0]
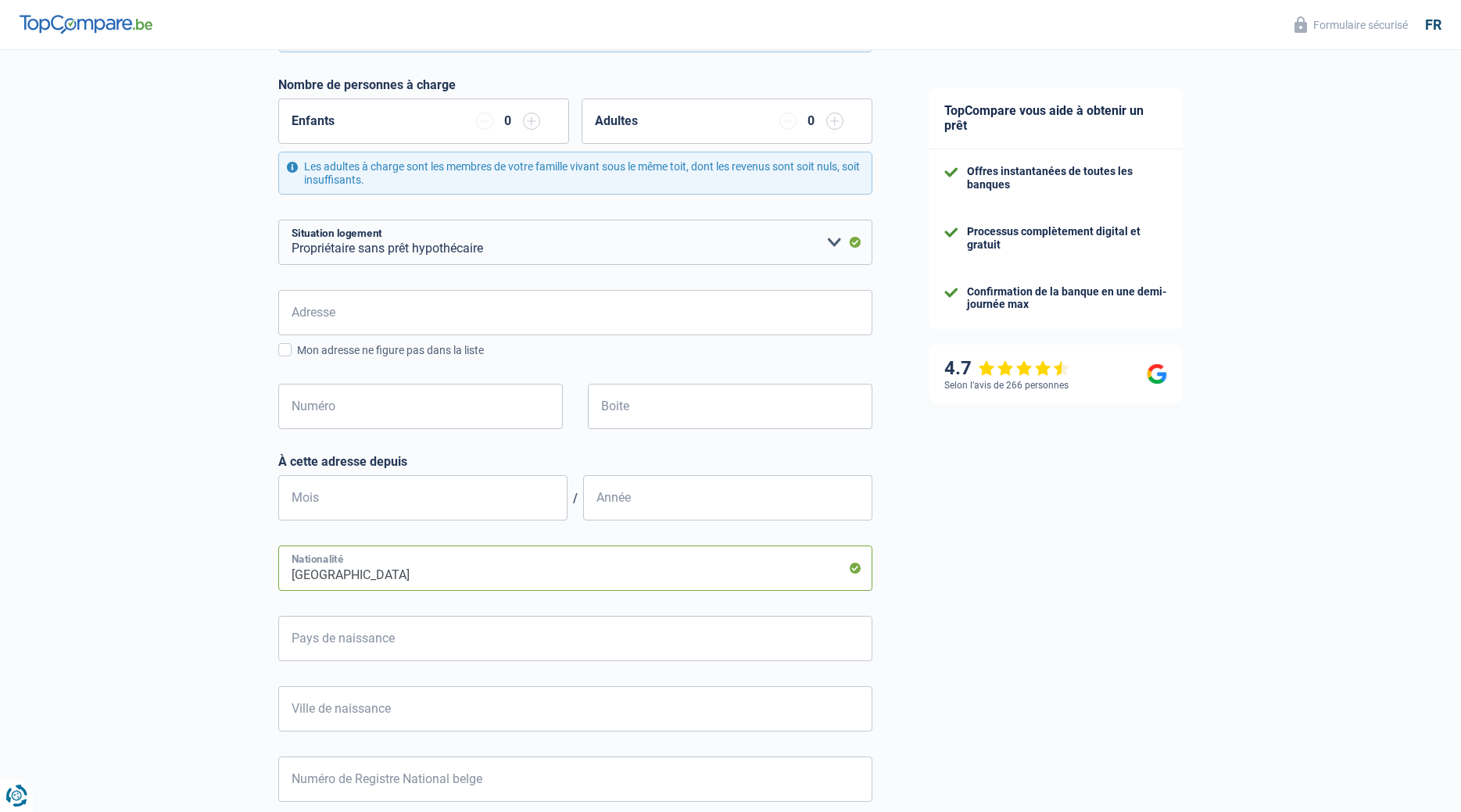
click at [605, 572] on input "Belgique" at bounding box center [575, 567] width 594 height 45
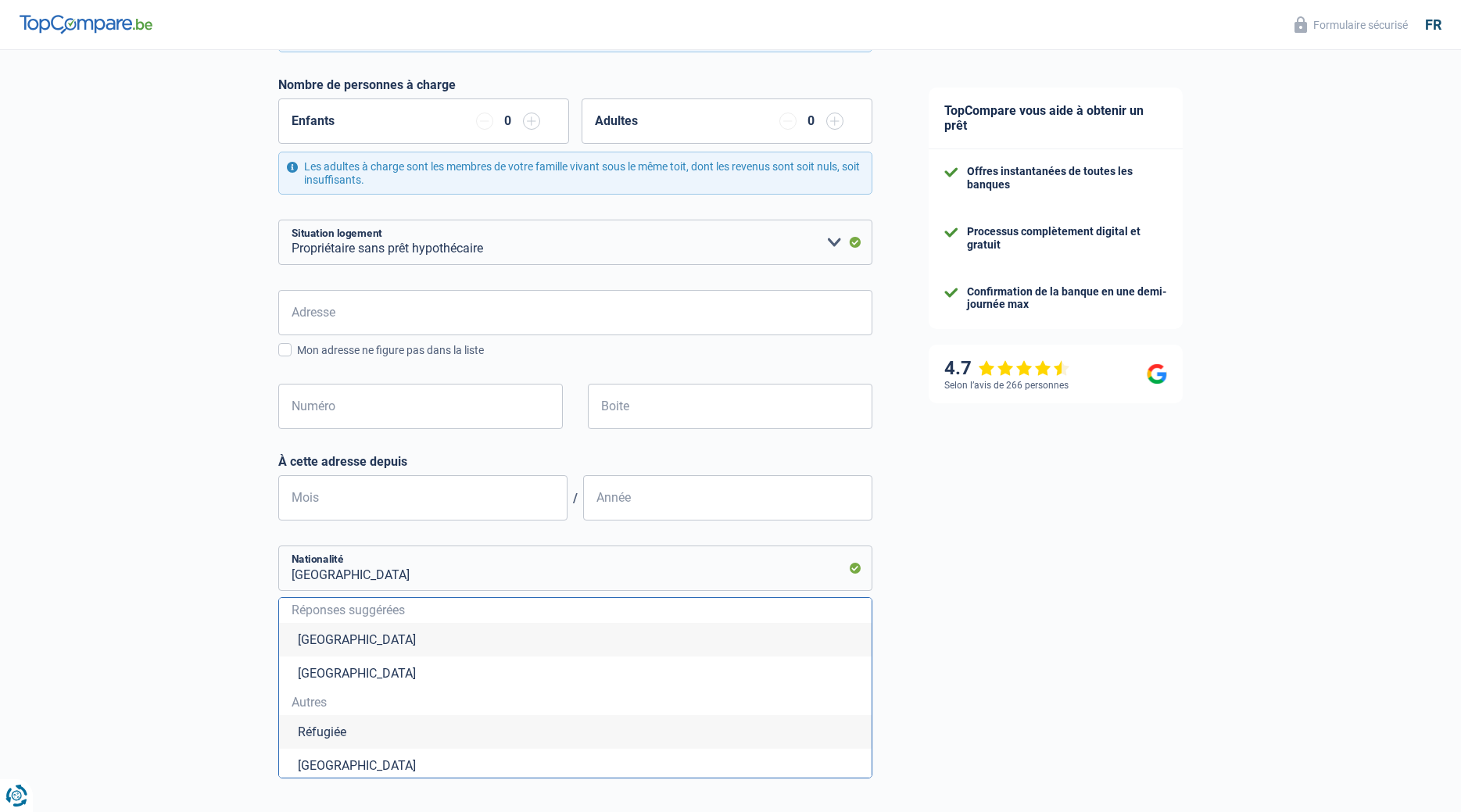
click at [999, 561] on div "TopCompare vous aide à obtenir un prêt Offres instantanées de toutes les banque…" at bounding box center [1180, 408] width 561 height 1514
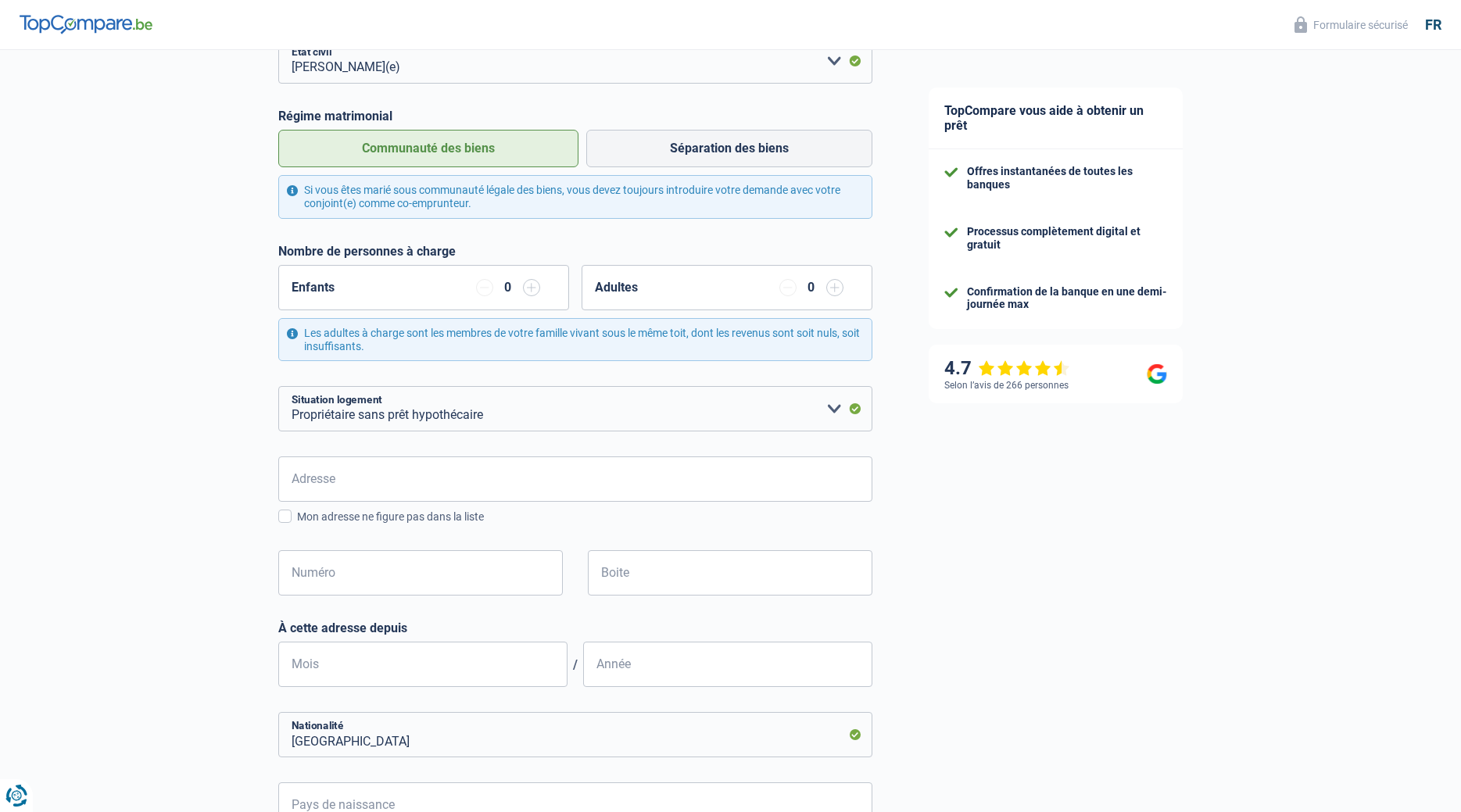
scroll to position [0, 0]
